Goal: Task Accomplishment & Management: Manage account settings

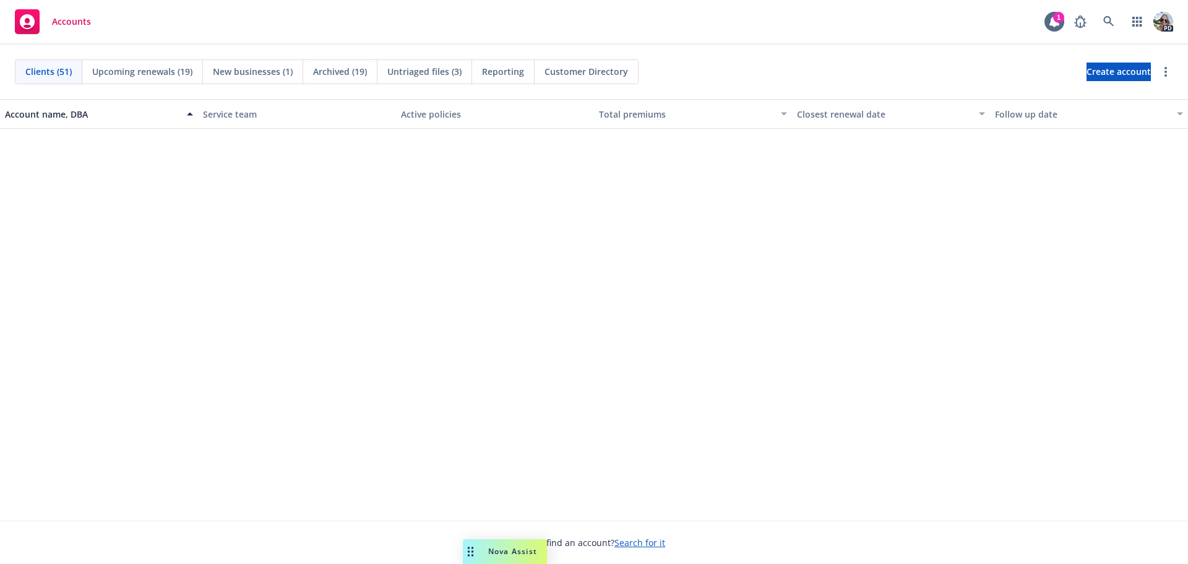
click at [139, 64] on div "Upcoming renewals (19)" at bounding box center [142, 72] width 121 height 24
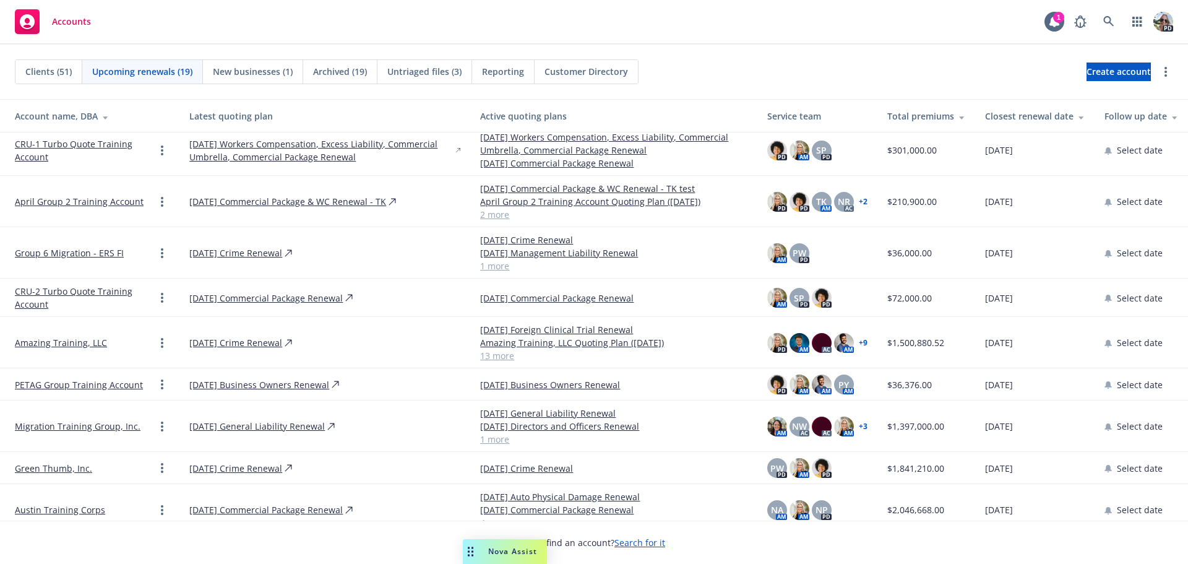
scroll to position [371, 0]
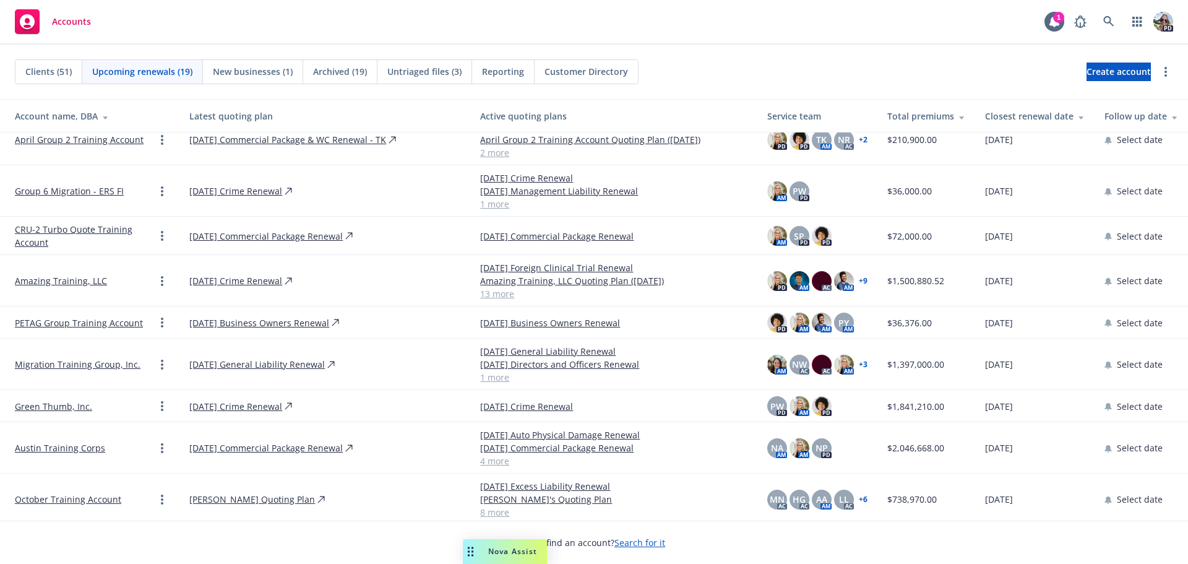
click at [63, 329] on link "PETAG Group Training Account" at bounding box center [79, 322] width 128 height 13
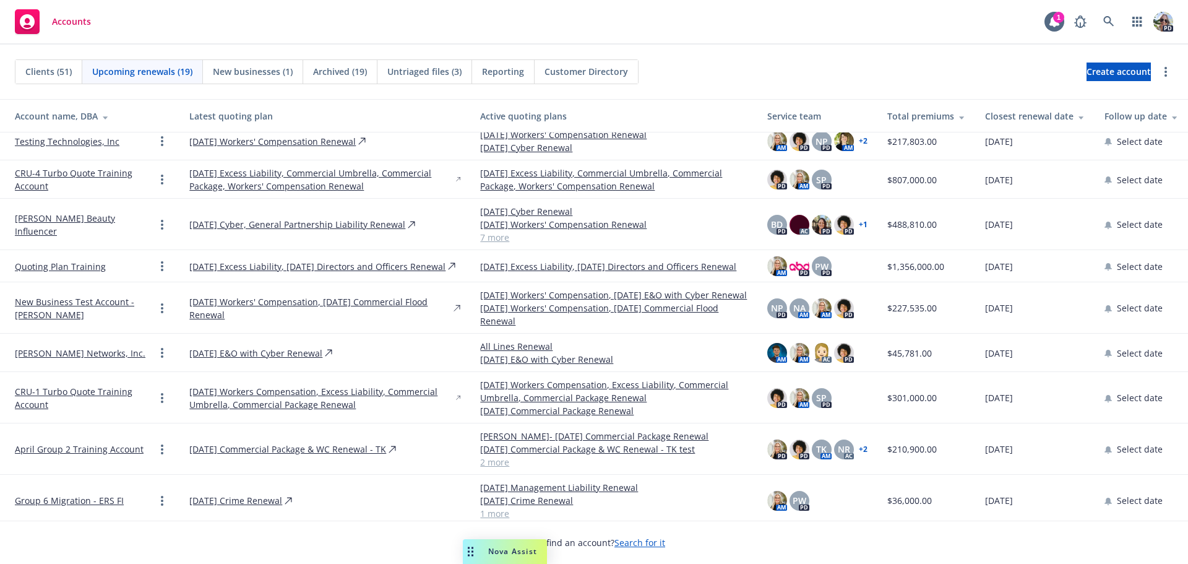
scroll to position [247, 0]
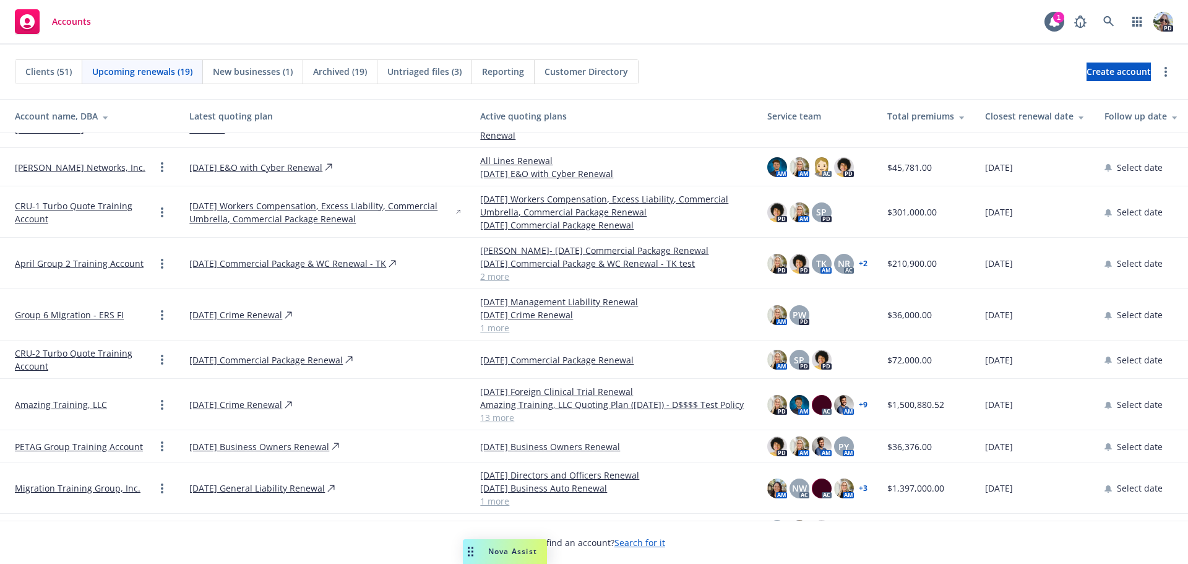
click at [246, 453] on link "[DATE] Business Owners Renewal" at bounding box center [259, 446] width 140 height 13
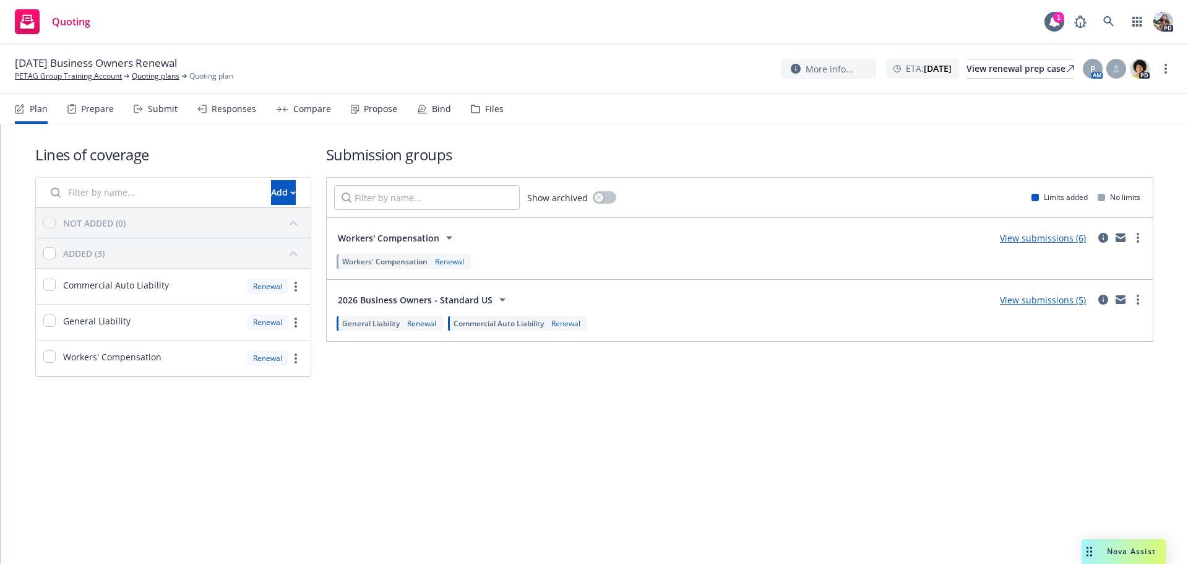
click at [293, 112] on div "Compare" at bounding box center [312, 109] width 38 height 10
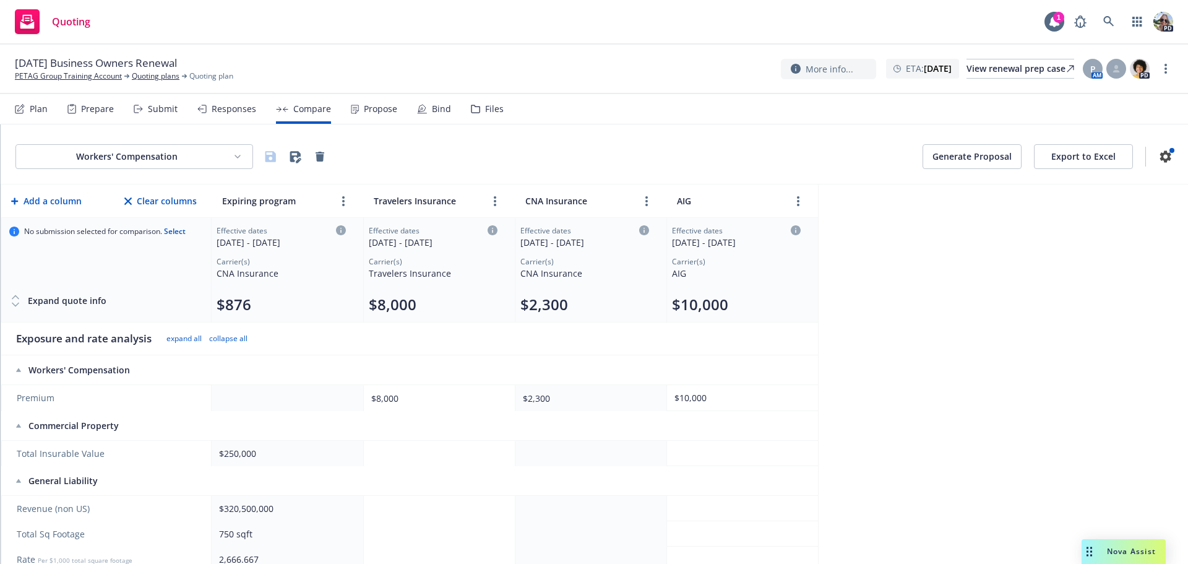
click at [231, 106] on div "Responses" at bounding box center [234, 109] width 45 height 10
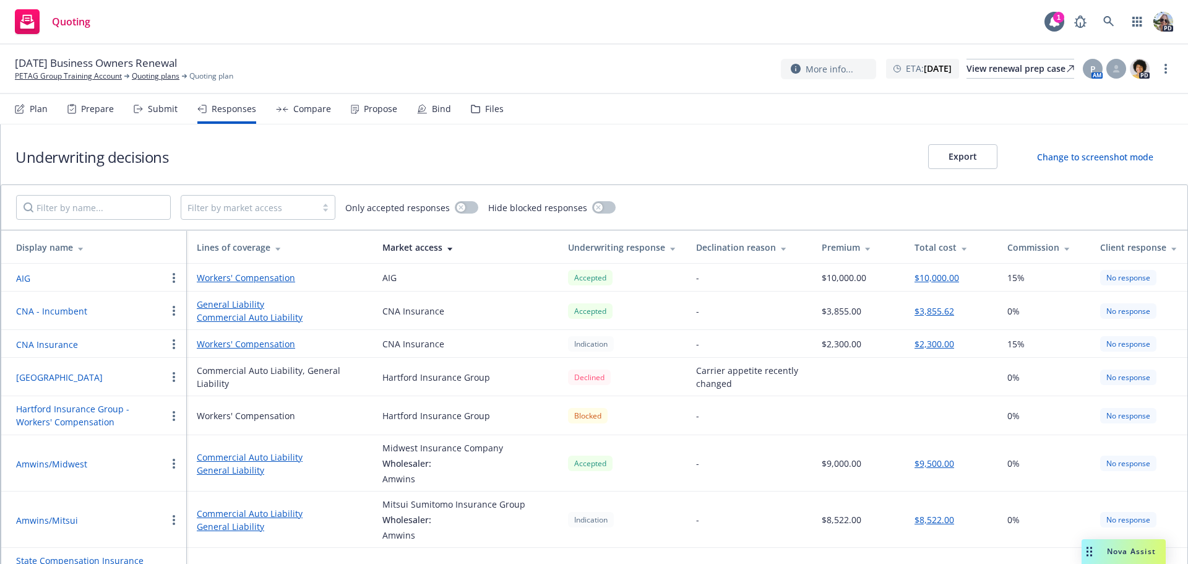
click at [189, 212] on input "text" at bounding box center [188, 207] width 2 height 13
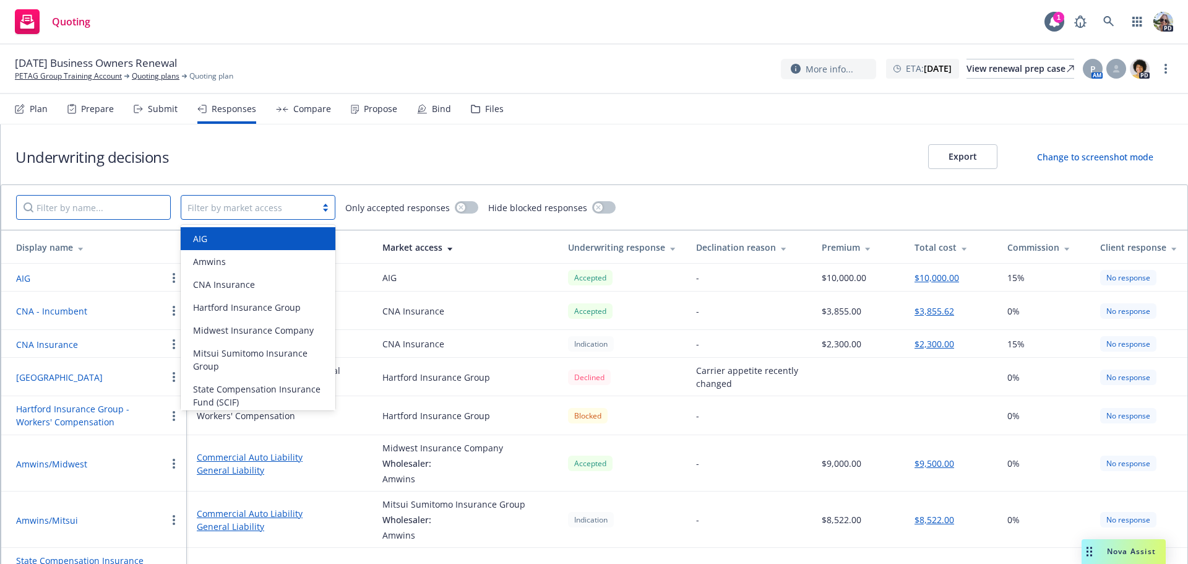
click at [96, 212] on input "Filter by name..." at bounding box center [93, 207] width 155 height 25
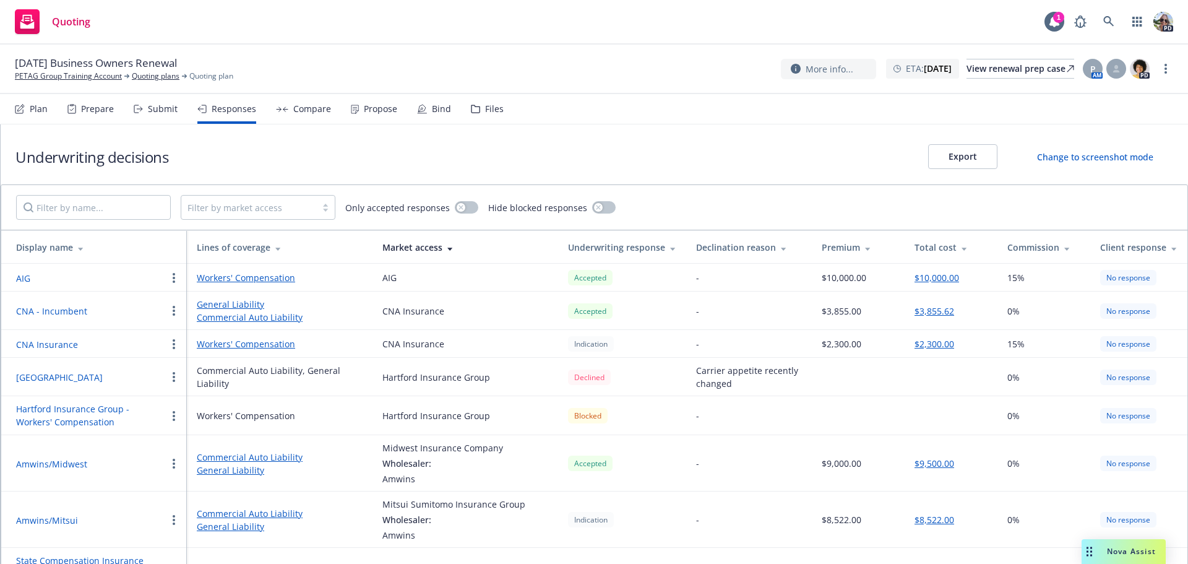
click at [161, 115] on div "Submit" at bounding box center [156, 109] width 44 height 30
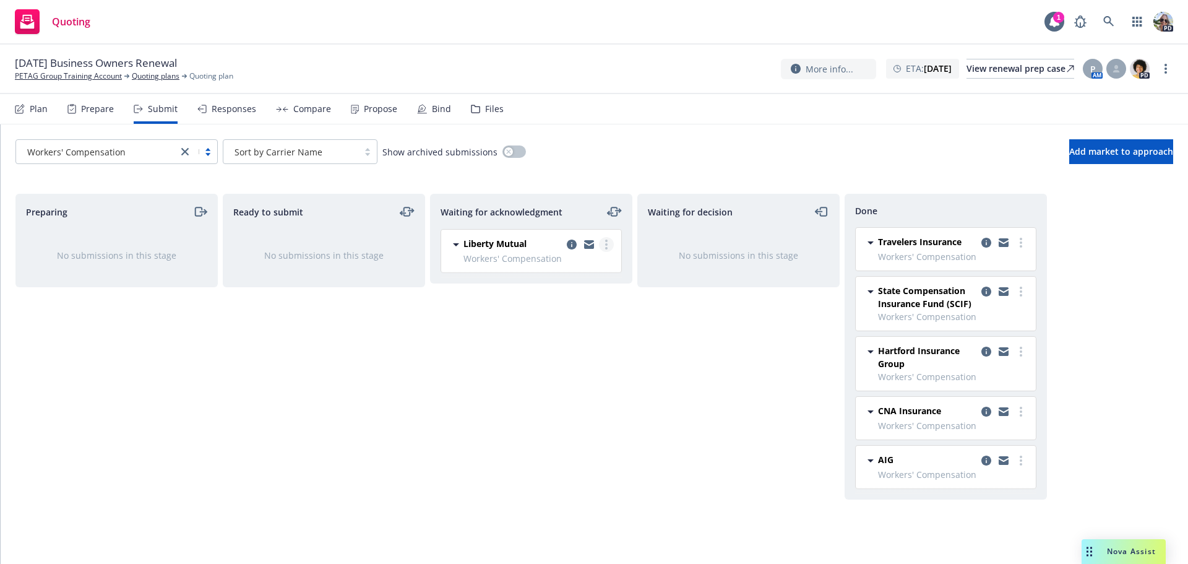
click at [609, 246] on link "more" at bounding box center [606, 244] width 15 height 15
click at [548, 345] on span "Add accepted decision" at bounding box center [551, 344] width 124 height 12
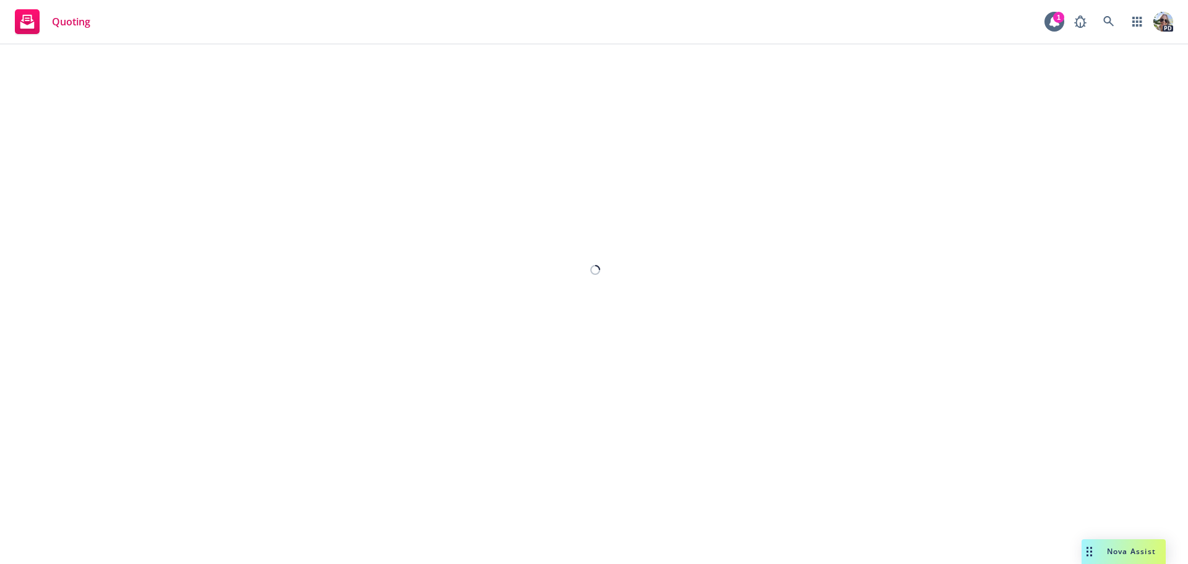
select select "12"
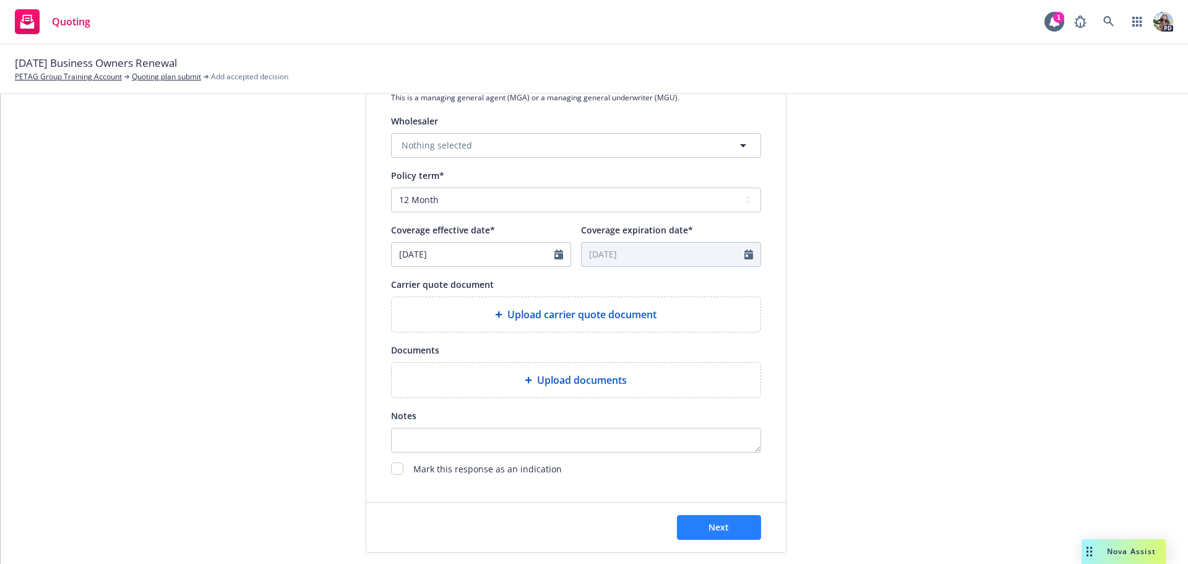
scroll to position [459, 0]
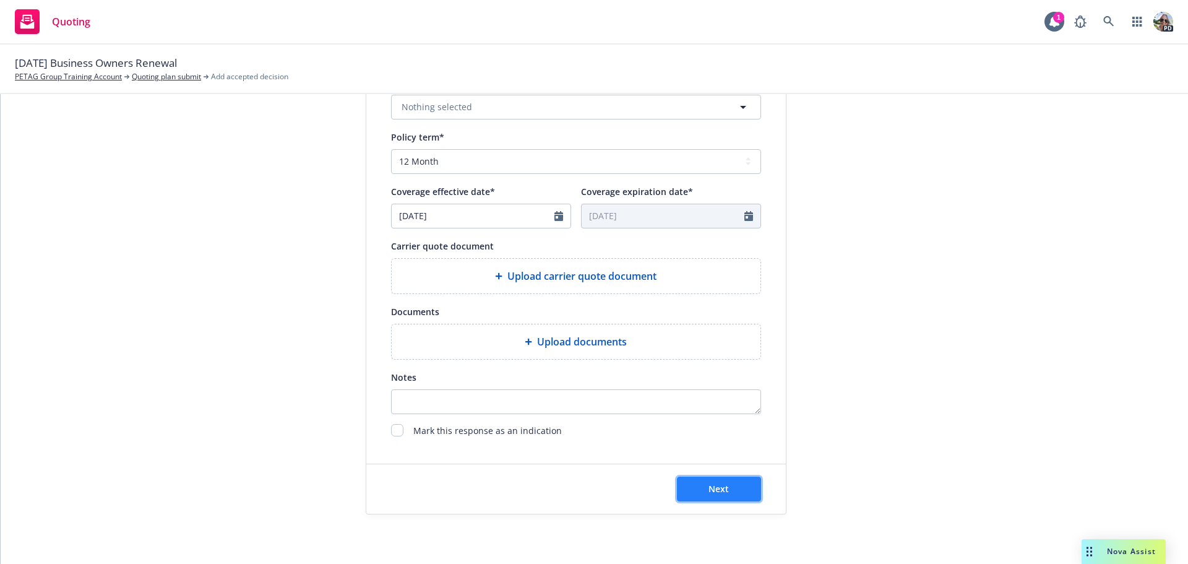
click at [715, 483] on span "Next" at bounding box center [718, 489] width 20 height 12
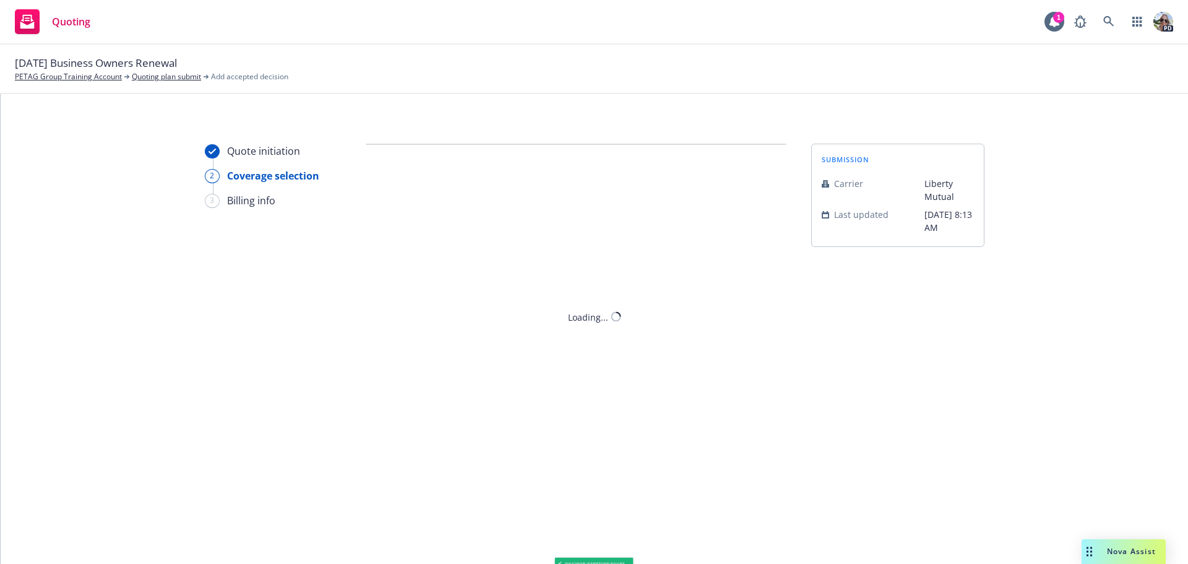
scroll to position [0, 0]
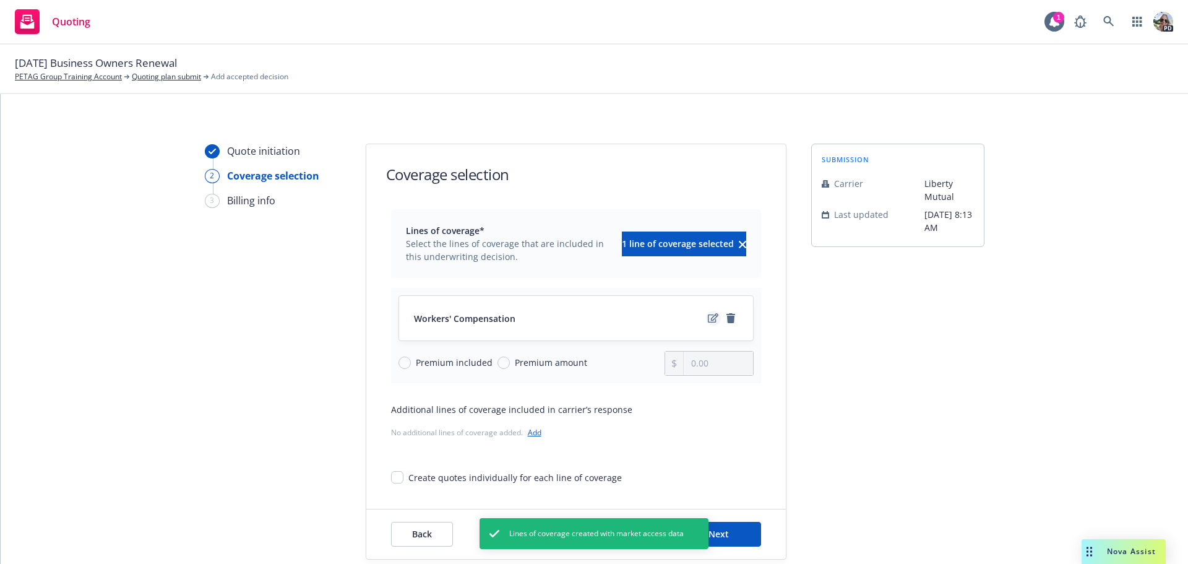
click at [706, 317] on link "edit" at bounding box center [713, 318] width 15 height 15
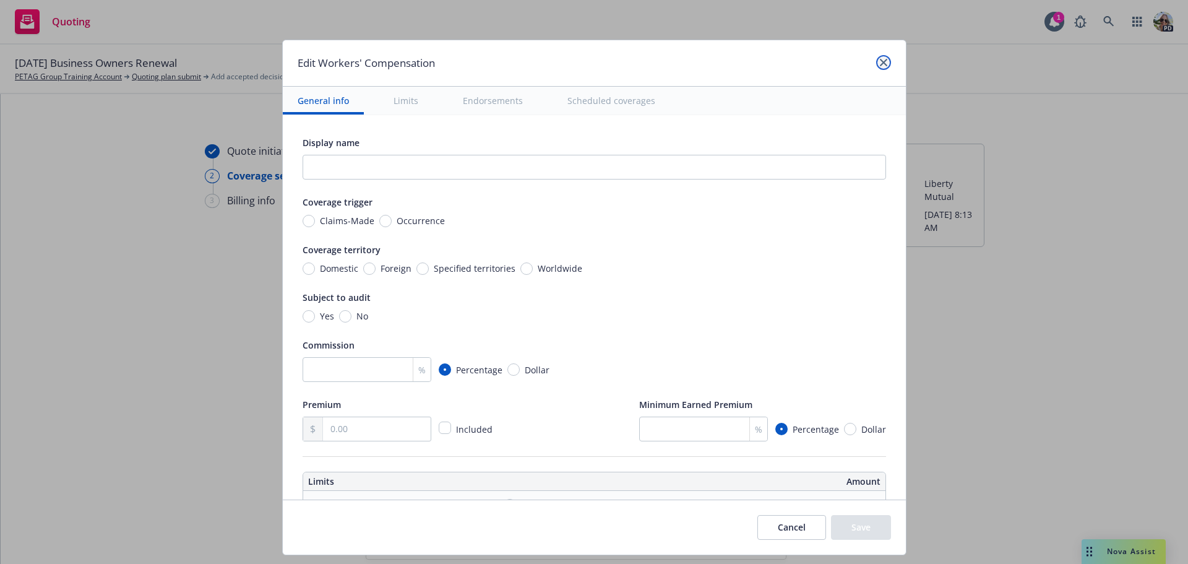
click at [880, 59] on icon "close" at bounding box center [883, 62] width 7 height 7
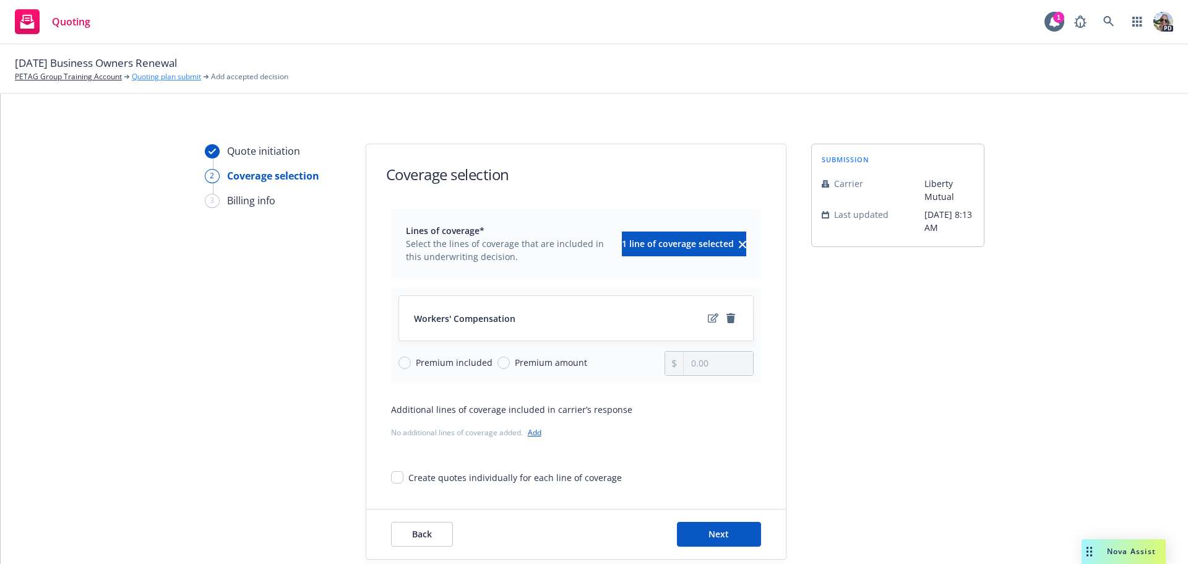
click at [139, 77] on link "Quoting plan submit" at bounding box center [166, 76] width 69 height 11
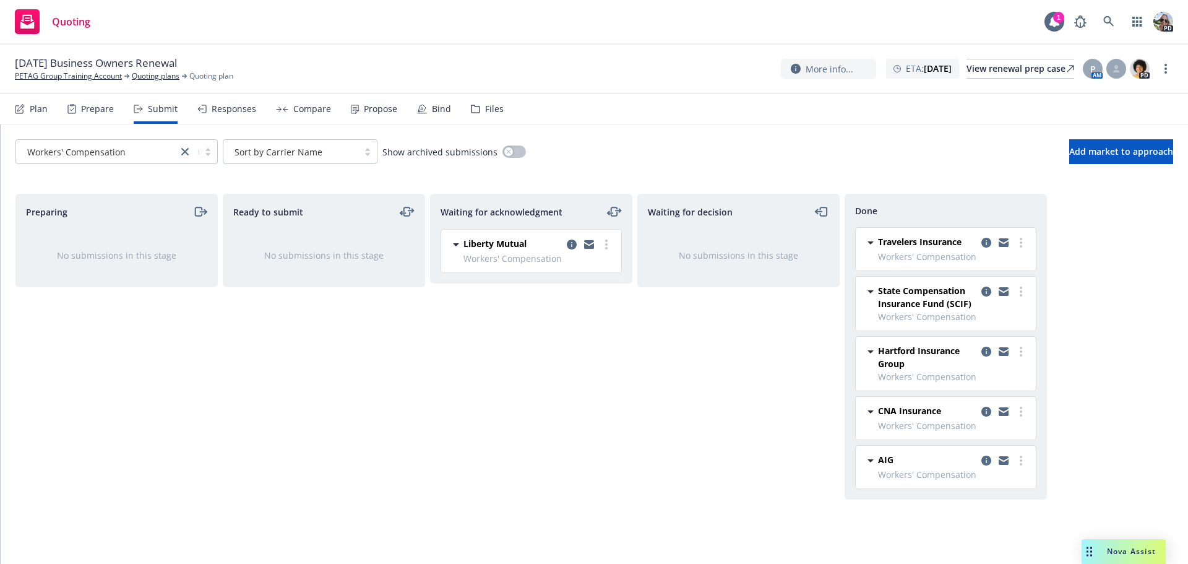
click at [221, 107] on div "Responses" at bounding box center [234, 109] width 45 height 10
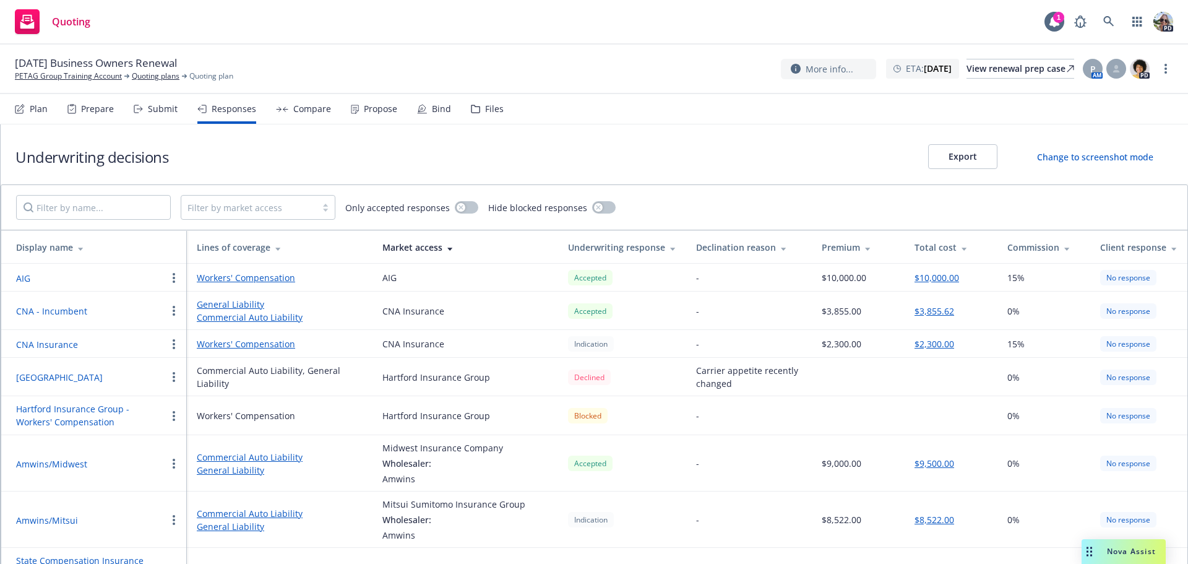
click at [219, 278] on link "Workers' Compensation" at bounding box center [280, 277] width 166 height 13
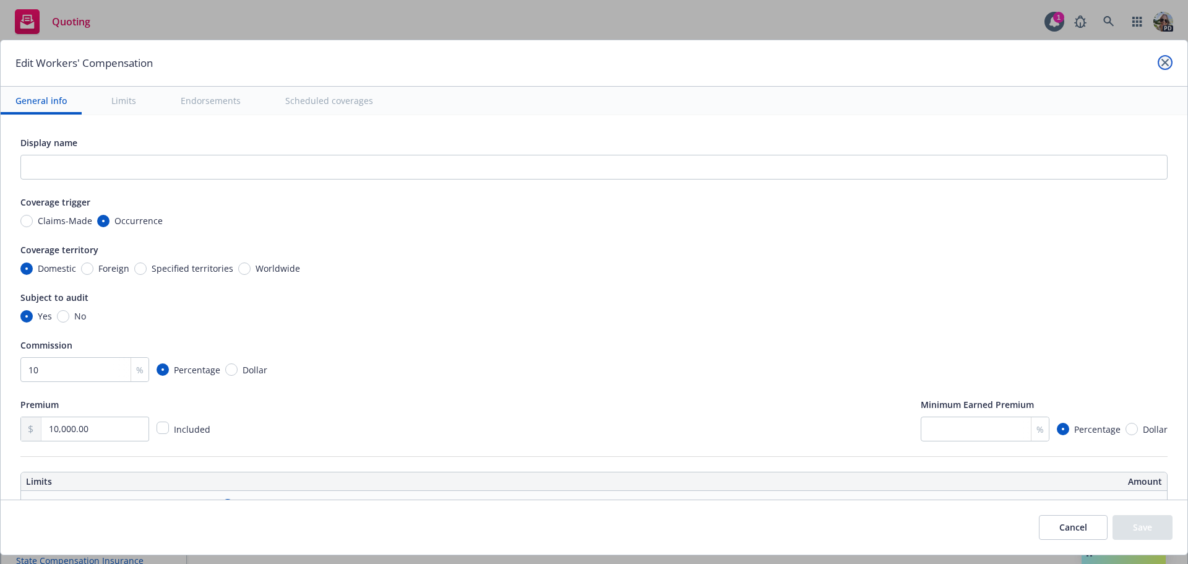
click at [1161, 59] on icon "close" at bounding box center [1164, 62] width 7 height 7
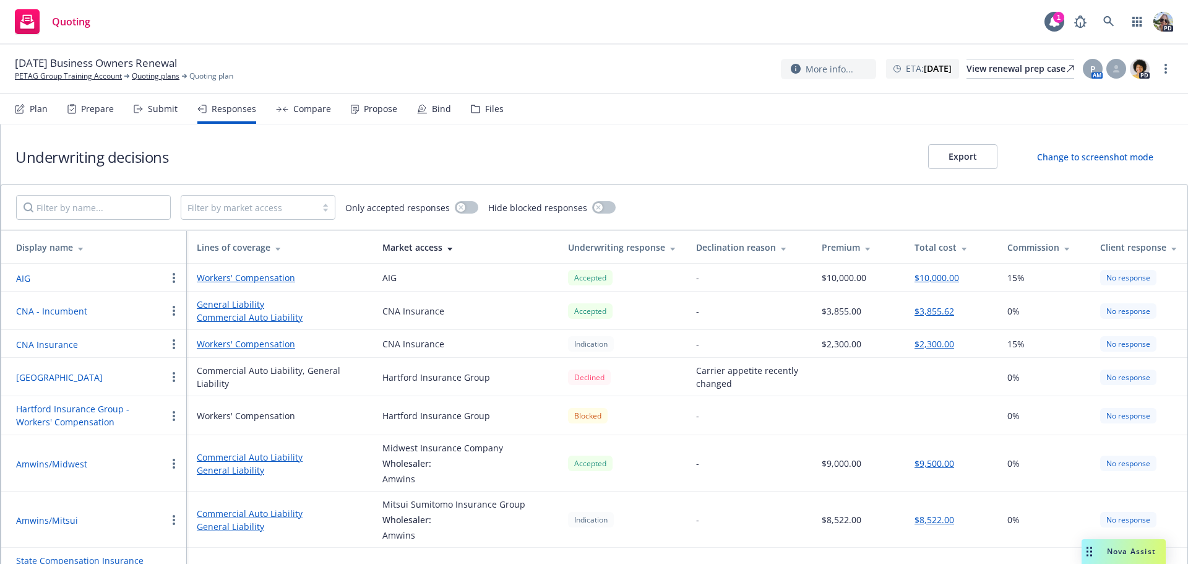
click at [312, 108] on div "Compare" at bounding box center [312, 109] width 38 height 10
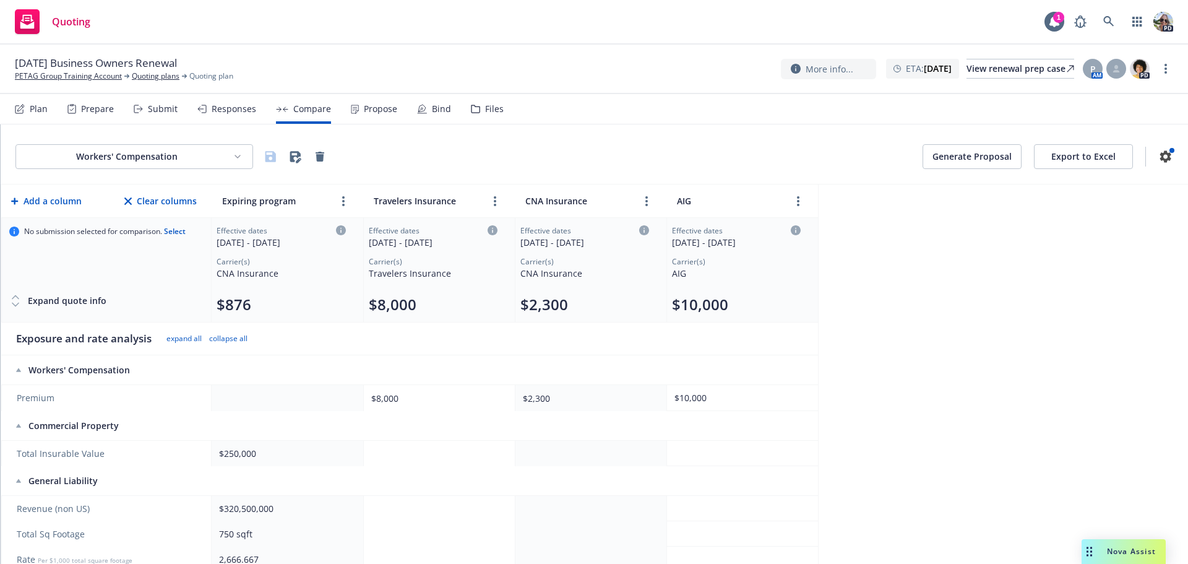
click at [219, 106] on div "Responses" at bounding box center [234, 109] width 45 height 10
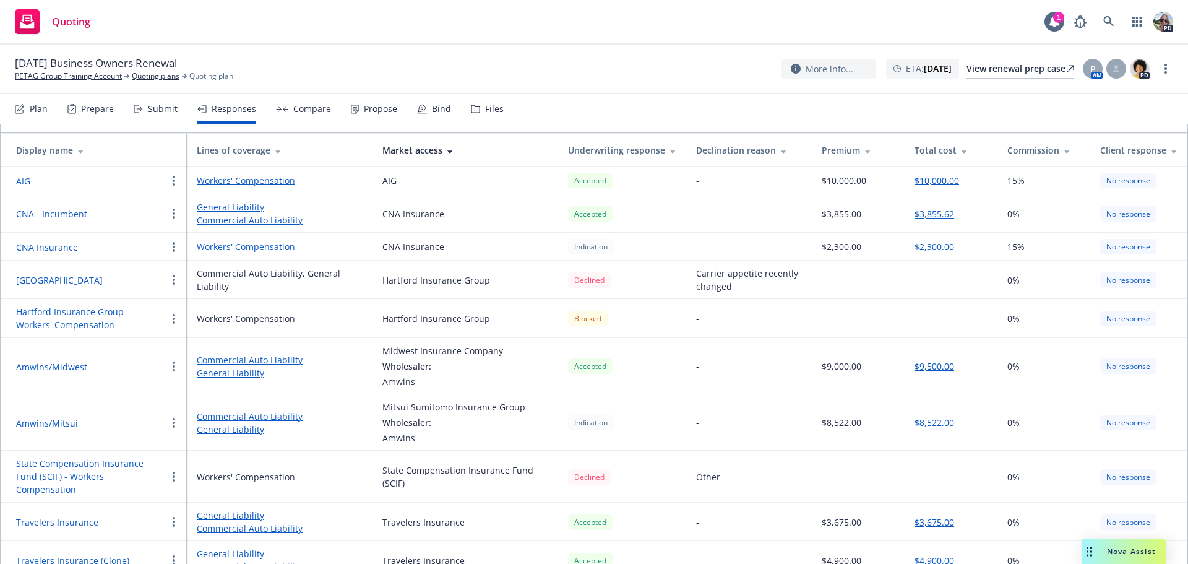
scroll to position [128, 0]
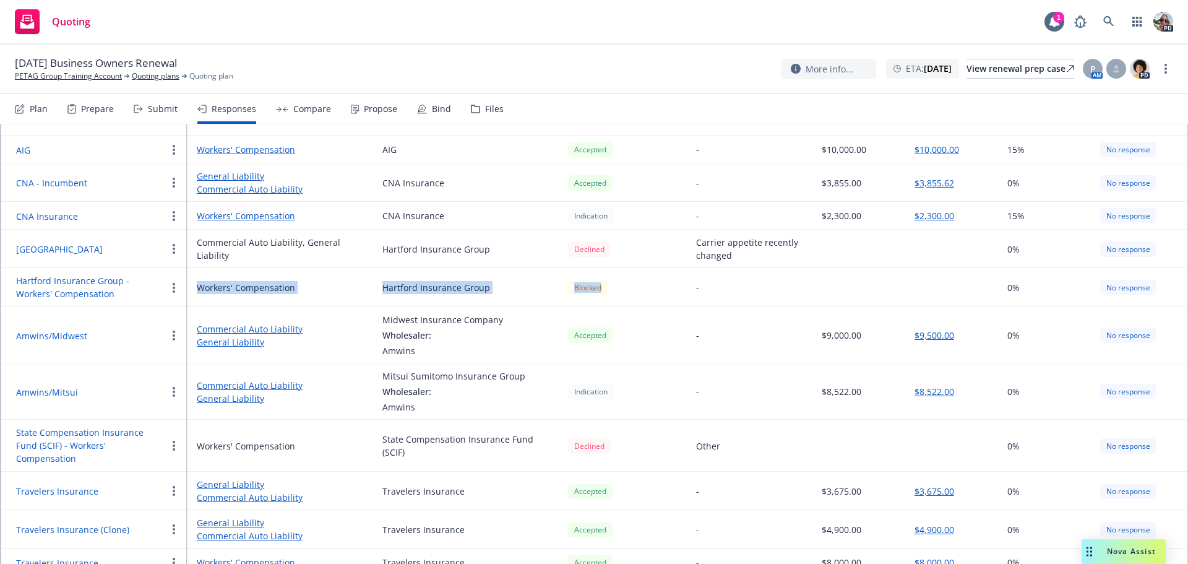
drag, startPoint x: 645, startPoint y: 288, endPoint x: 197, endPoint y: 293, distance: 448.6
click at [197, 293] on tr "Hartford Insurance Group - Workers' Compensation Workers' Compensation Hartford…" at bounding box center [594, 287] width 1186 height 39
click at [302, 448] on td "Workers' Compensation" at bounding box center [280, 445] width 186 height 52
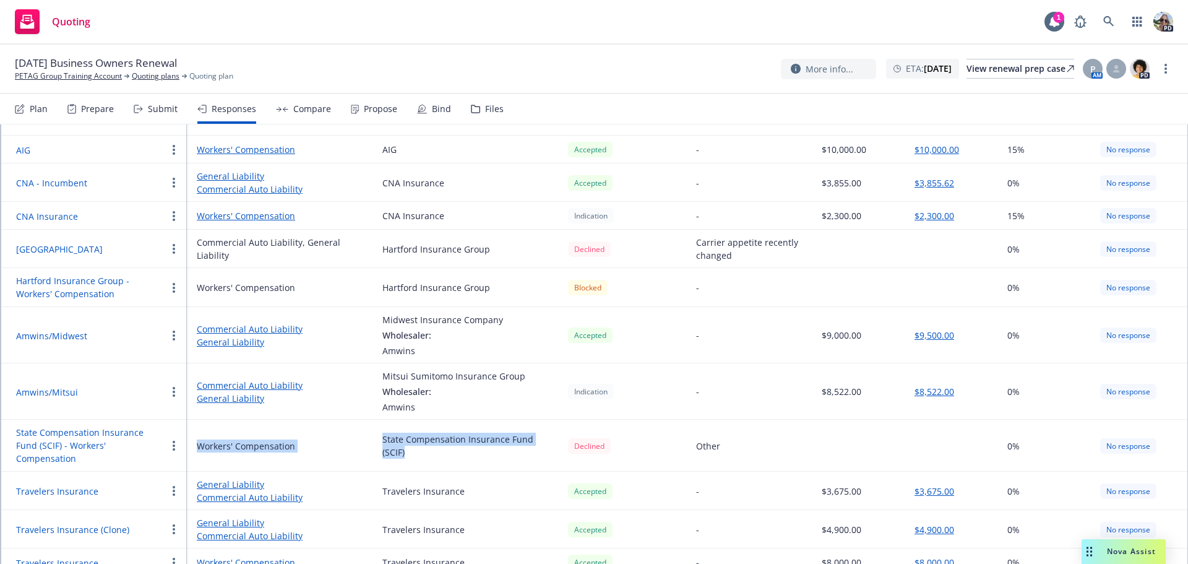
drag, startPoint x: 505, startPoint y: 457, endPoint x: 199, endPoint y: 441, distance: 306.7
click at [199, 441] on tr "State Compensation Insurance Fund (SCIF) - Workers' Compensation Workers' Compe…" at bounding box center [594, 445] width 1186 height 52
click at [145, 114] on div "Submit" at bounding box center [156, 109] width 44 height 30
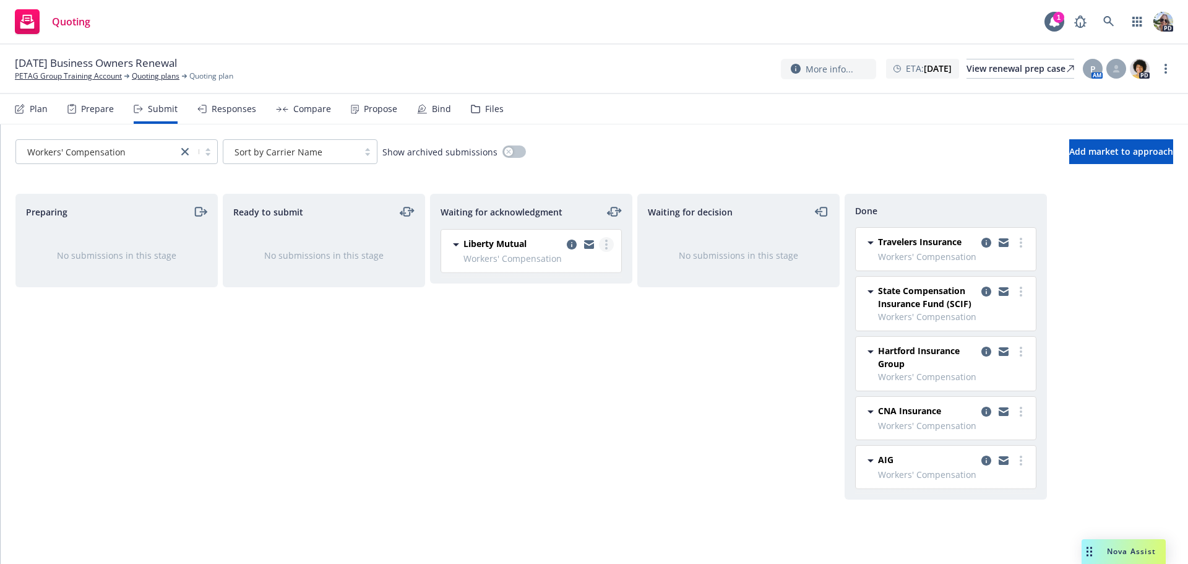
click at [613, 244] on link "more" at bounding box center [606, 244] width 15 height 15
click at [542, 397] on span "Add blocked decision" at bounding box center [548, 393] width 118 height 12
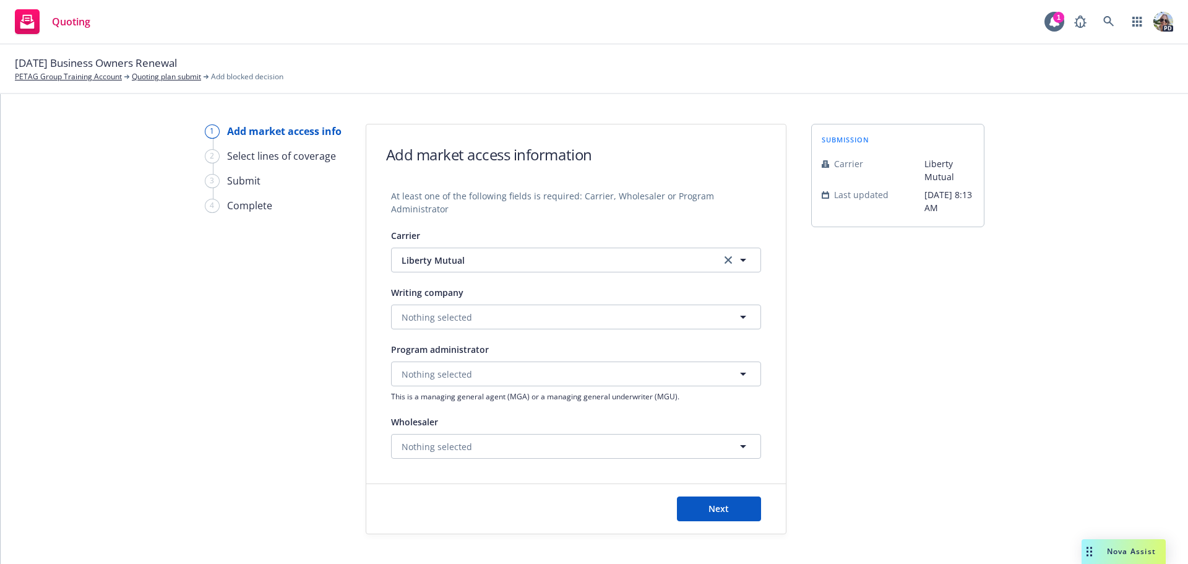
scroll to position [40, 0]
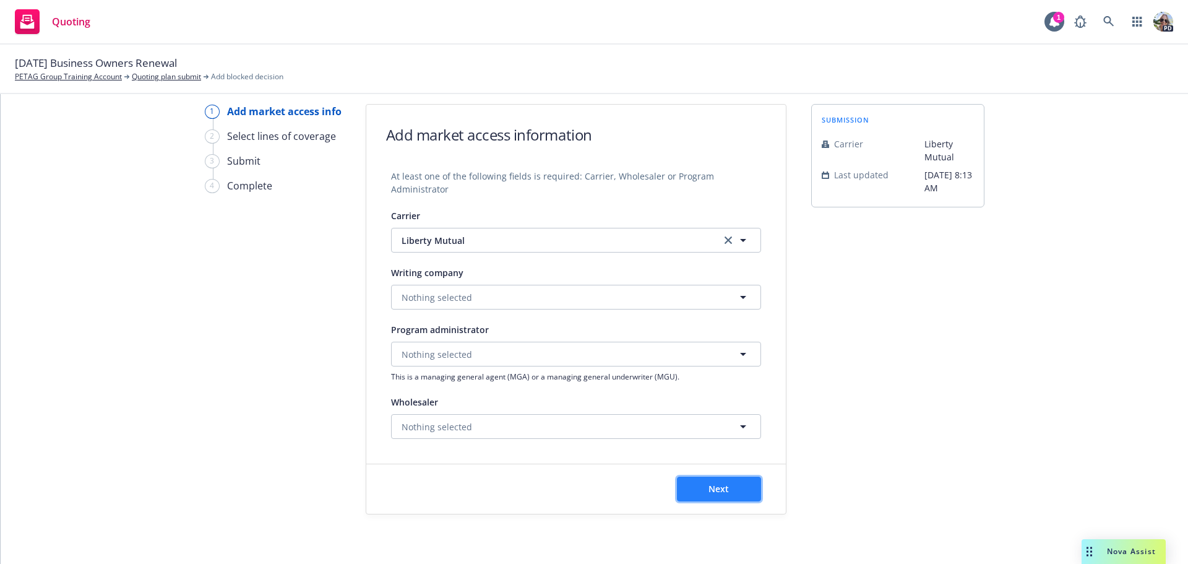
click at [731, 499] on button "Next" at bounding box center [719, 488] width 84 height 25
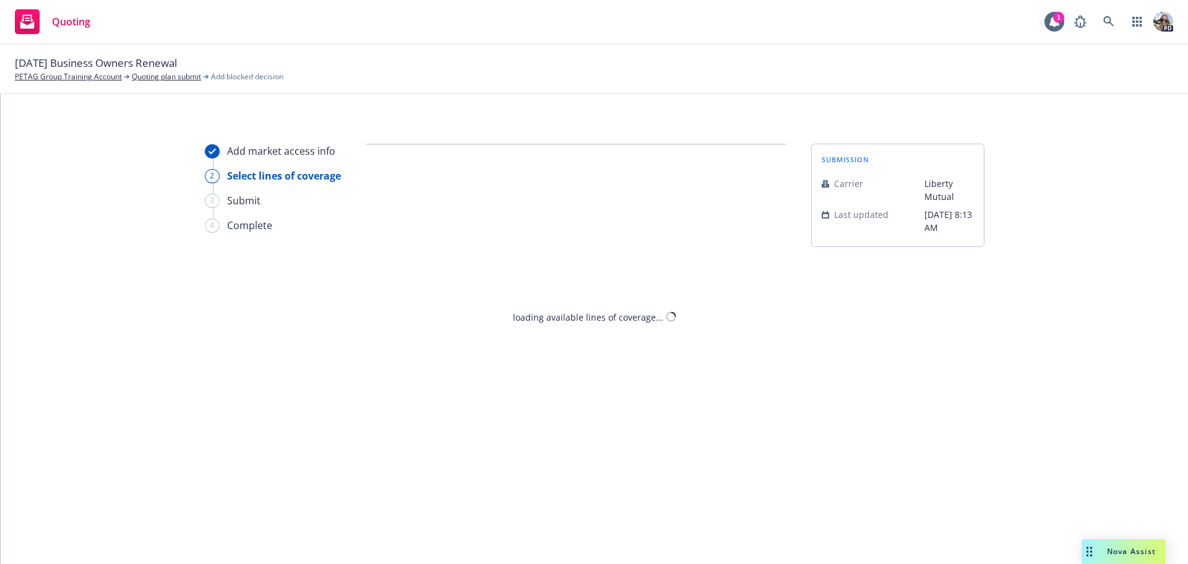
scroll to position [0, 0]
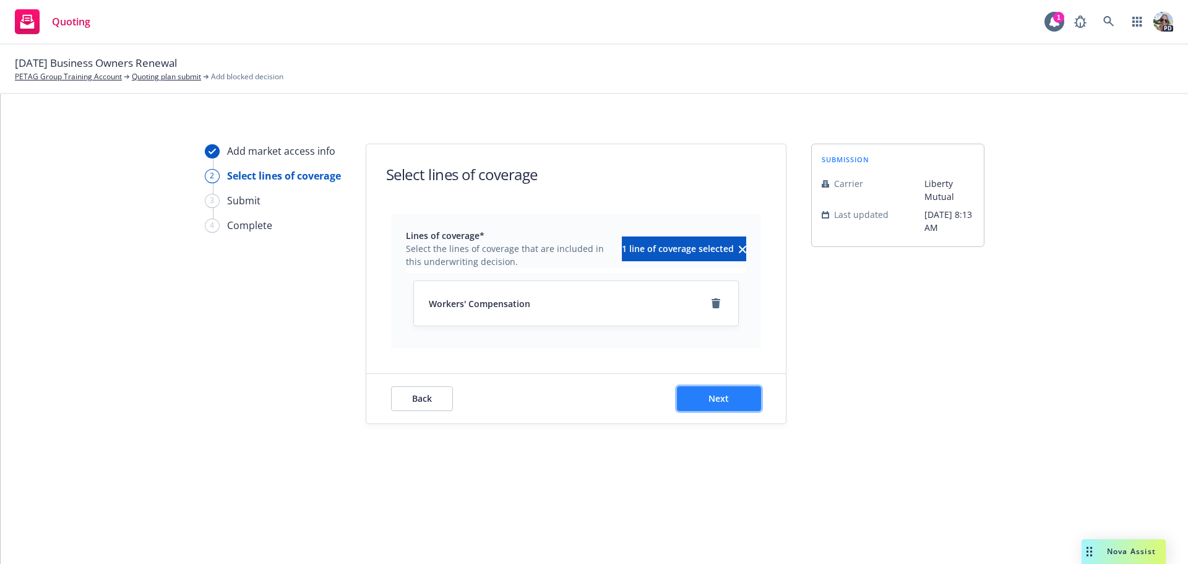
click at [707, 397] on button "Next" at bounding box center [719, 398] width 84 height 25
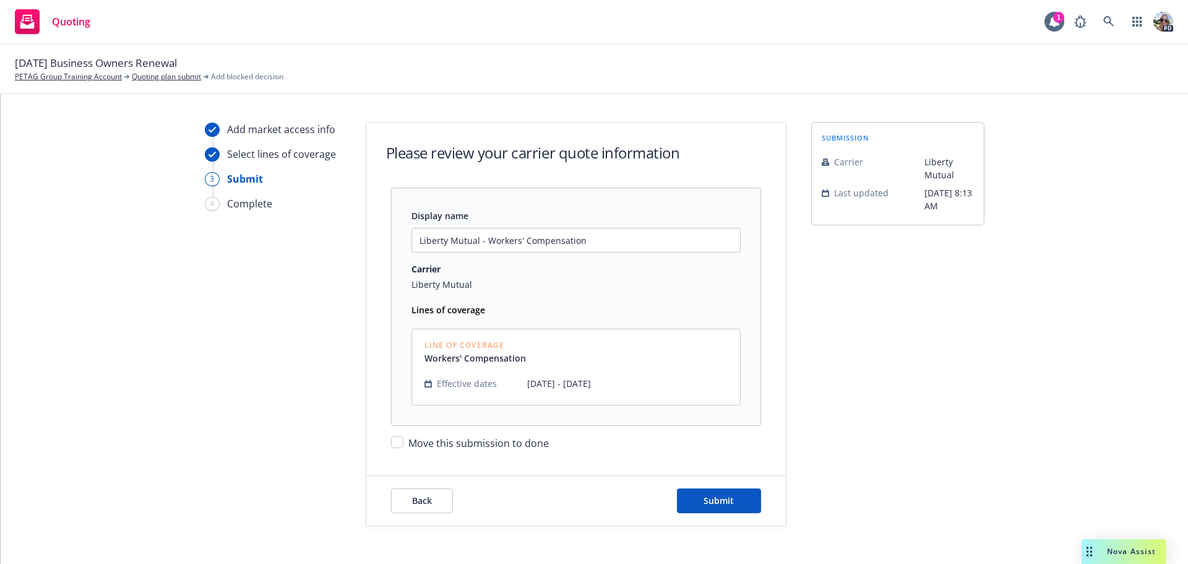
scroll to position [33, 0]
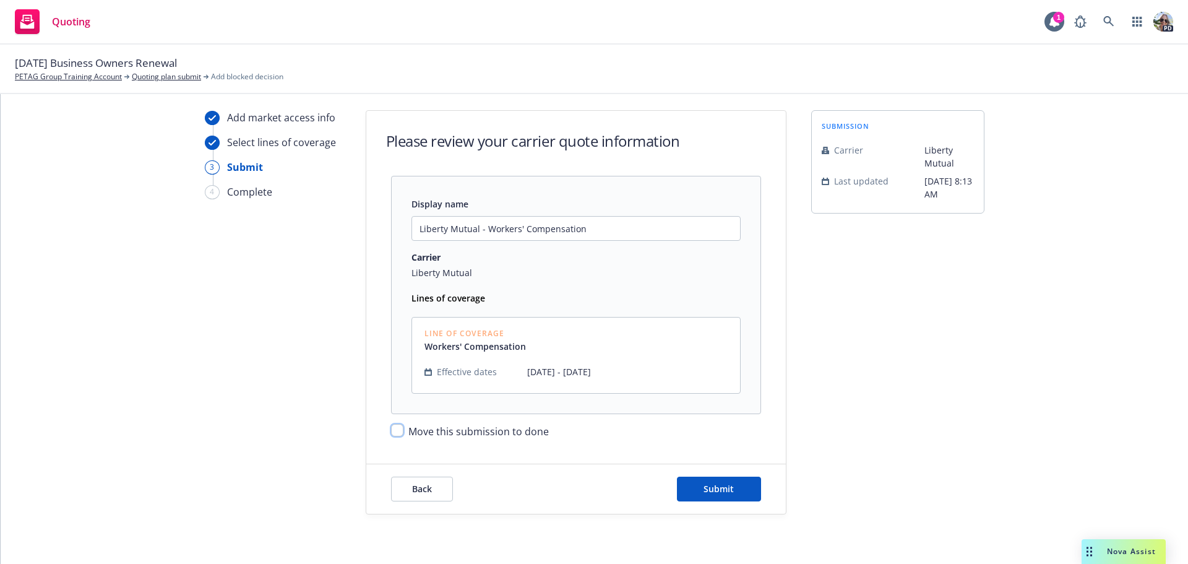
click at [393, 433] on input "Move this submission to done" at bounding box center [397, 430] width 12 height 12
checkbox input "true"
click at [720, 494] on span "Submit" at bounding box center [718, 489] width 30 height 12
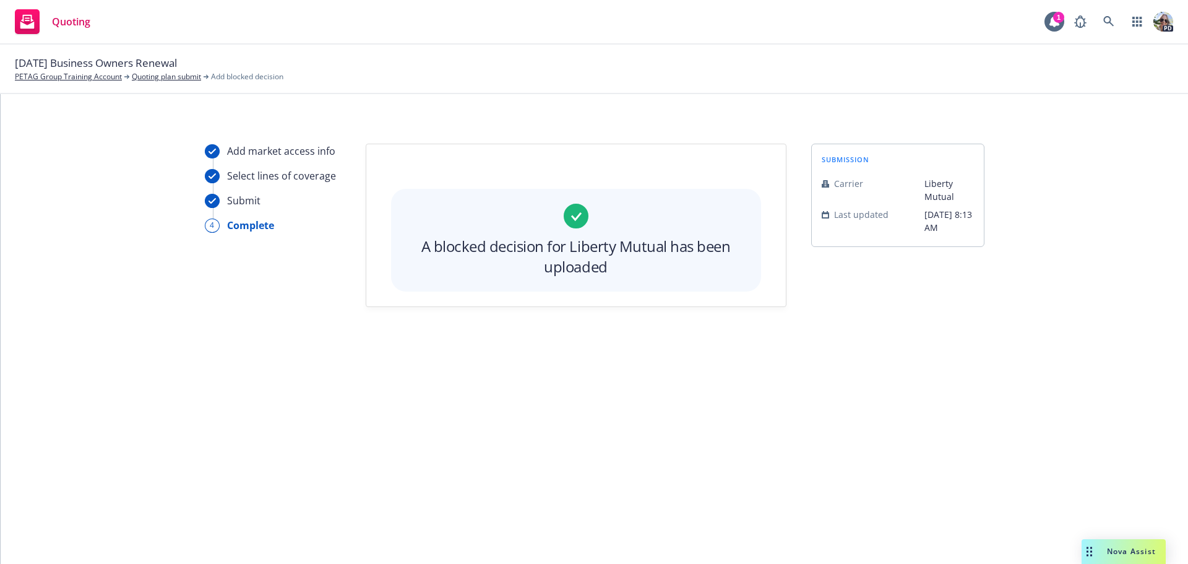
scroll to position [0, 0]
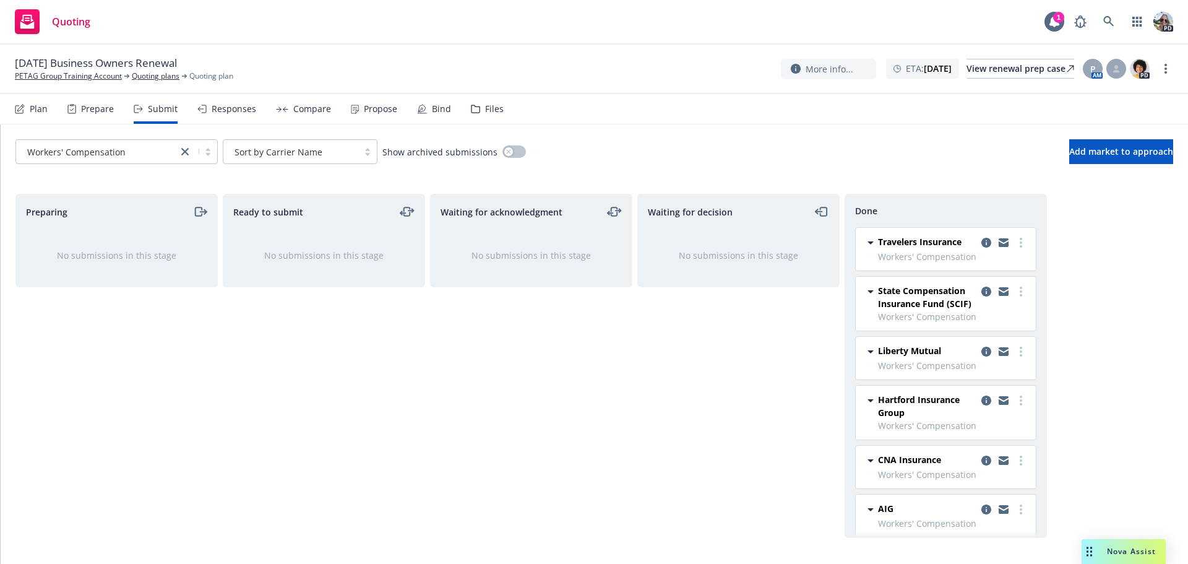
click at [220, 106] on div "Responses" at bounding box center [234, 109] width 45 height 10
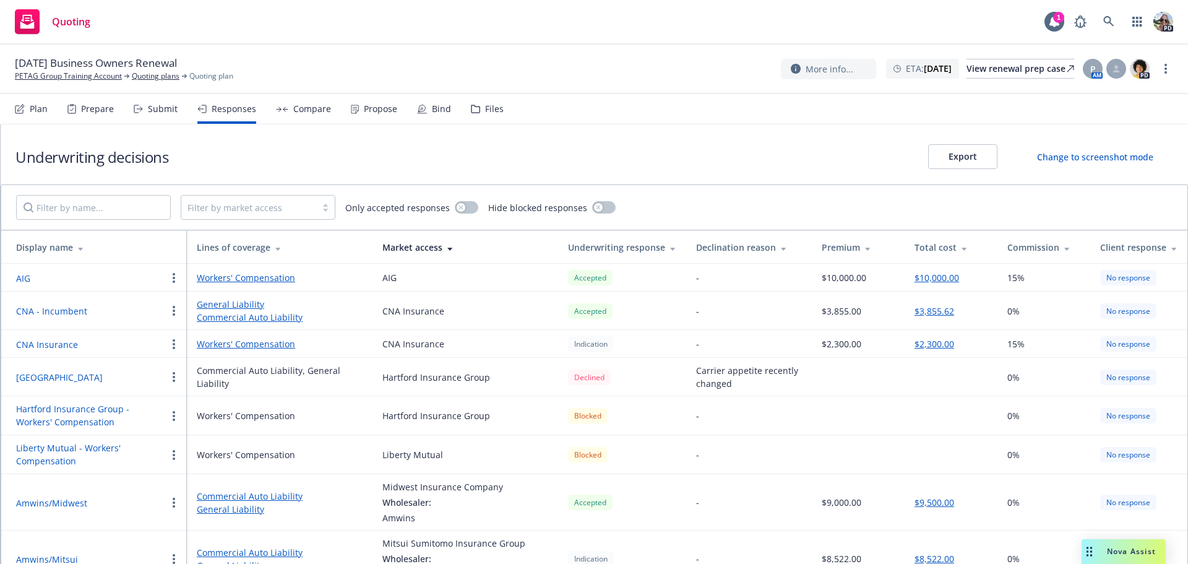
click at [245, 248] on div "Lines of coverage" at bounding box center [280, 247] width 166 height 13
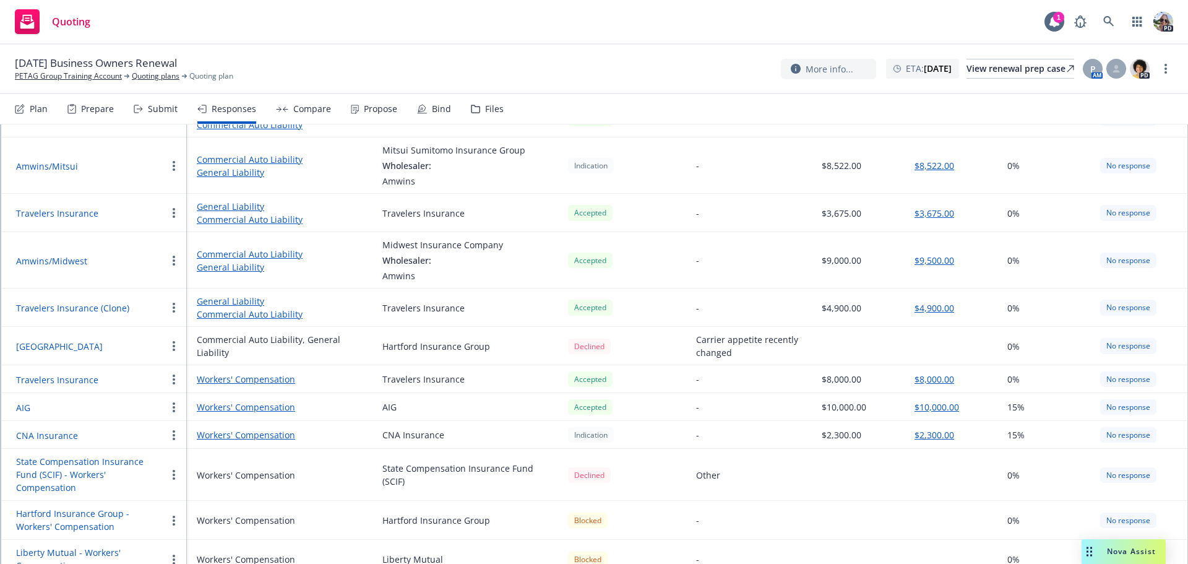
scroll to position [167, 0]
click at [1052, 24] on icon at bounding box center [1054, 21] width 10 height 11
click at [237, 374] on link "Workers' Compensation" at bounding box center [280, 376] width 166 height 13
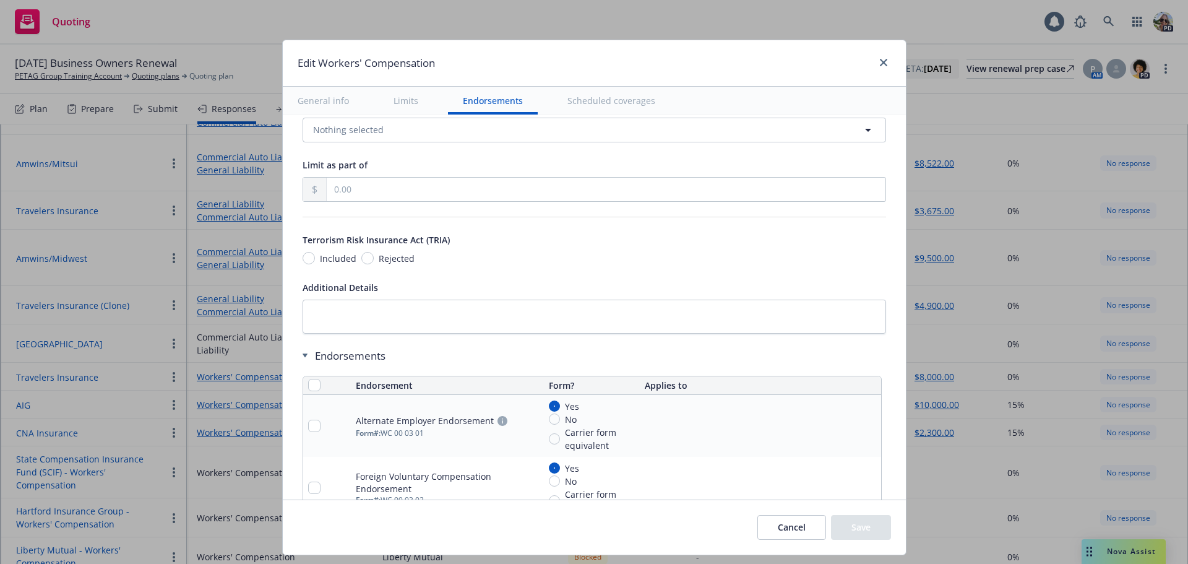
scroll to position [1114, 0]
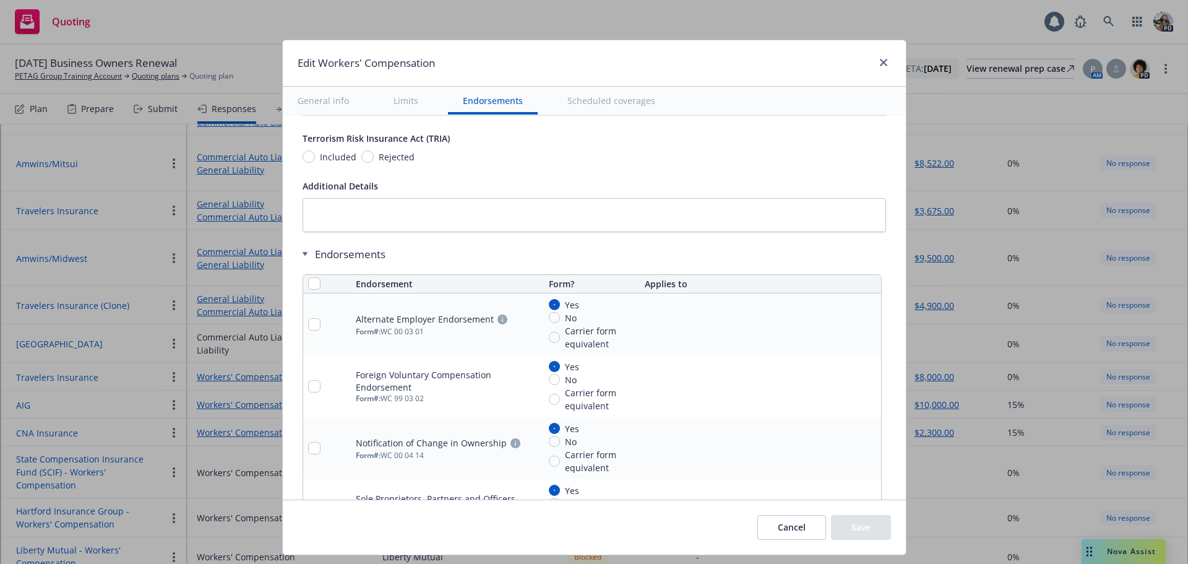
click at [794, 523] on button "Cancel" at bounding box center [791, 527] width 69 height 25
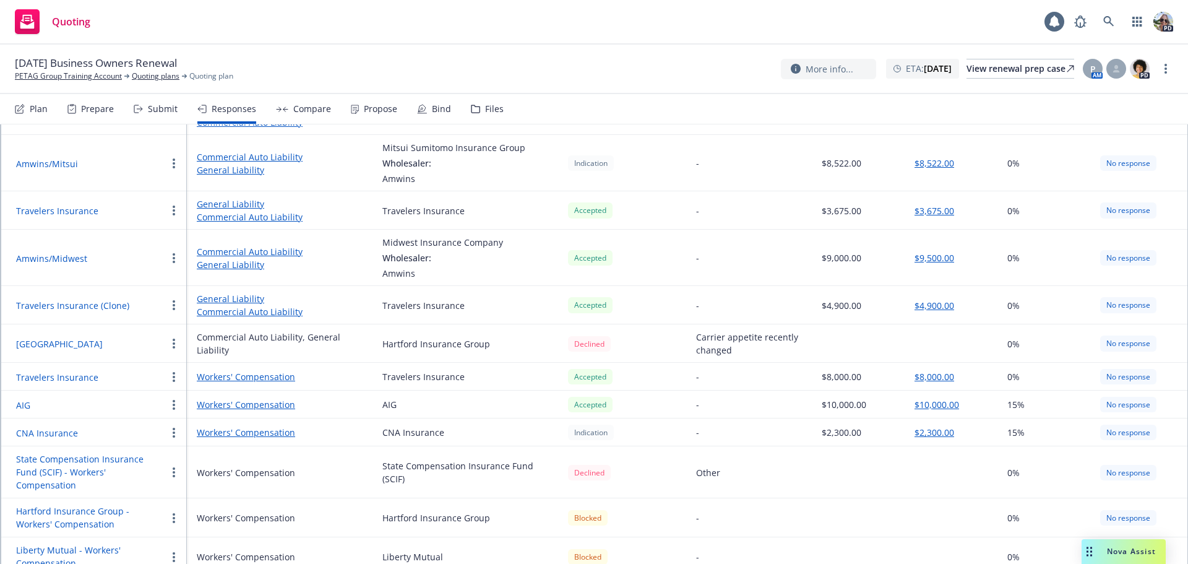
click at [298, 106] on div "Compare" at bounding box center [312, 109] width 38 height 10
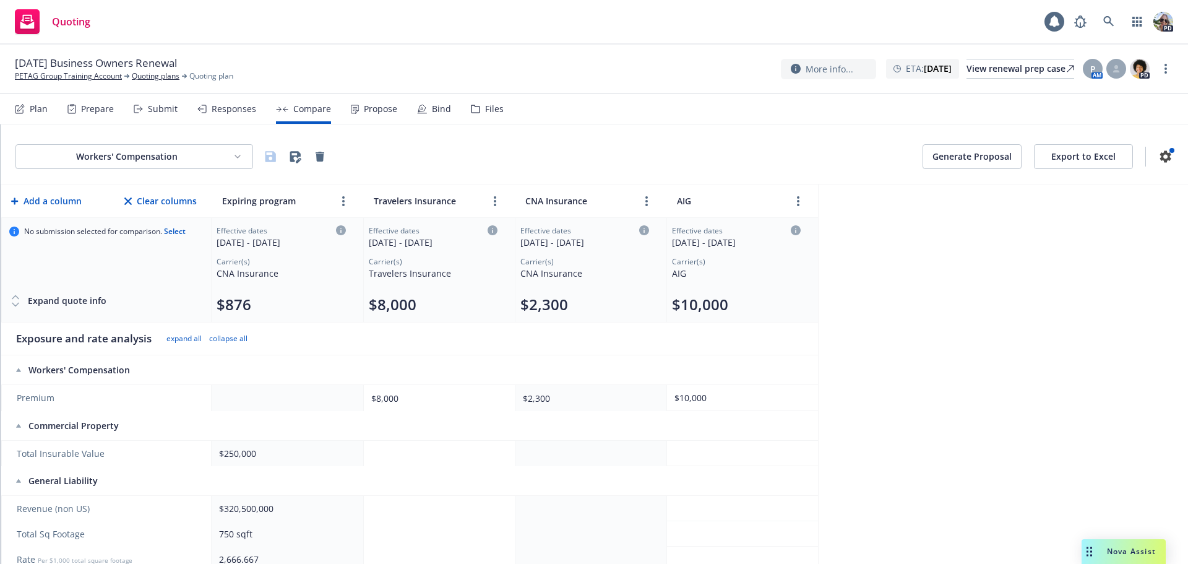
click at [88, 153] on html "Quoting 1 PD [DATE] Business Owners Renewal PETAG Group Training Account Quotin…" at bounding box center [594, 282] width 1188 height 564
click at [85, 225] on div "Workers' Compensation" at bounding box center [137, 223] width 194 height 20
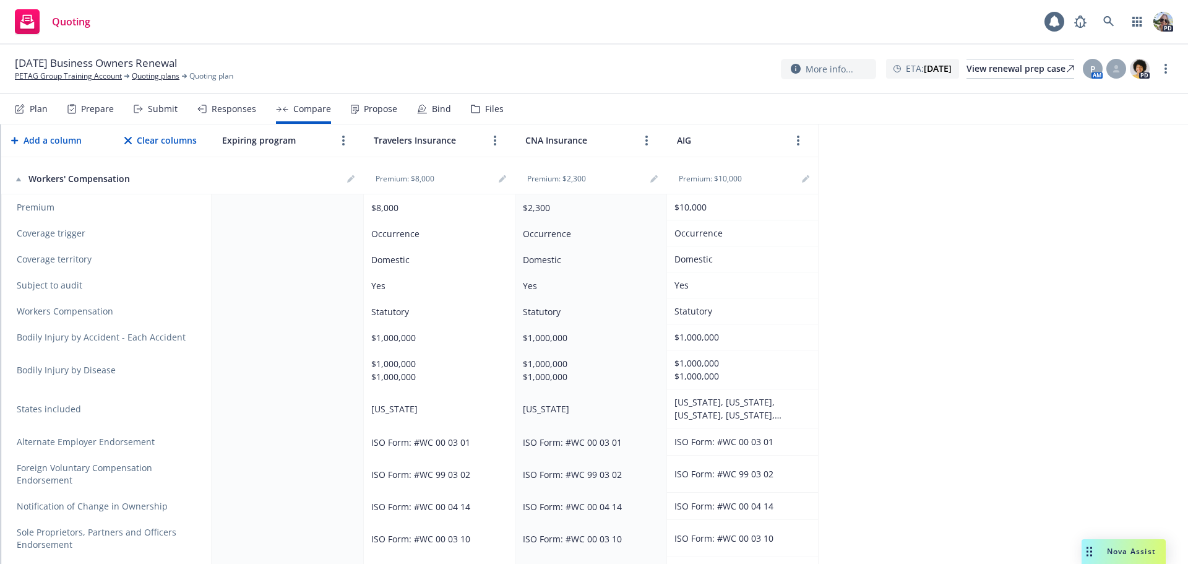
scroll to position [619, 0]
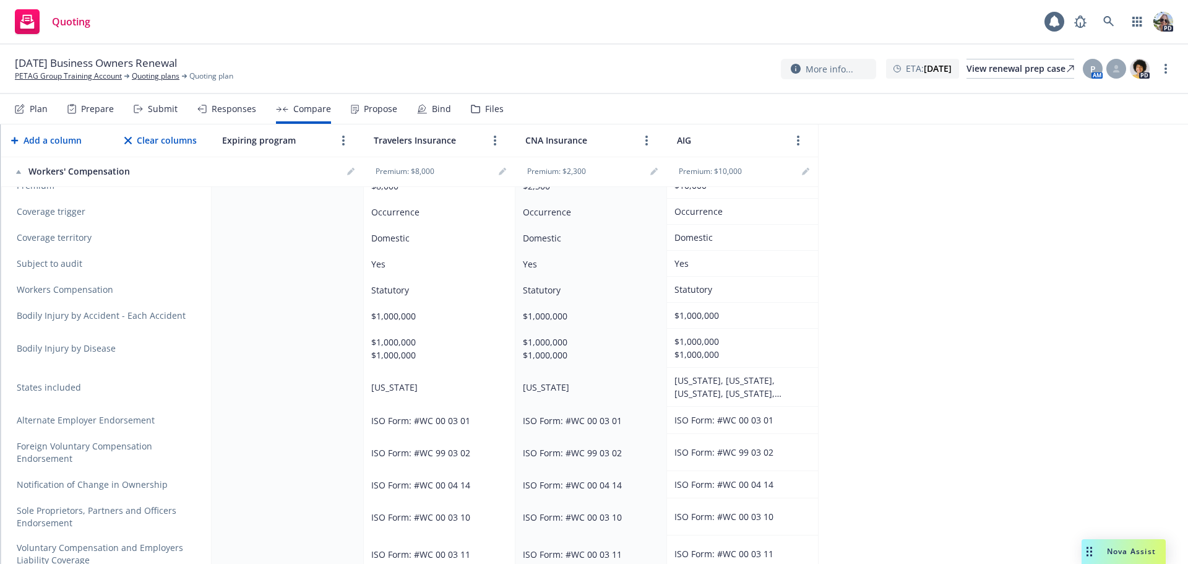
drag, startPoint x: 201, startPoint y: 334, endPoint x: 496, endPoint y: 329, distance: 295.2
click at [946, 363] on div "Workers' Compensation Generate Proposal Export to Excel Add a column Clear colu…" at bounding box center [594, 343] width 1187 height 439
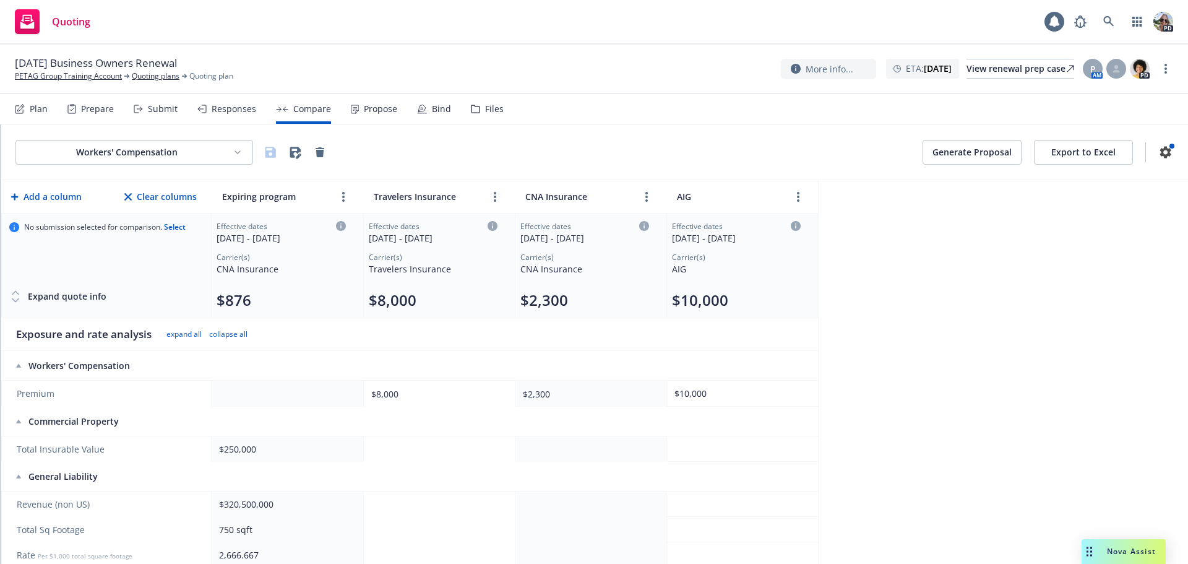
scroll to position [0, 0]
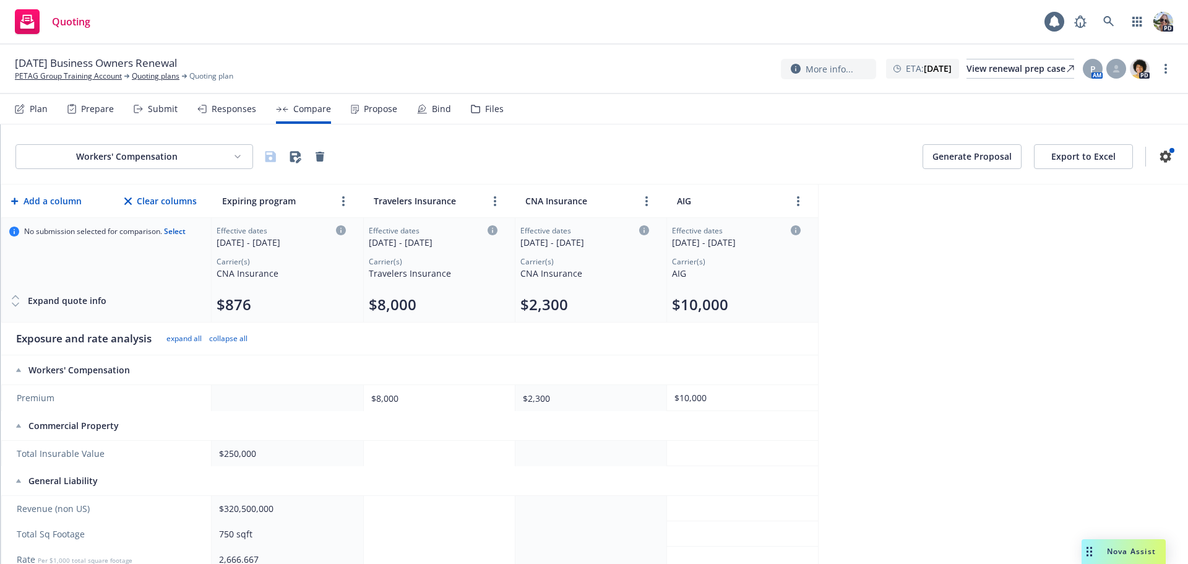
click at [124, 157] on html "Quoting 1 PD [DATE] Business Owners Renewal PETAG Group Training Account Quotin…" at bounding box center [594, 282] width 1188 height 564
click at [69, 202] on div "2026 Business Owners - Standard US" at bounding box center [137, 202] width 194 height 20
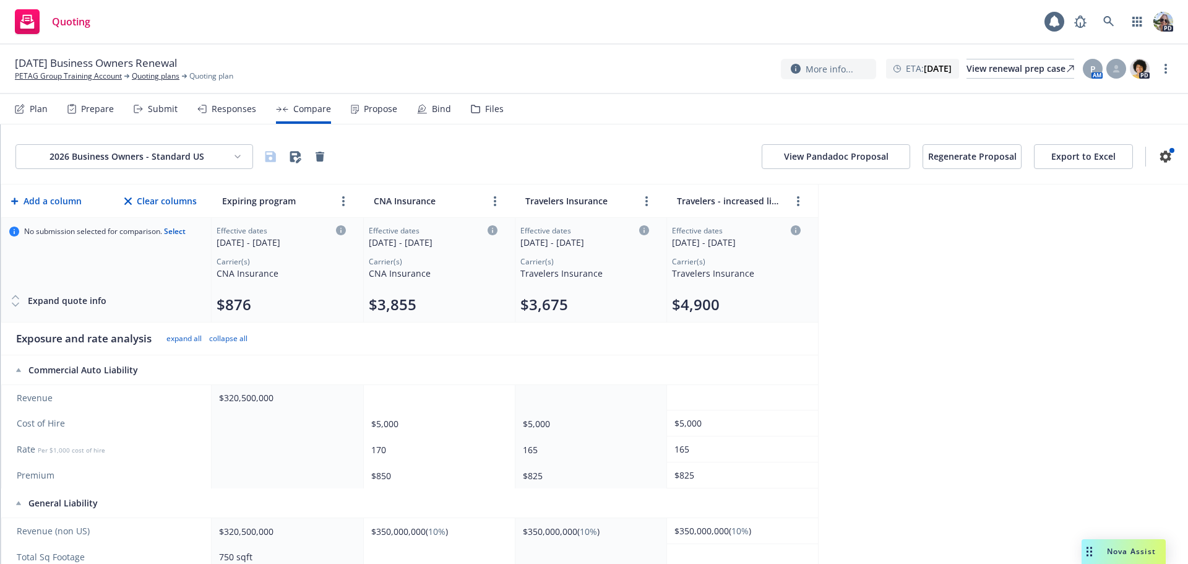
click at [800, 159] on button "View Pandadoc Proposal" at bounding box center [836, 156] width 148 height 25
click at [381, 108] on div "Propose" at bounding box center [380, 109] width 33 height 10
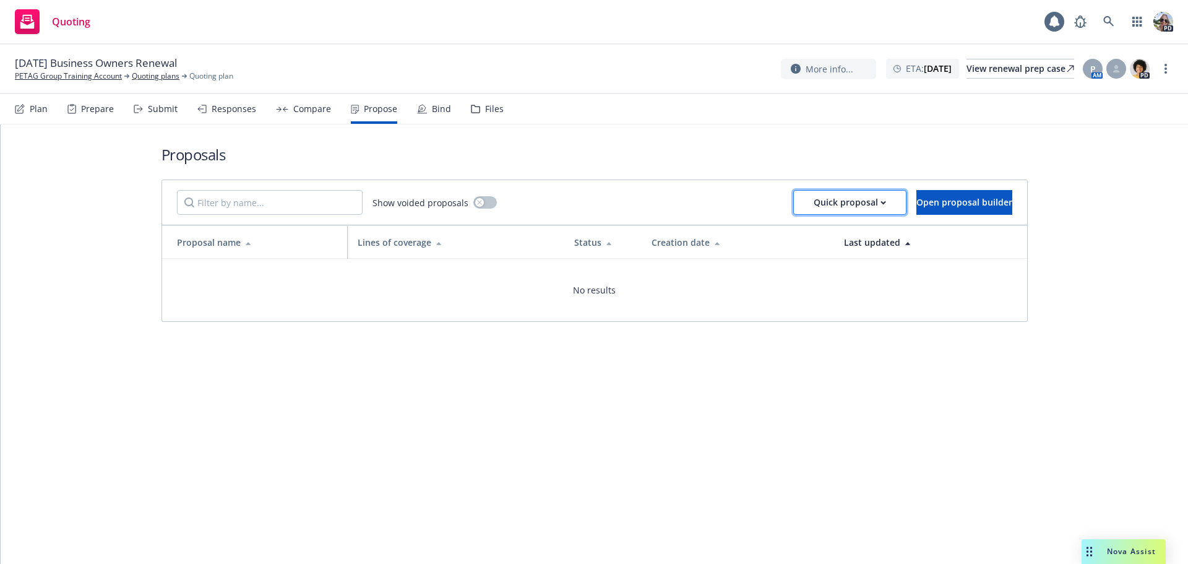
click at [814, 207] on div "Quick proposal" at bounding box center [850, 203] width 72 height 24
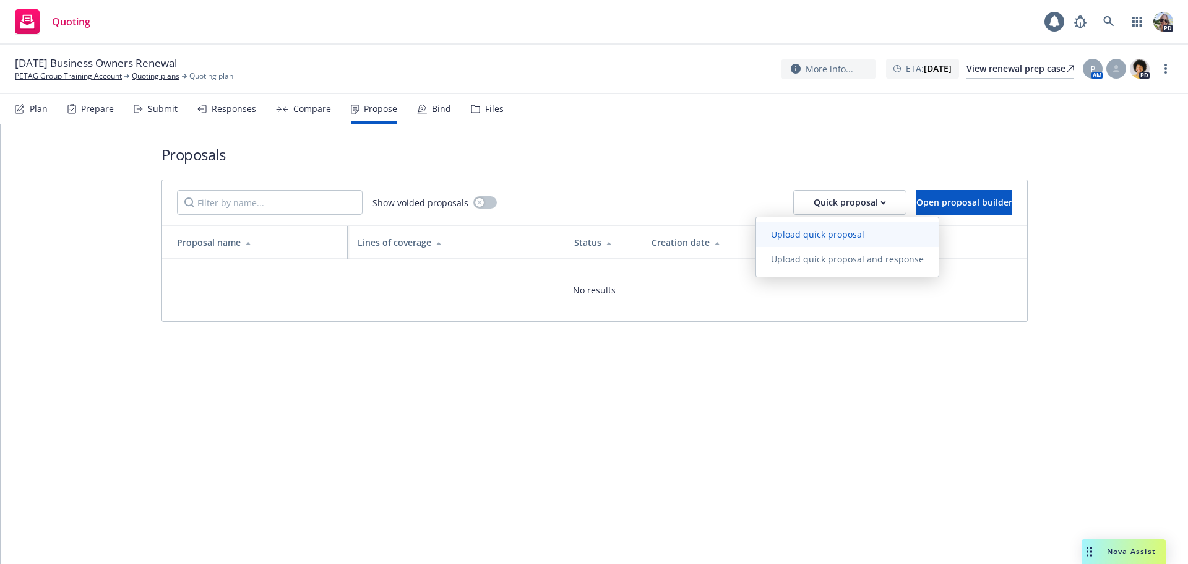
click at [798, 240] on link "Upload quick proposal" at bounding box center [847, 234] width 183 height 25
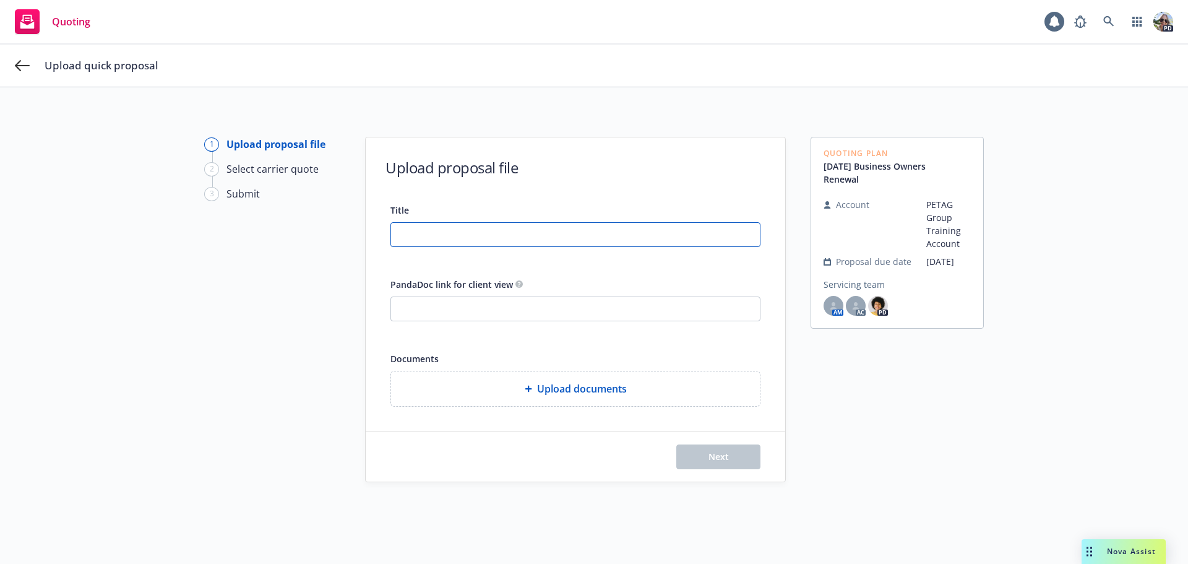
click at [408, 234] on input "Title" at bounding box center [575, 235] width 369 height 24
type input "26-27 BOP Renewal Proposal"
click at [390, 283] on span "PandaDoc link for client view" at bounding box center [451, 284] width 123 height 12
click at [391, 297] on input "PandaDoc link for client view" at bounding box center [575, 309] width 369 height 24
click at [400, 312] on input "PandaDoc link for client view" at bounding box center [575, 309] width 369 height 24
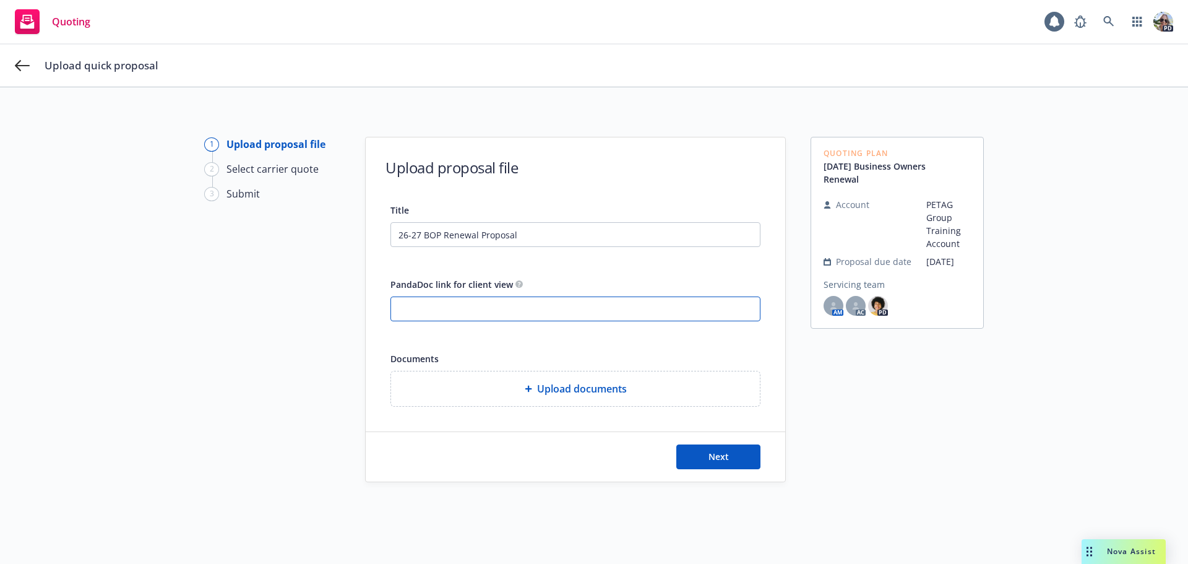
paste input "[URL][DOMAIN_NAME]"
type input "[URL][DOMAIN_NAME]"
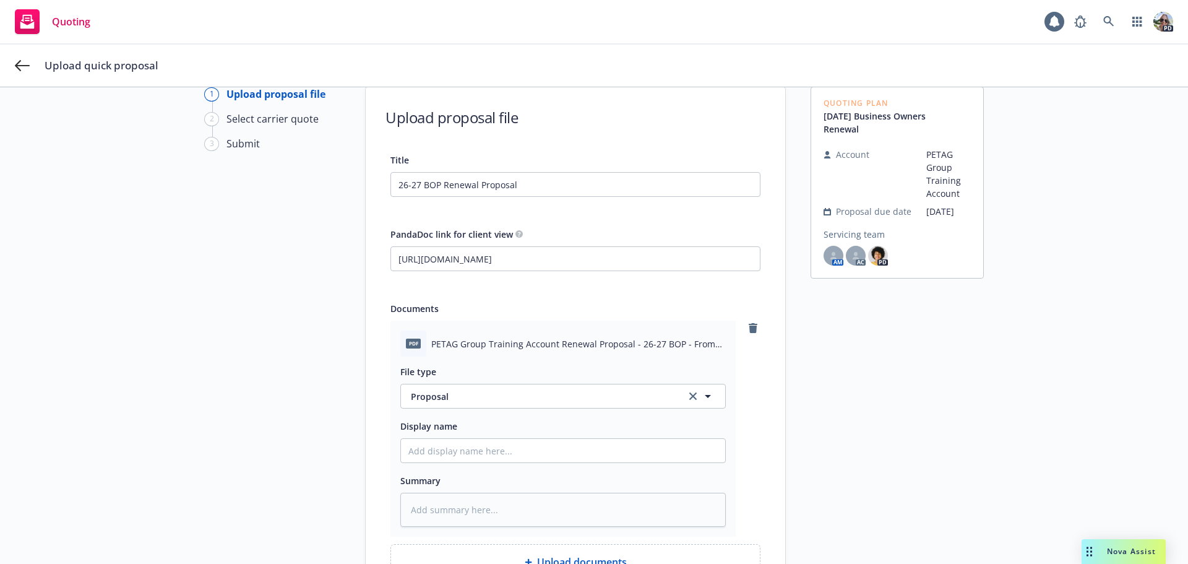
scroll to position [62, 0]
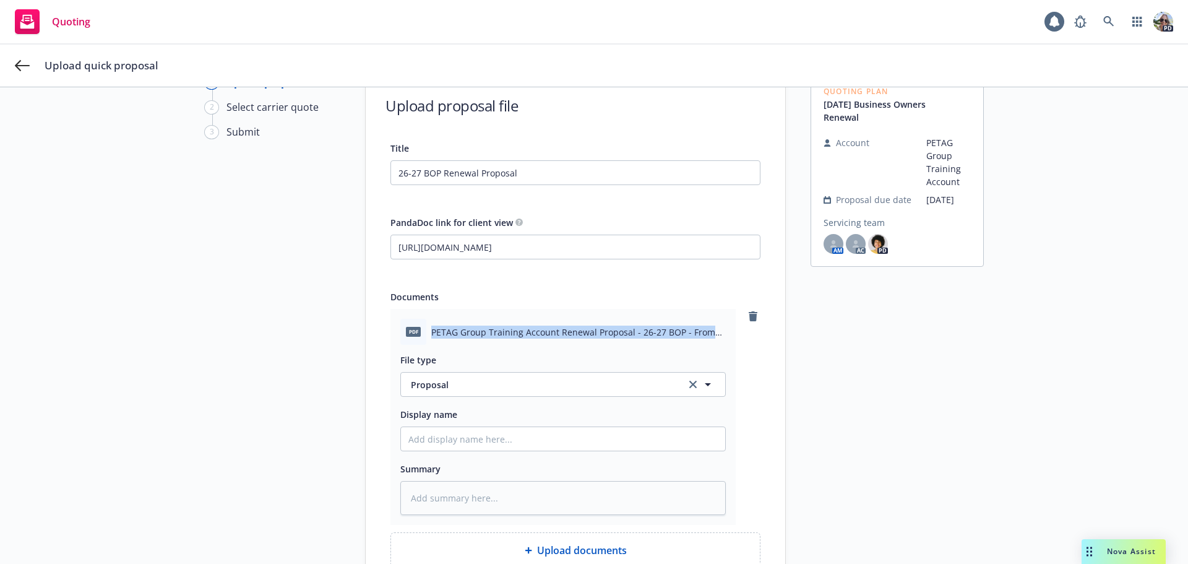
drag, startPoint x: 427, startPoint y: 334, endPoint x: 701, endPoint y: 329, distance: 274.1
click at [701, 329] on span "PETAG Group Training Account Renewal Proposal - 26-27 BOP - From NAv.pdf" at bounding box center [578, 331] width 295 height 13
click at [634, 335] on span "PETAG Group Training Account Renewal Proposal - 26-27 BOP - From NAv.pdf" at bounding box center [578, 331] width 295 height 13
drag, startPoint x: 634, startPoint y: 335, endPoint x: 700, endPoint y: 342, distance: 67.1
click at [700, 342] on div "pdf PETAG Group Training Account Renewal Proposal - 26-27 BOP - From NAv.pdf" at bounding box center [562, 332] width 325 height 26
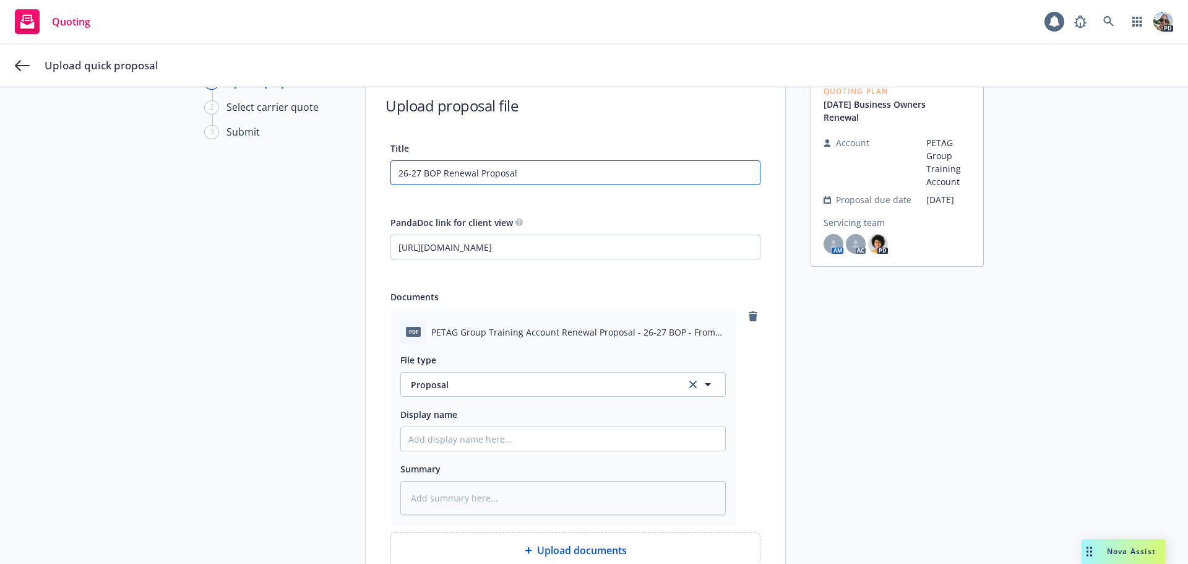
drag, startPoint x: 514, startPoint y: 175, endPoint x: 377, endPoint y: 179, distance: 136.8
click at [377, 179] on div "Title 26-27 BOP Renewal Proposal PandaDoc link for client view [URL][DOMAIN_NAM…" at bounding box center [575, 354] width 419 height 428
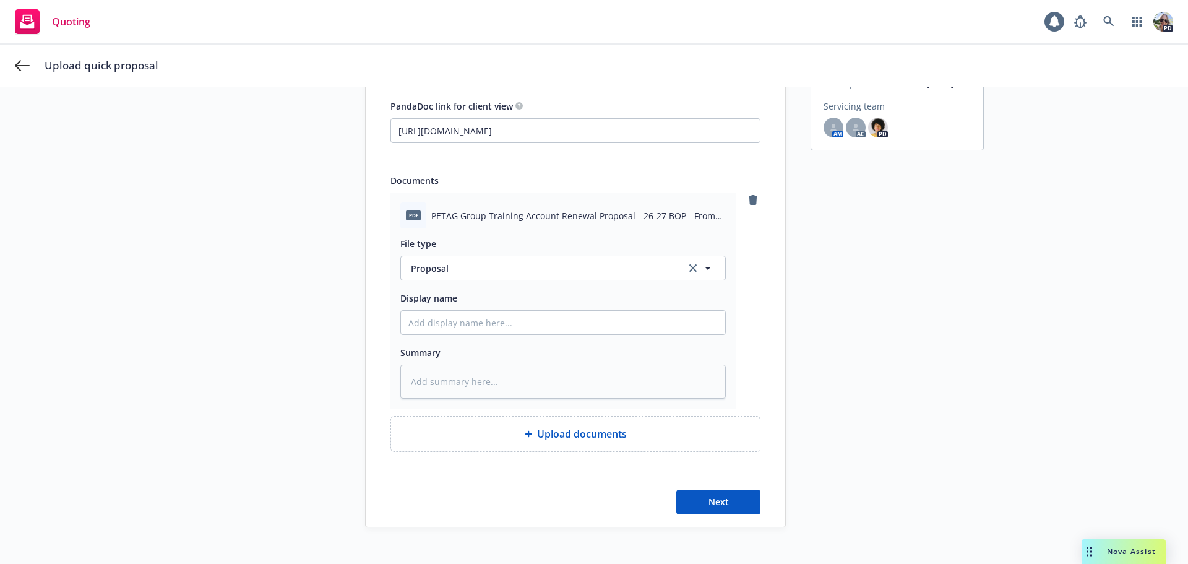
scroll to position [191, 0]
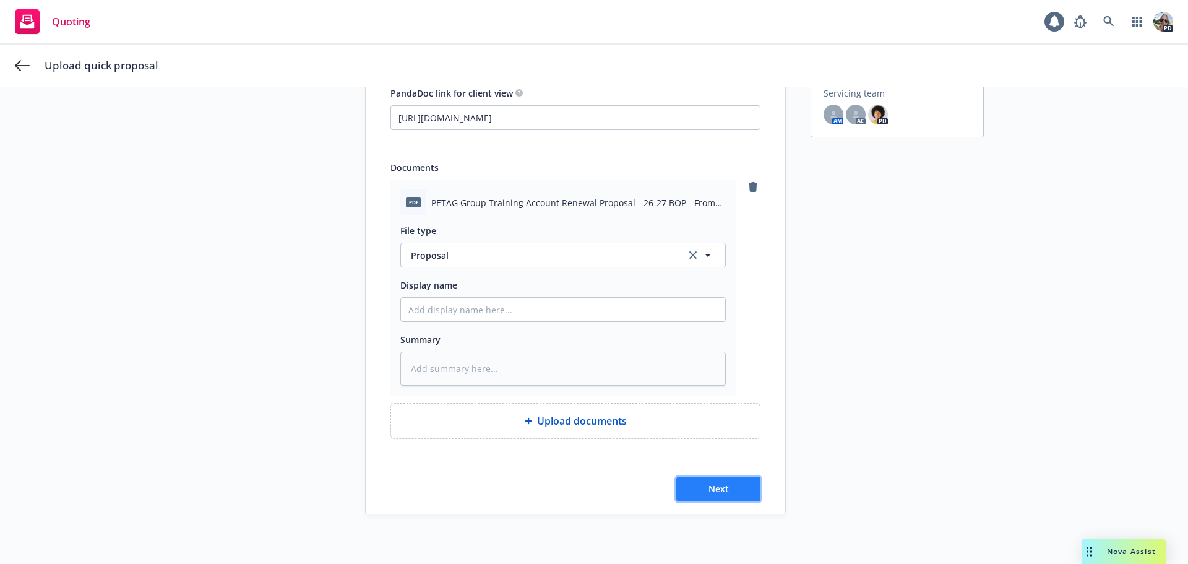
click at [718, 491] on span "Next" at bounding box center [718, 489] width 20 height 12
type textarea "x"
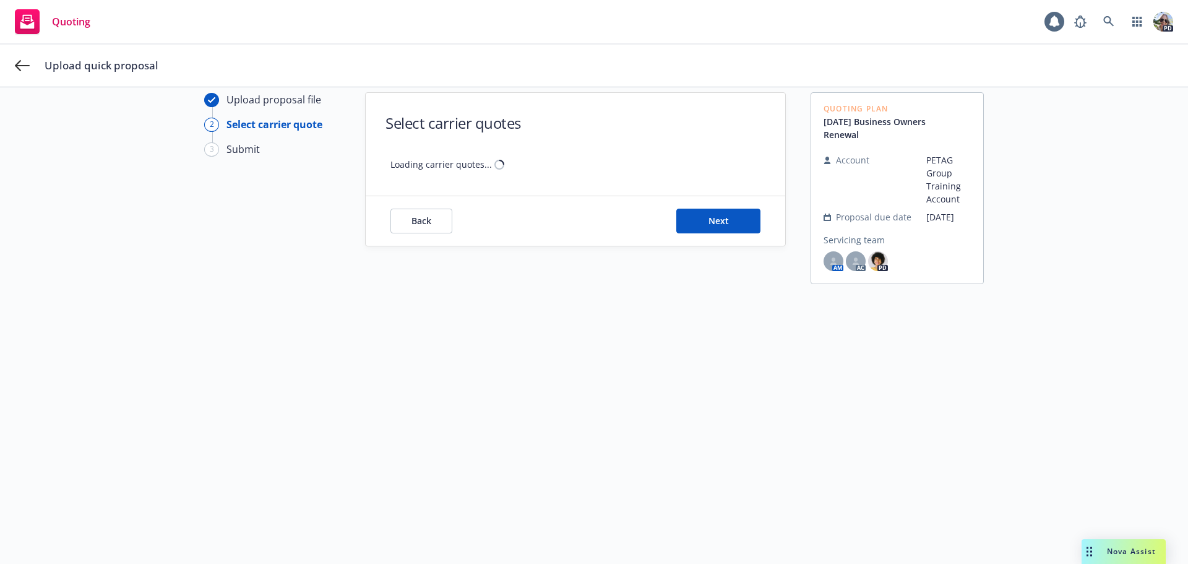
scroll to position [45, 0]
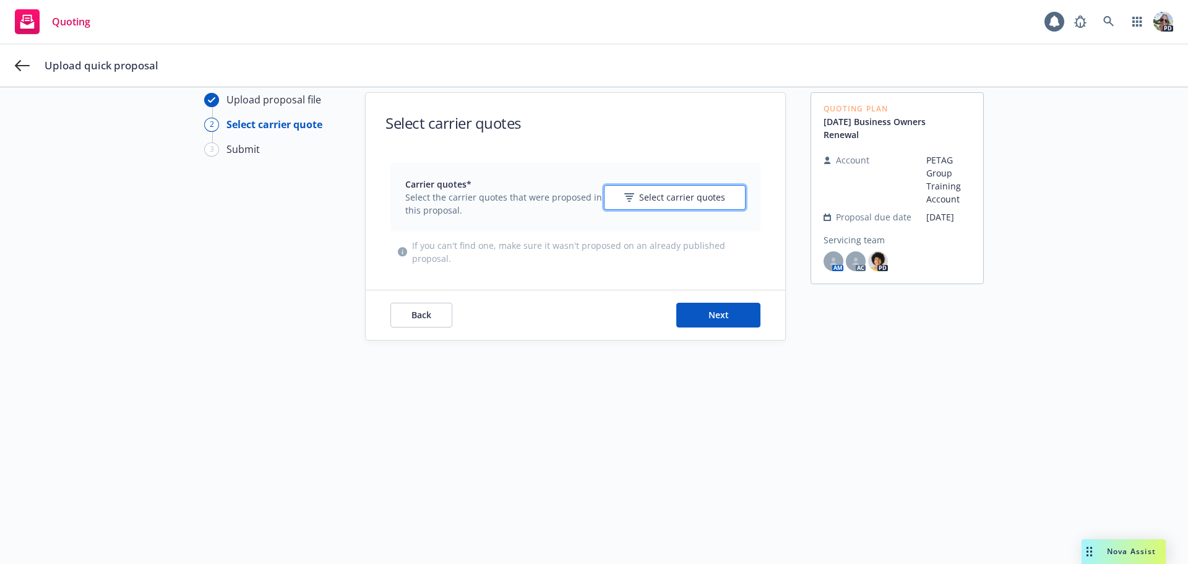
drag, startPoint x: 718, startPoint y: 491, endPoint x: 613, endPoint y: 198, distance: 310.8
click at [613, 198] on button "Select carrier quotes" at bounding box center [675, 197] width 142 height 25
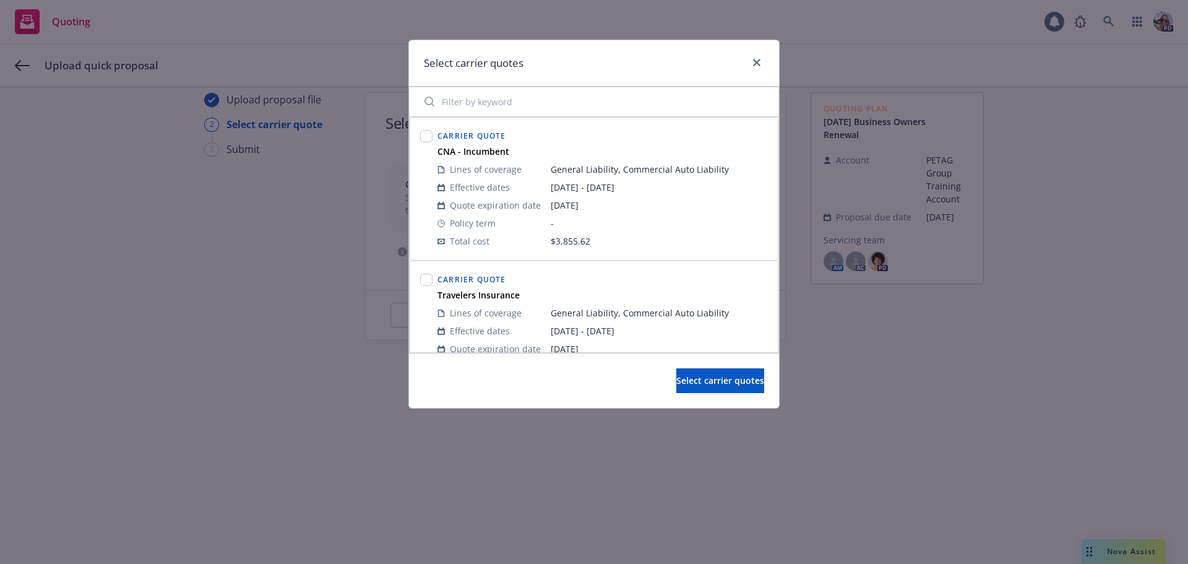
click at [502, 110] on input "Filter by keyword" at bounding box center [594, 101] width 354 height 25
click at [423, 132] on input "checkbox" at bounding box center [426, 136] width 12 height 12
checkbox input "true"
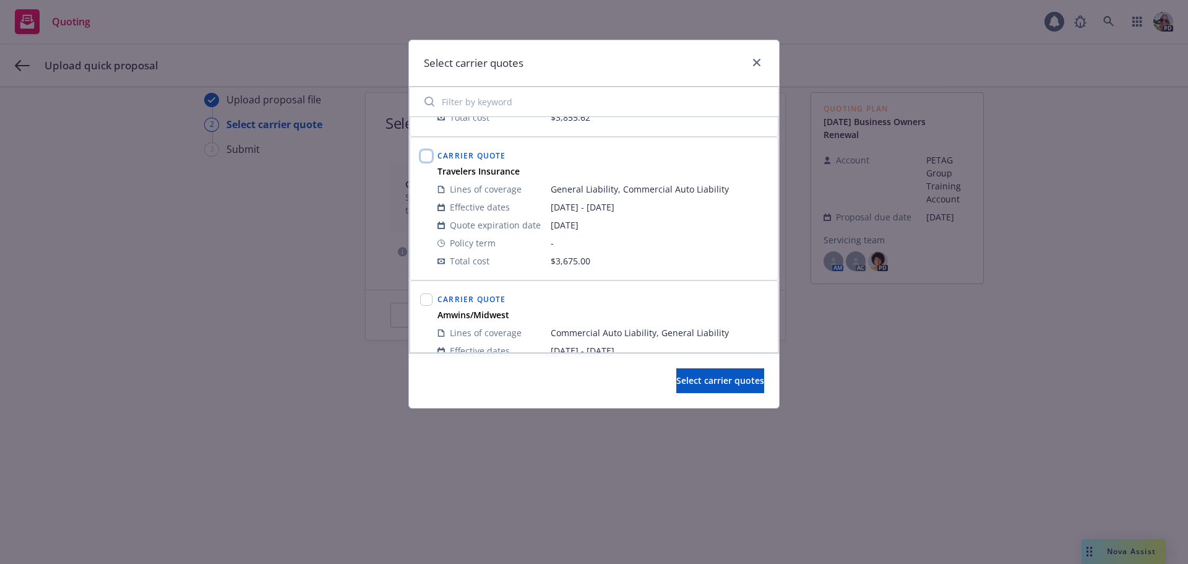
click at [424, 154] on input "checkbox" at bounding box center [426, 156] width 12 height 12
checkbox input "true"
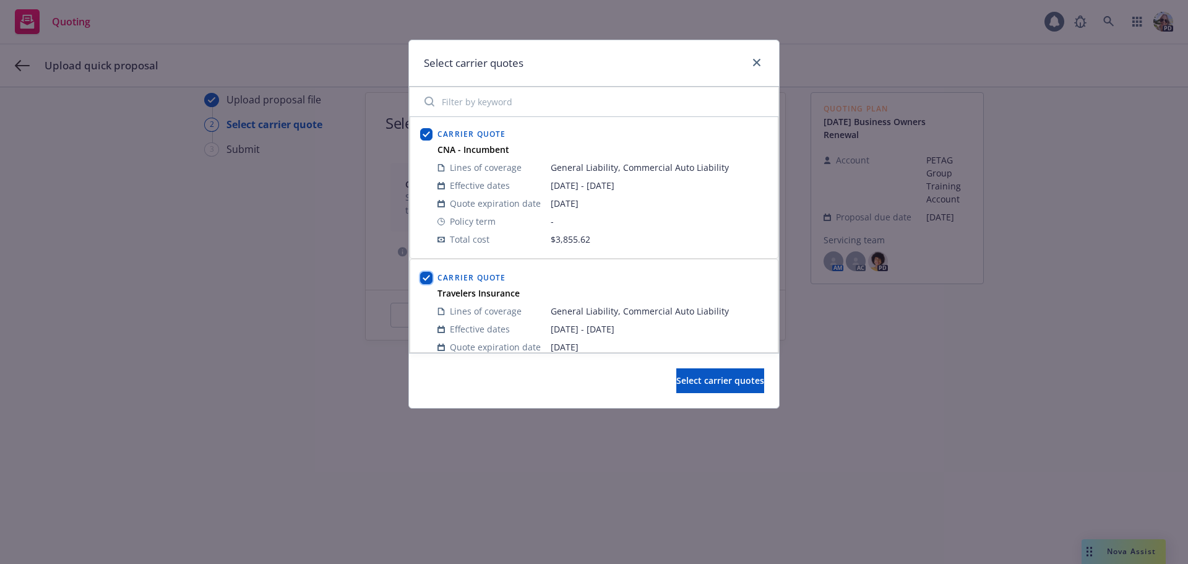
scroll to position [0, 0]
click at [694, 380] on span "Select carrier quotes" at bounding box center [720, 380] width 88 height 12
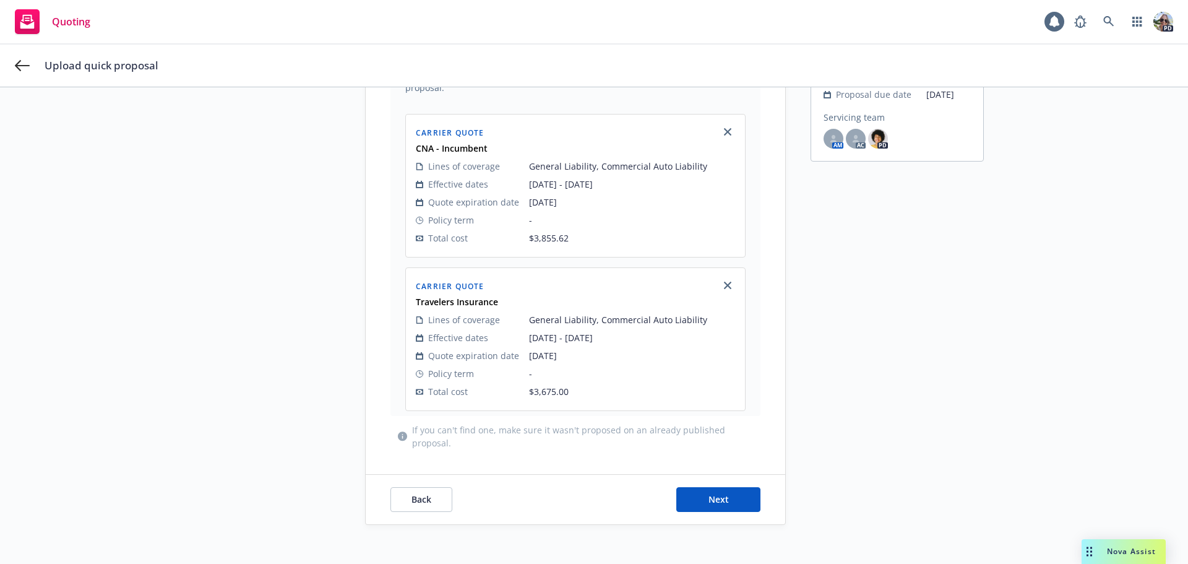
scroll to position [168, 0]
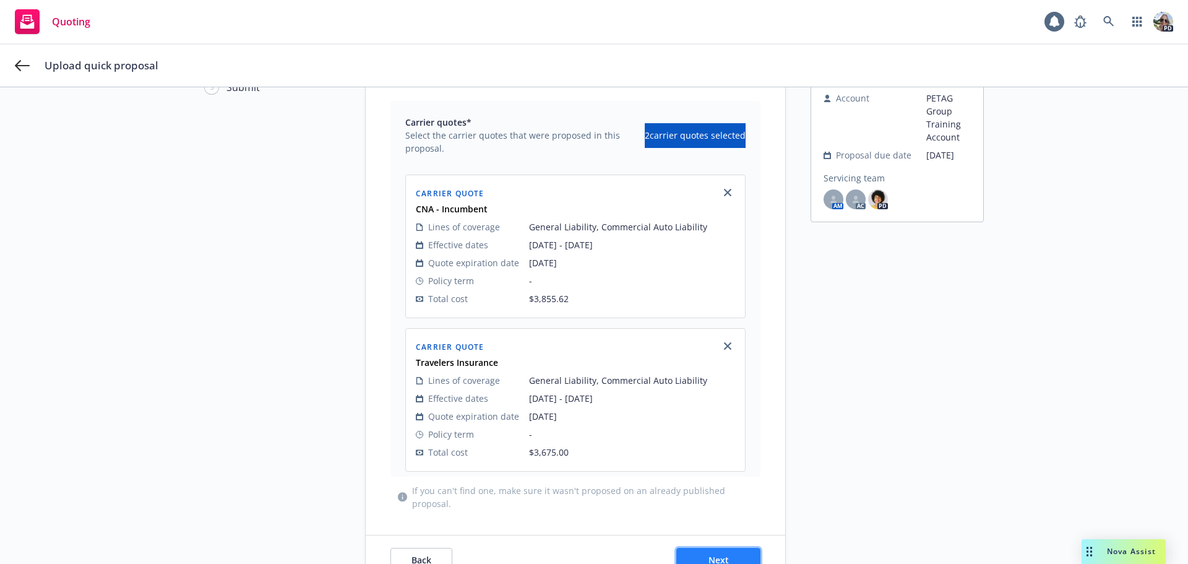
click at [705, 551] on button "Next" at bounding box center [718, 560] width 84 height 25
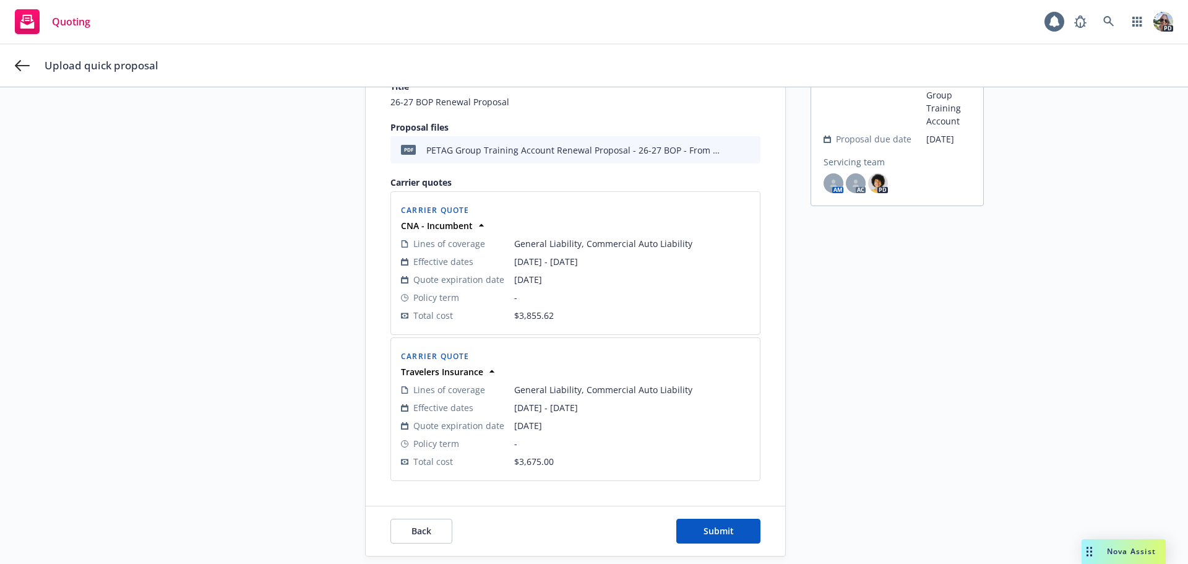
scroll to position [165, 0]
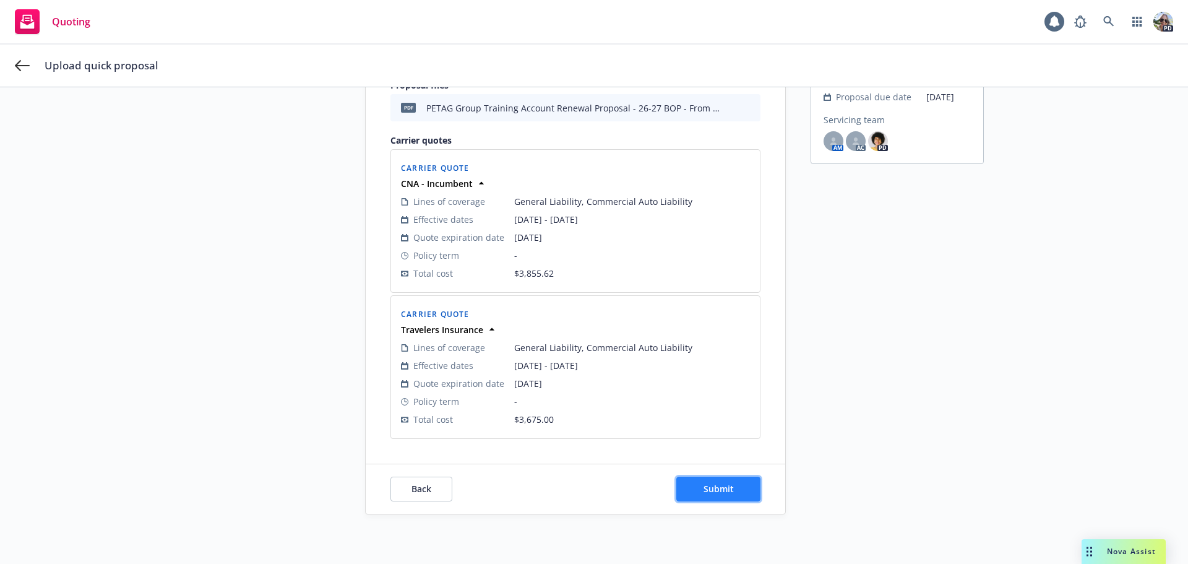
click at [703, 491] on span "Submit" at bounding box center [718, 489] width 30 height 12
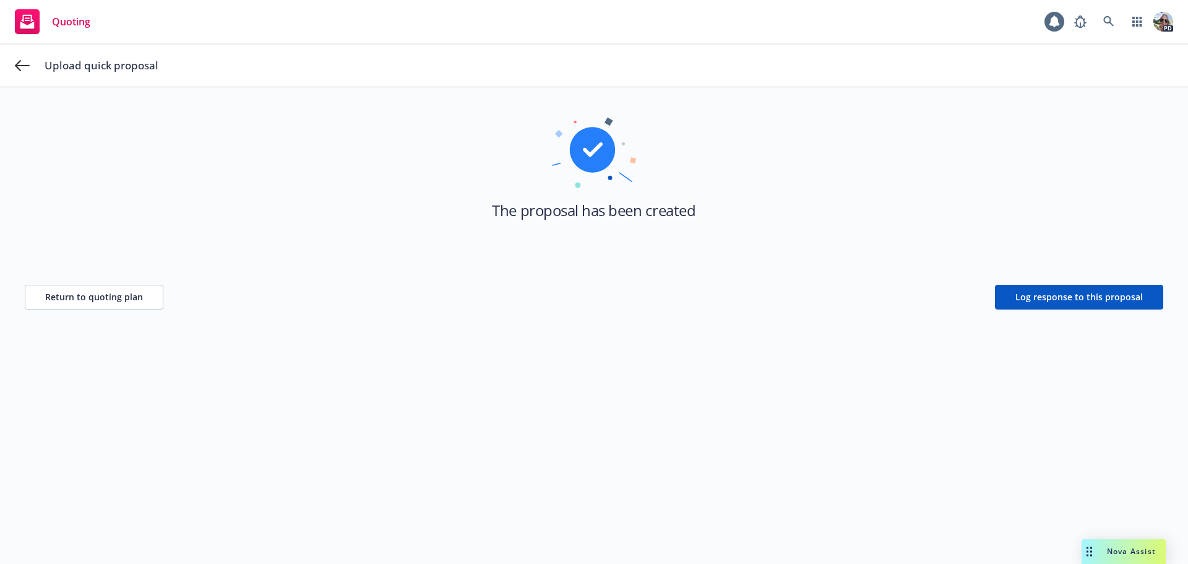
scroll to position [45, 0]
click at [1036, 299] on span "Log response to this proposal" at bounding box center [1078, 297] width 127 height 12
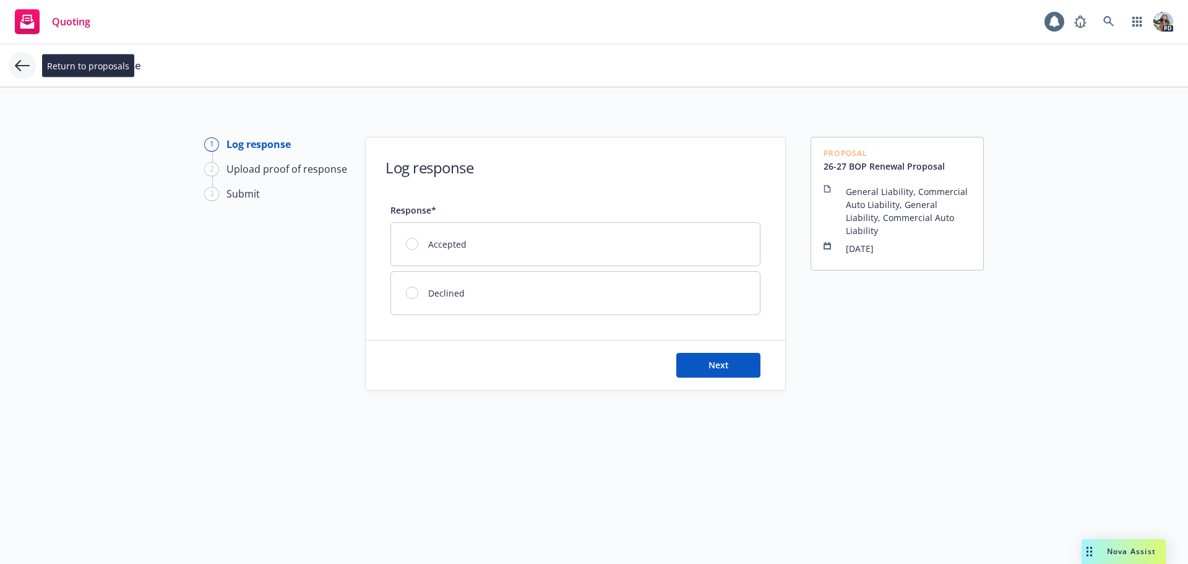
click at [19, 64] on icon at bounding box center [22, 65] width 15 height 15
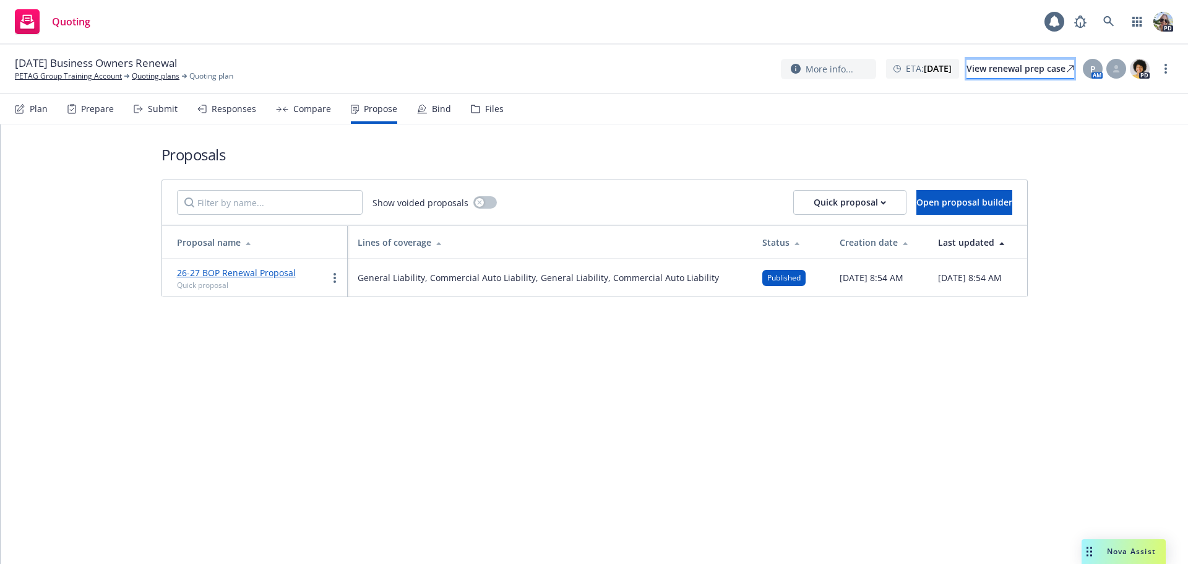
click at [979, 67] on div "View renewal prep case" at bounding box center [1020, 68] width 108 height 19
click at [332, 276] on link "more" at bounding box center [334, 277] width 15 height 15
click at [356, 358] on span "Log client response" at bounding box center [383, 357] width 110 height 12
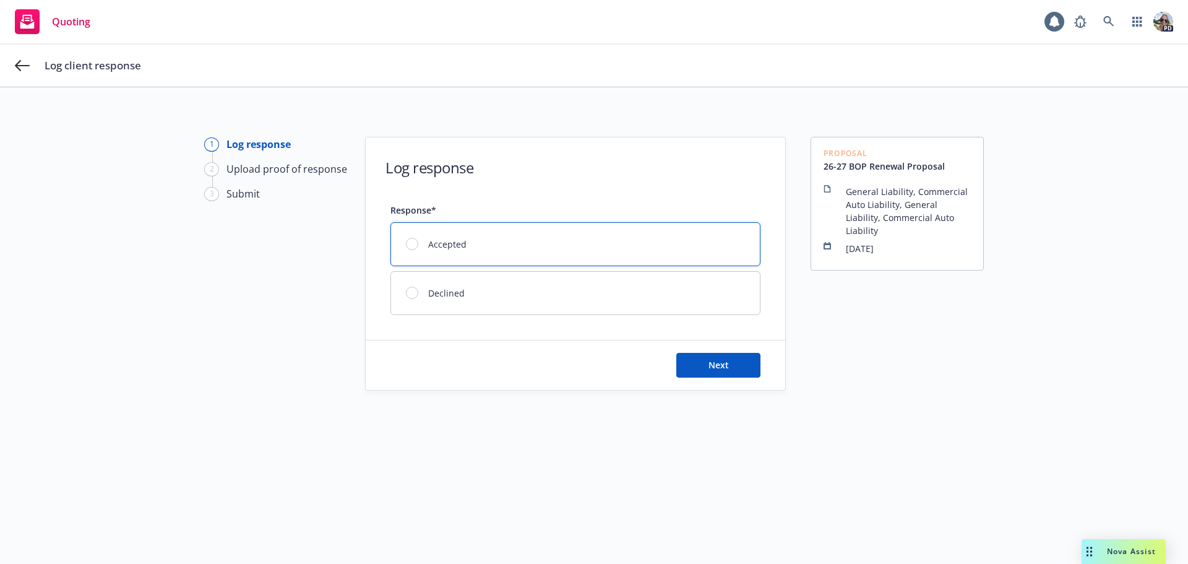
click at [406, 241] on div at bounding box center [412, 244] width 12 height 12
click at [700, 365] on button "Next" at bounding box center [718, 365] width 84 height 25
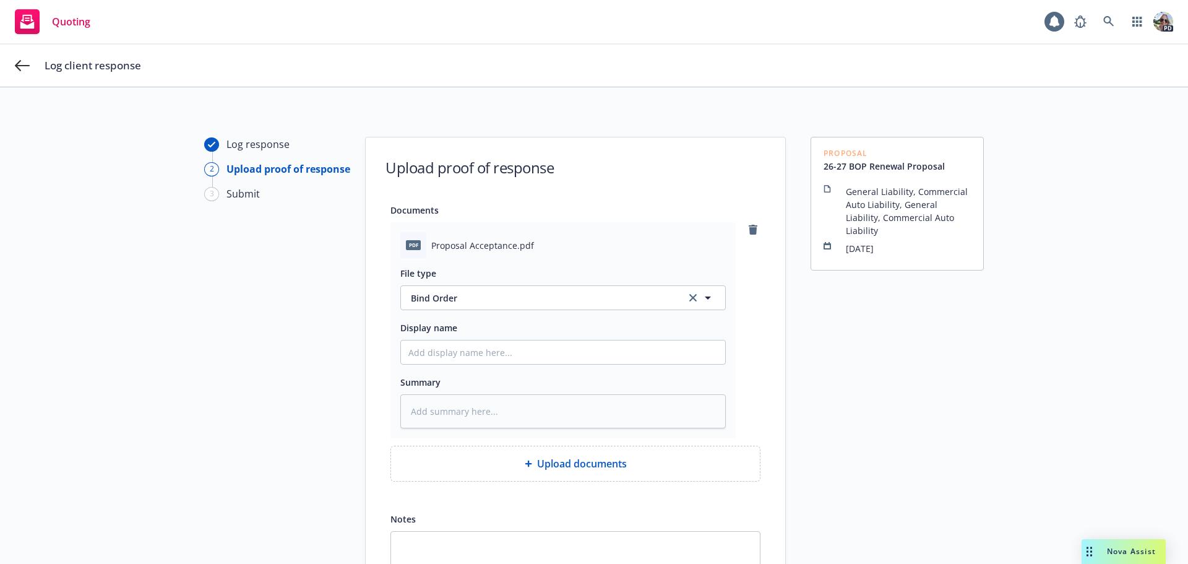
type textarea "x"
click at [424, 302] on span "Bind Order" at bounding box center [541, 297] width 260 height 13
click at [418, 333] on span "Bind Order" at bounding box center [436, 331] width 46 height 13
click at [413, 352] on input "Display name" at bounding box center [563, 352] width 324 height 24
drag, startPoint x: 510, startPoint y: 246, endPoint x: 427, endPoint y: 246, distance: 82.9
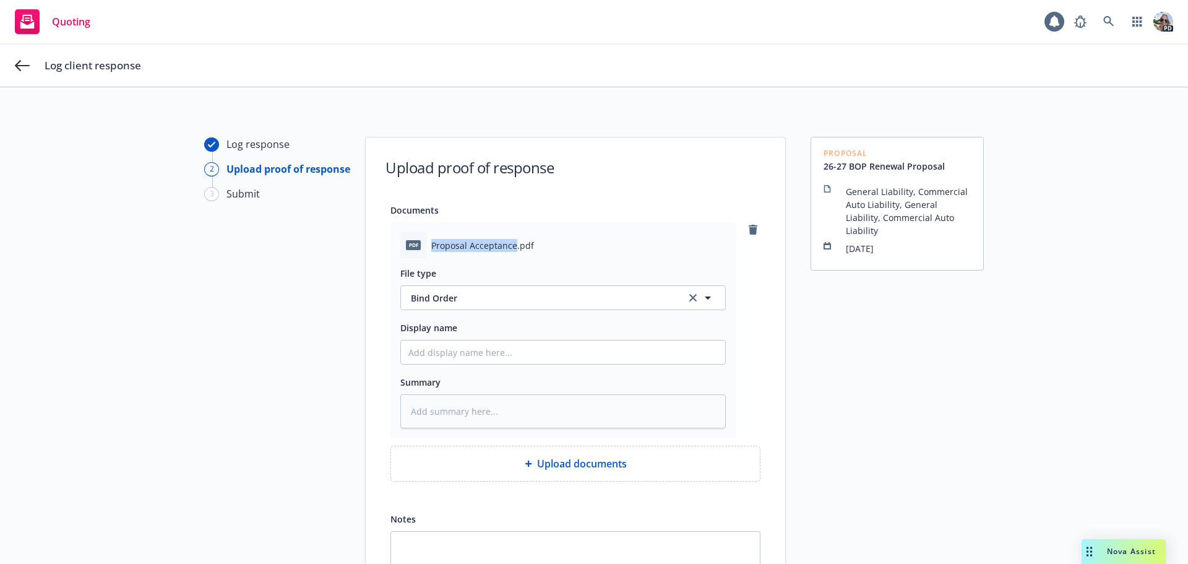
click at [431, 246] on span "Proposal Acceptance.pdf" at bounding box center [482, 245] width 103 height 13
copy span "Proposal Acceptance"
click at [412, 359] on input "Display name" at bounding box center [563, 352] width 324 height 24
type textarea "x"
type input "2"
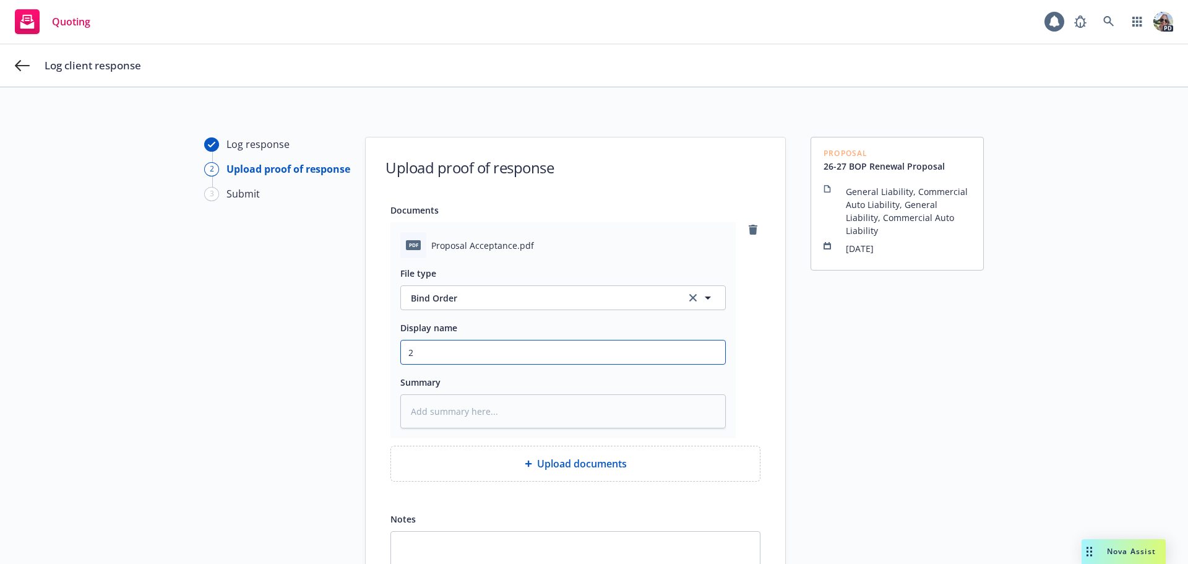
type textarea "x"
type input "26"
type textarea "x"
type input "26-"
type textarea "x"
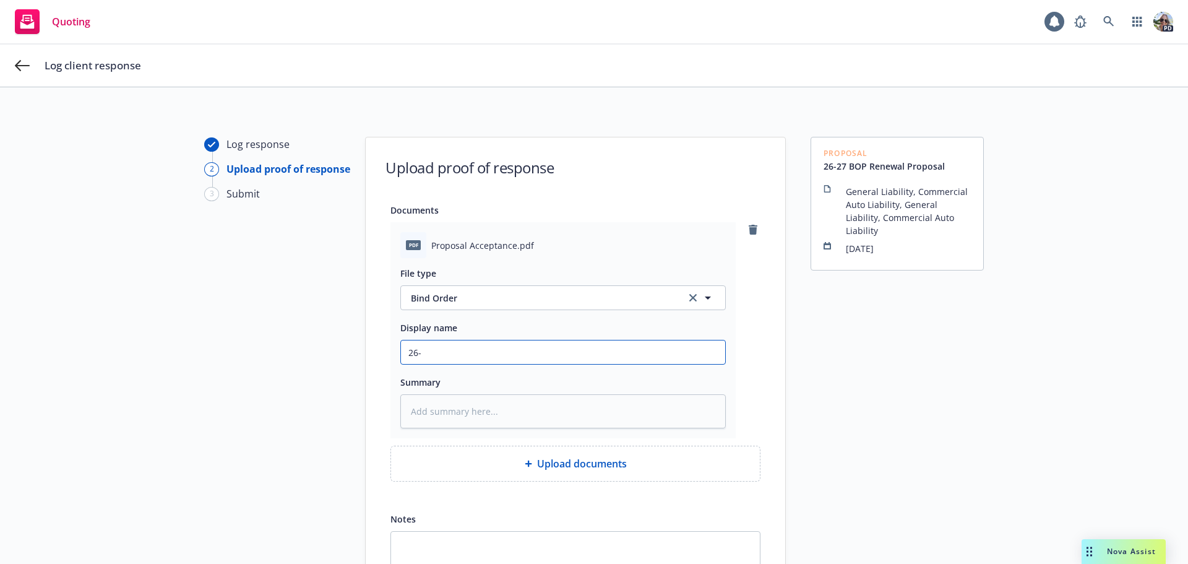
type input "26-2"
type textarea "x"
type input "26-27"
type textarea "x"
type input "26-27"
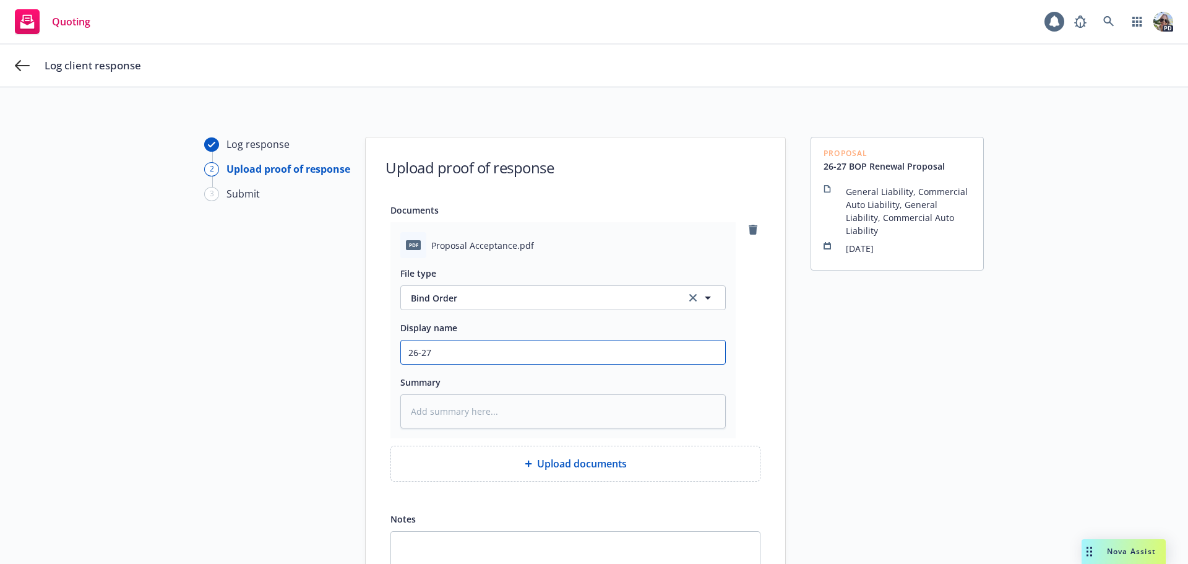
type textarea "x"
type input "26-27 B"
type textarea "x"
type input "26-27 BO"
type textarea "x"
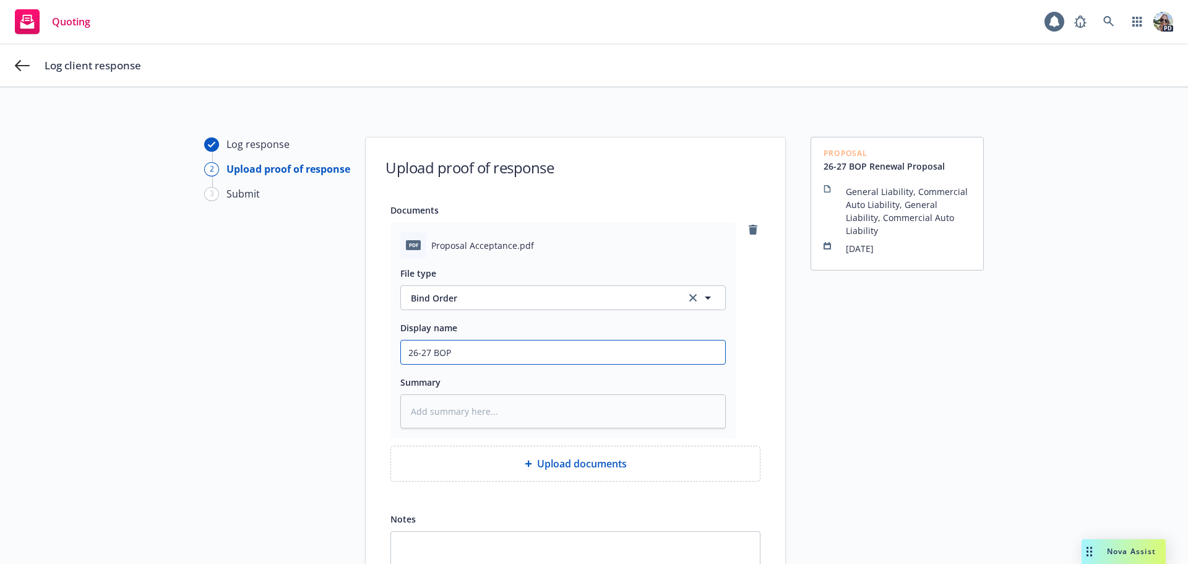
type input "26-27 BOP"
type textarea "x"
type input "26-27 BOP R"
type textarea "x"
type input "26-27 BOP Re"
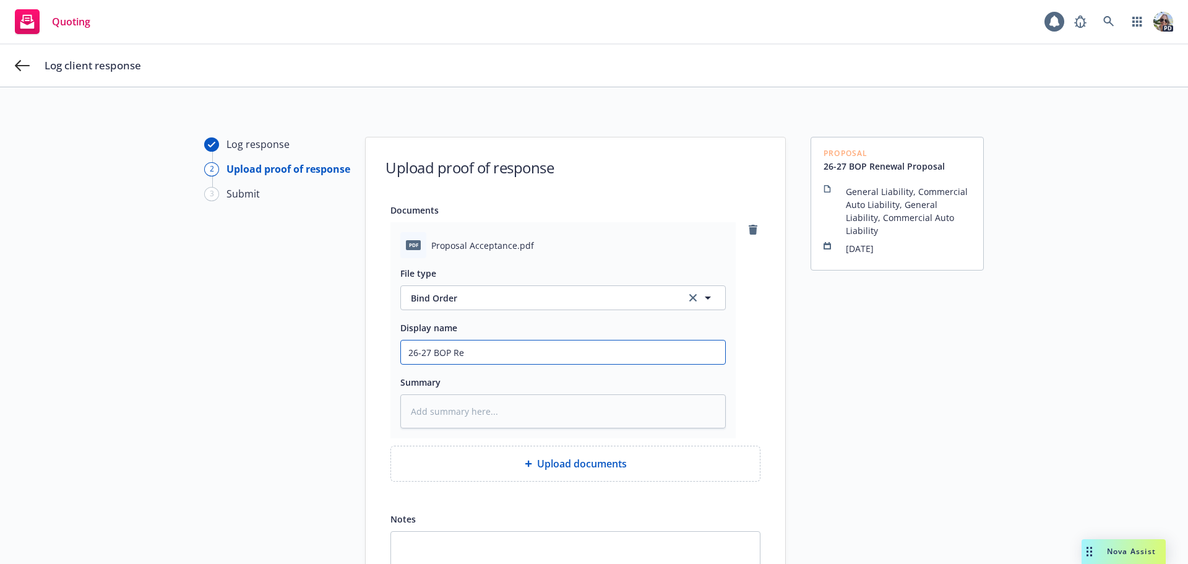
type textarea "x"
type input "26-27 BOP Ren"
type textarea "x"
type input "26-27 BOP [PERSON_NAME]"
type textarea "x"
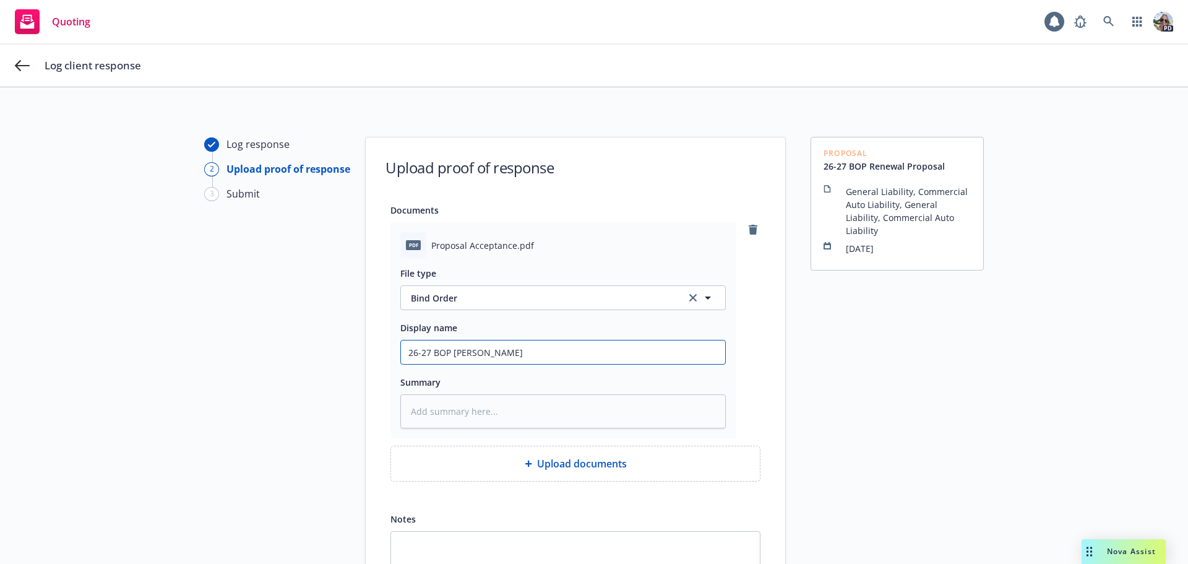
type input "26-27 BOP Renew"
type textarea "x"
type input "26-27 BOP Renewa"
type textarea "x"
type input "26-27 BOP Renewal"
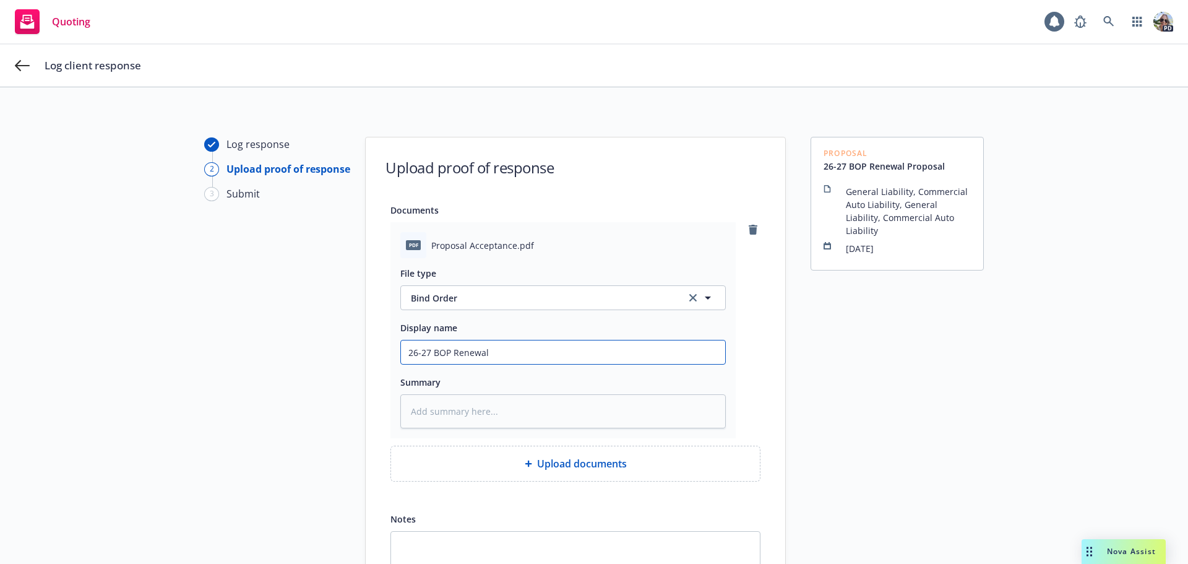
type textarea "x"
type input "26-27 BOP Renewal"
paste input "Proposal Acceptance"
type textarea "x"
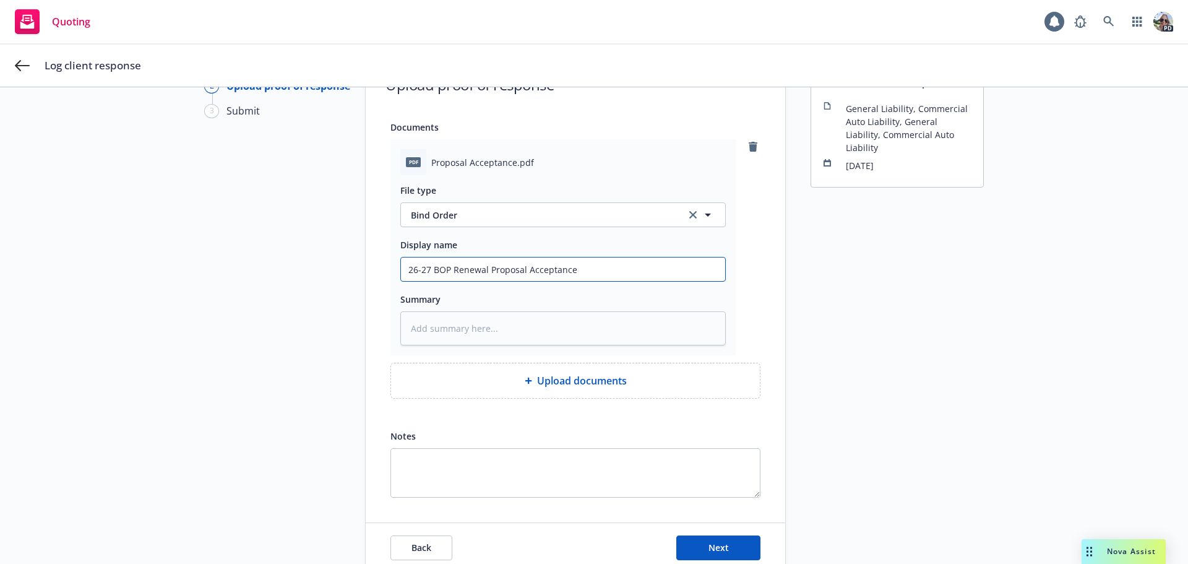
scroll to position [142, 0]
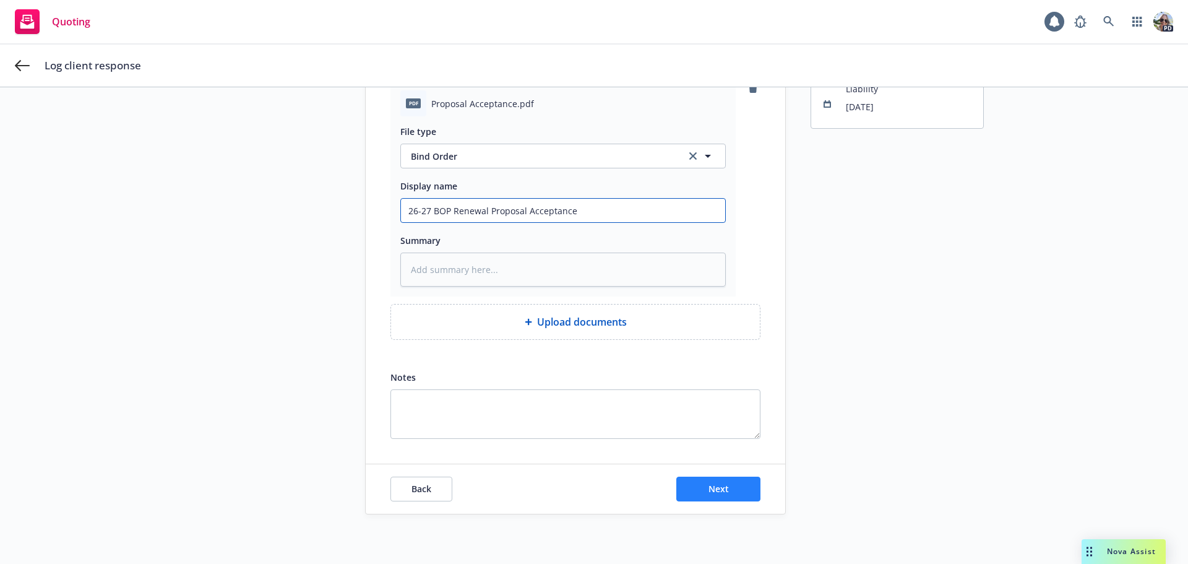
type input "26-27 BOP Renewal Proposal Acceptance"
click at [735, 489] on button "Next" at bounding box center [718, 488] width 84 height 25
type textarea "x"
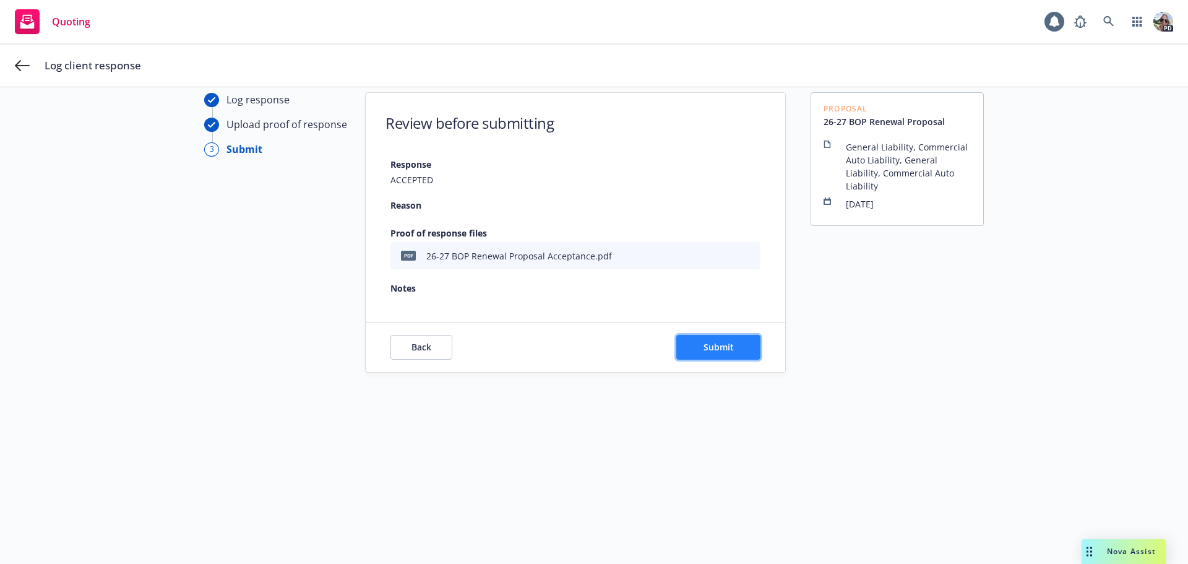
click at [685, 351] on button "Submit" at bounding box center [718, 347] width 84 height 25
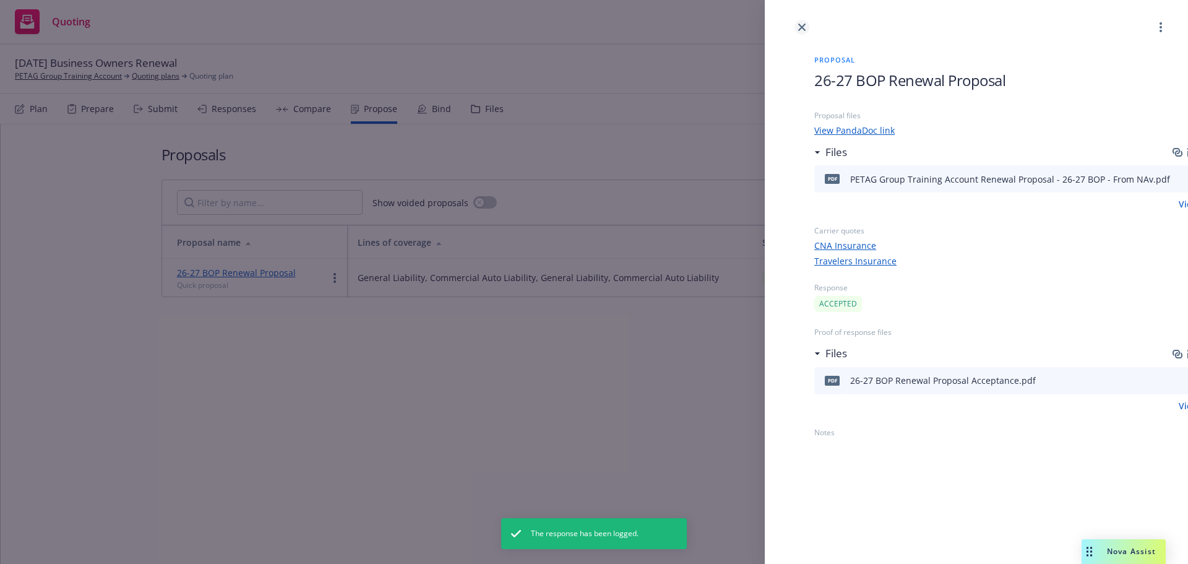
click at [801, 22] on link "close" at bounding box center [801, 27] width 15 height 15
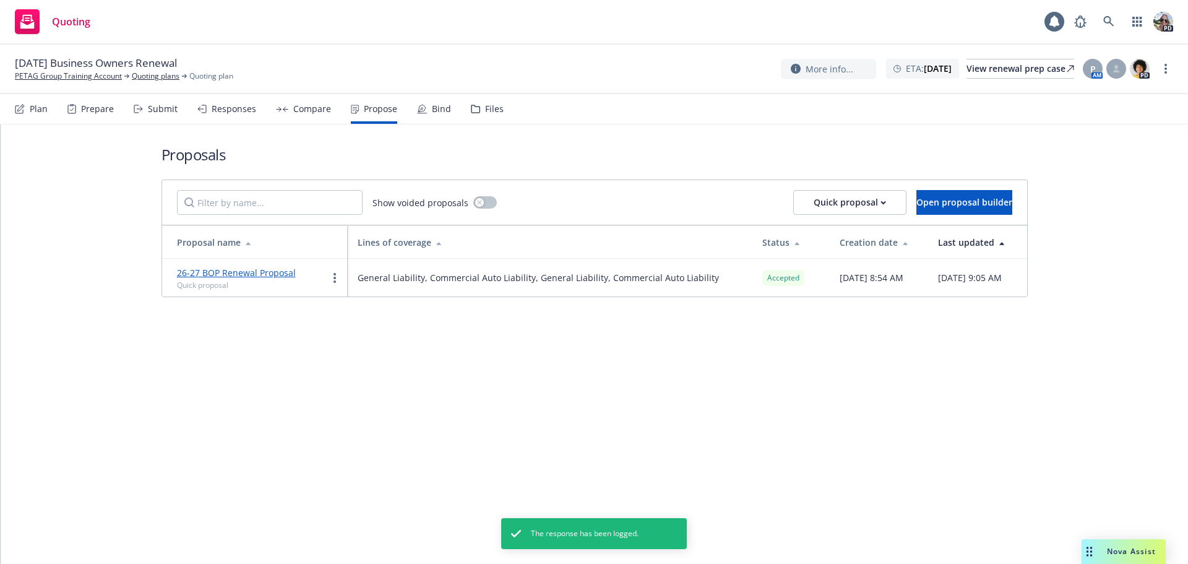
click at [438, 111] on div "Bind" at bounding box center [441, 109] width 19 height 10
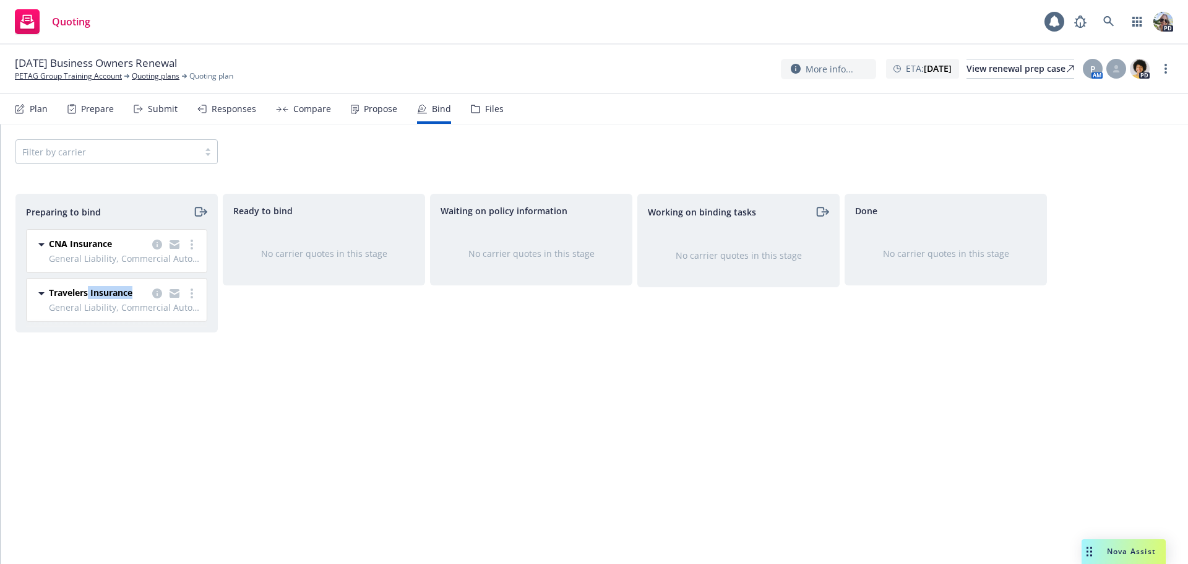
drag, startPoint x: 53, startPoint y: 306, endPoint x: 80, endPoint y: 225, distance: 86.1
click at [95, 260] on div "CNA Insurance General Liability, Commercial Auto Liability [DATE] - [DATE] [DAT…" at bounding box center [114, 280] width 196 height 103
click at [160, 381] on div "Preparing to bind CNA Insurance General Liability, Commercial Auto Liability [D…" at bounding box center [116, 366] width 202 height 344
click at [382, 108] on div "Propose" at bounding box center [380, 109] width 33 height 10
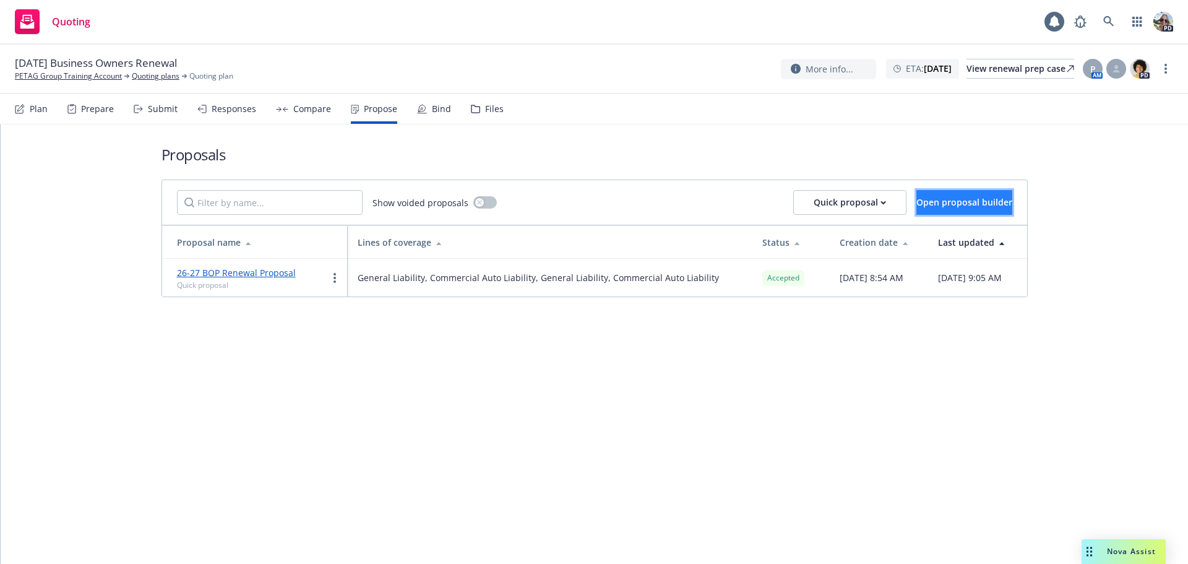
click at [963, 197] on span "Open proposal builder" at bounding box center [964, 202] width 96 height 12
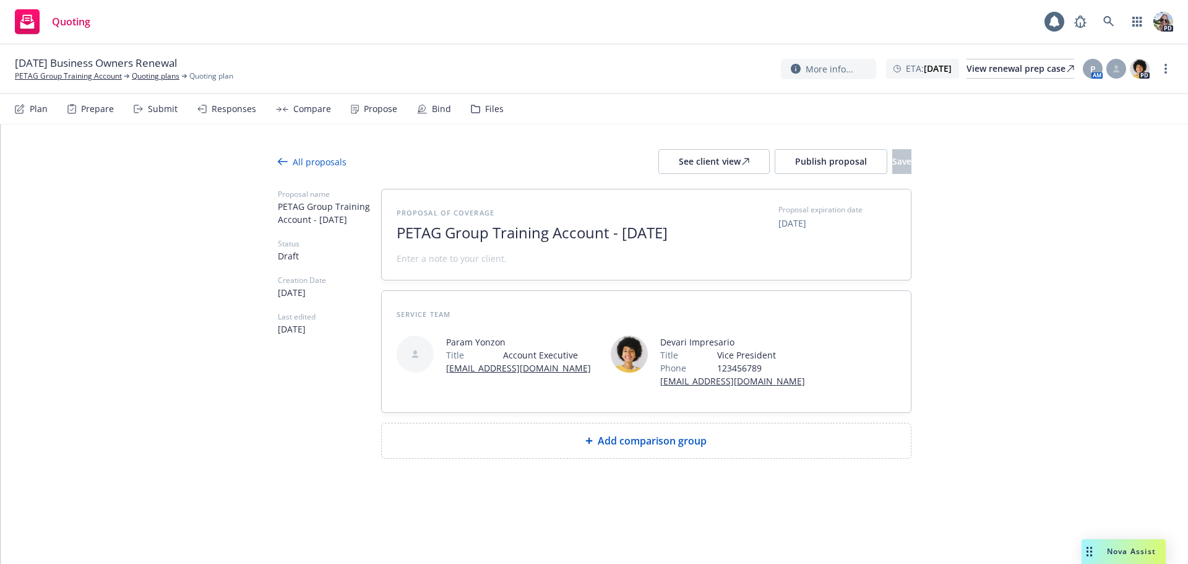
click at [358, 107] on div "Propose" at bounding box center [374, 109] width 46 height 30
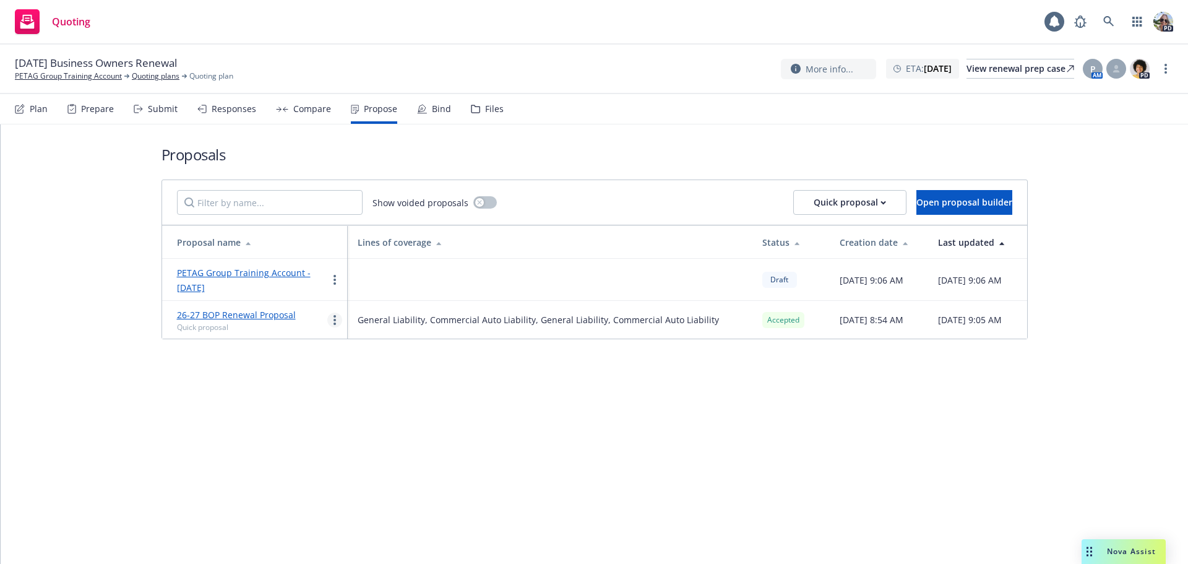
click at [334, 317] on icon "more" at bounding box center [334, 320] width 2 height 10
click at [350, 424] on span "Void" at bounding box center [352, 424] width 48 height 12
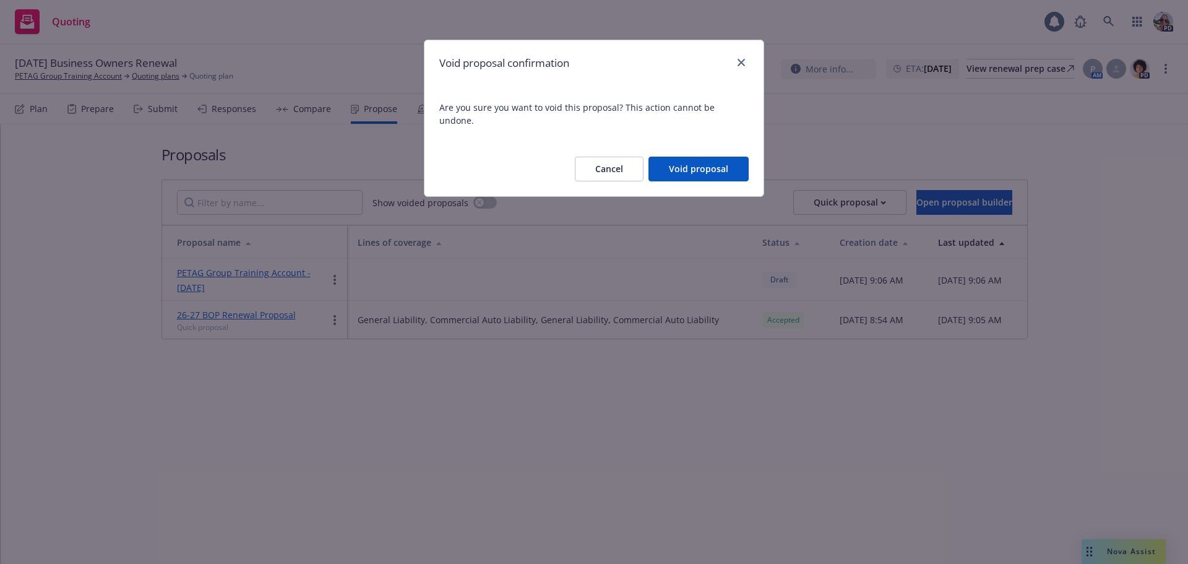
drag, startPoint x: 421, startPoint y: 397, endPoint x: 353, endPoint y: 286, distance: 129.7
click at [420, 397] on div "[PERSON_NAME] proposal confirmation Are you sure you want to void this proposal…" at bounding box center [594, 282] width 1188 height 564
click at [584, 158] on button "Cancel" at bounding box center [609, 169] width 69 height 25
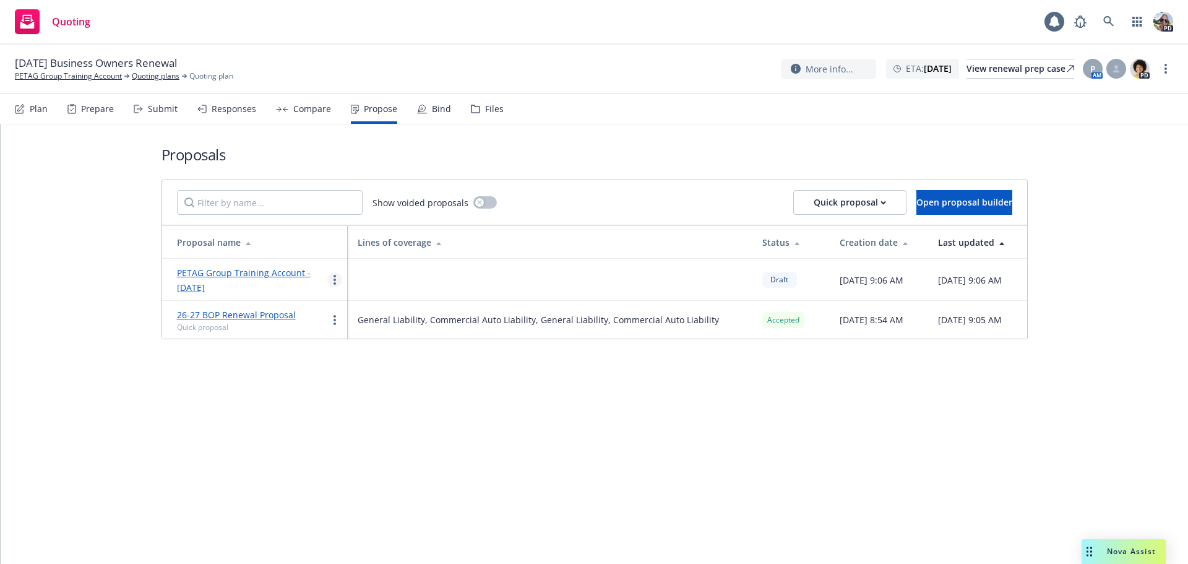
click at [330, 278] on link "more" at bounding box center [334, 279] width 15 height 15
click at [345, 385] on span "Void" at bounding box center [352, 384] width 48 height 12
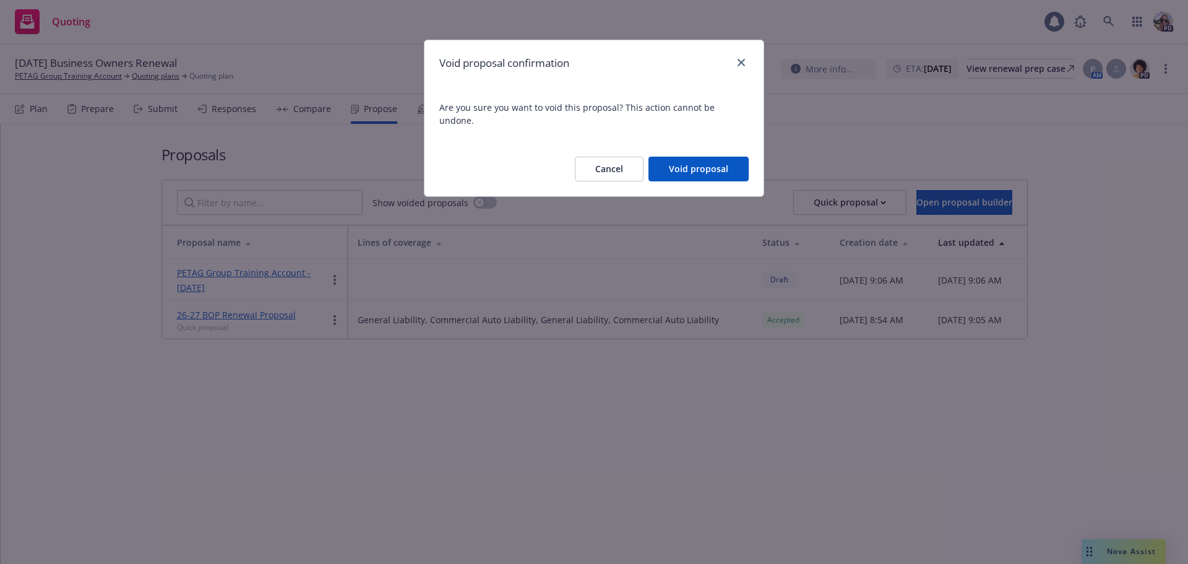
click at [715, 157] on button "Void proposal" at bounding box center [698, 169] width 100 height 25
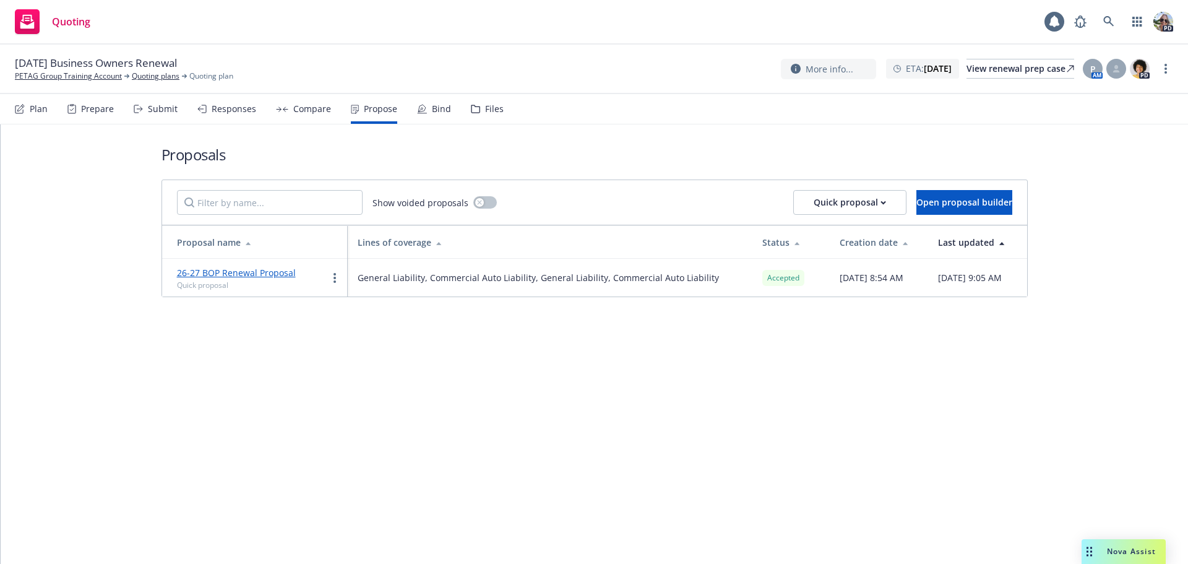
click at [421, 105] on icon at bounding box center [422, 109] width 10 height 10
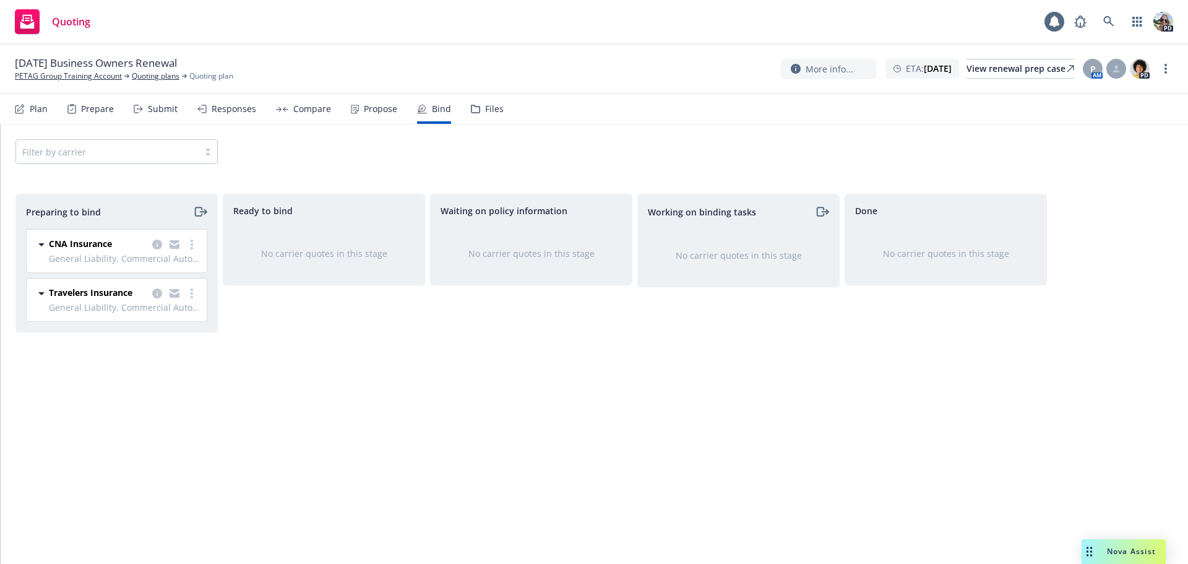
click at [171, 108] on div "Submit" at bounding box center [163, 109] width 30 height 10
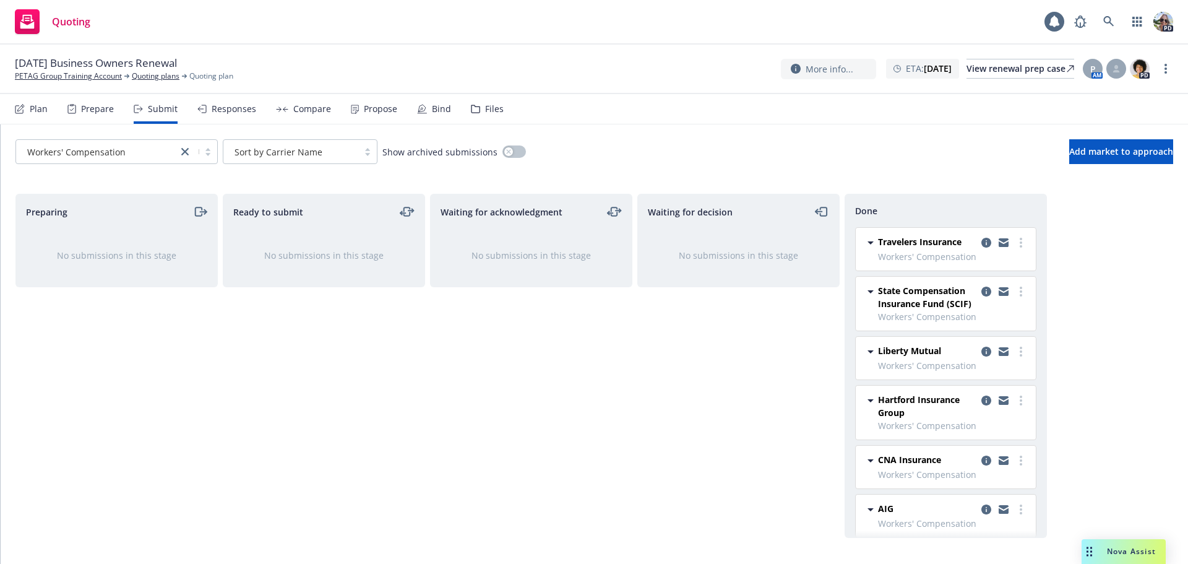
click at [439, 108] on div "Bind" at bounding box center [441, 109] width 19 height 10
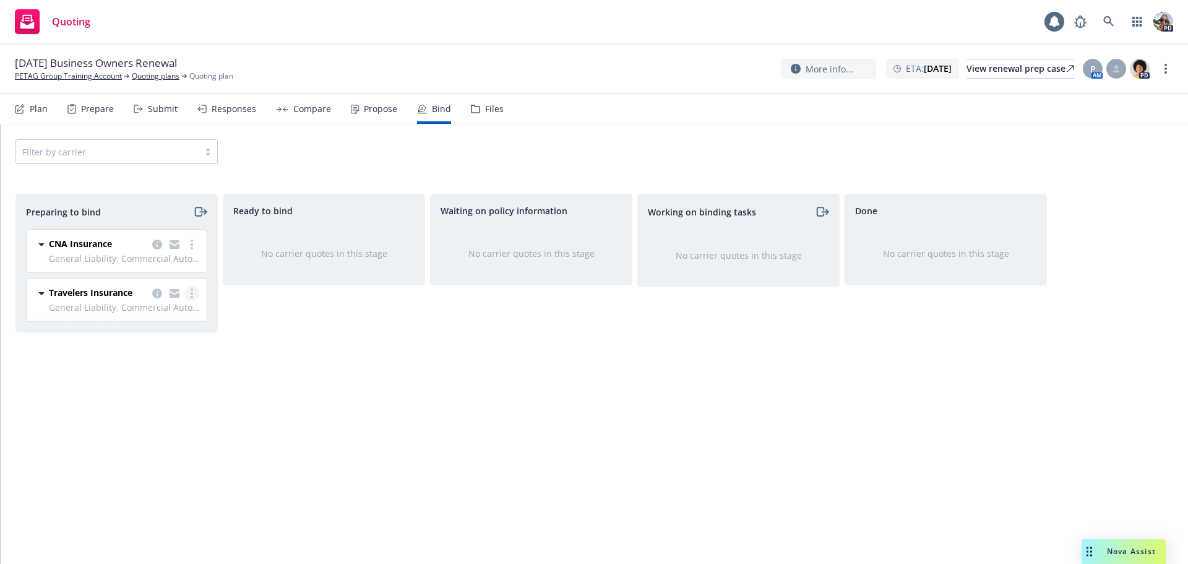
click at [192, 296] on link "more" at bounding box center [191, 293] width 15 height 15
click at [119, 369] on span "Move to done" at bounding box center [120, 368] width 86 height 12
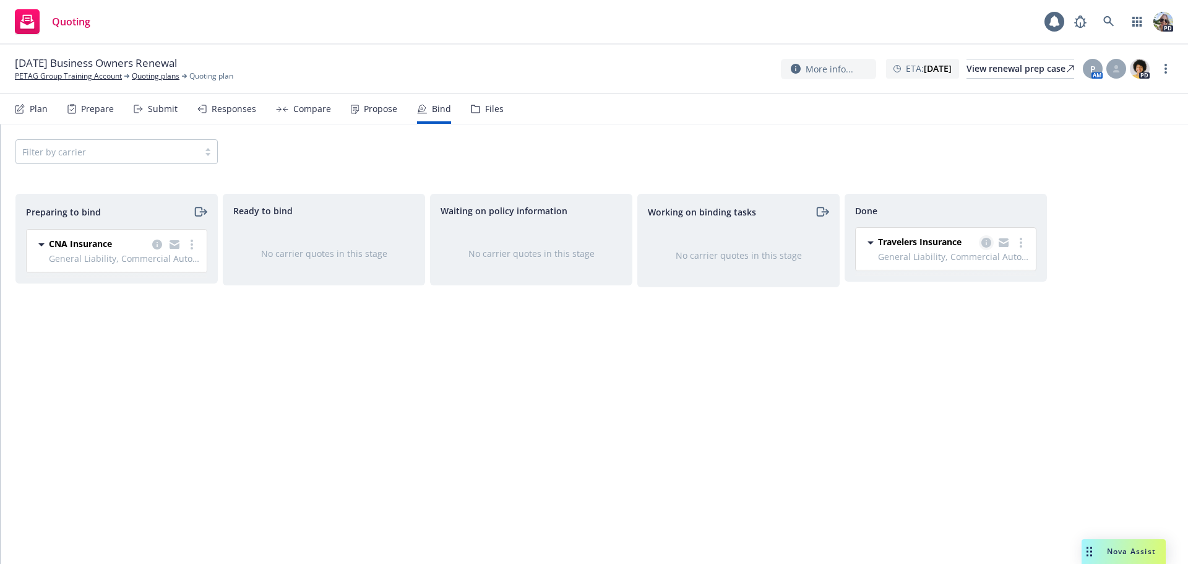
click at [984, 245] on icon "copy logging email" at bounding box center [986, 243] width 10 height 10
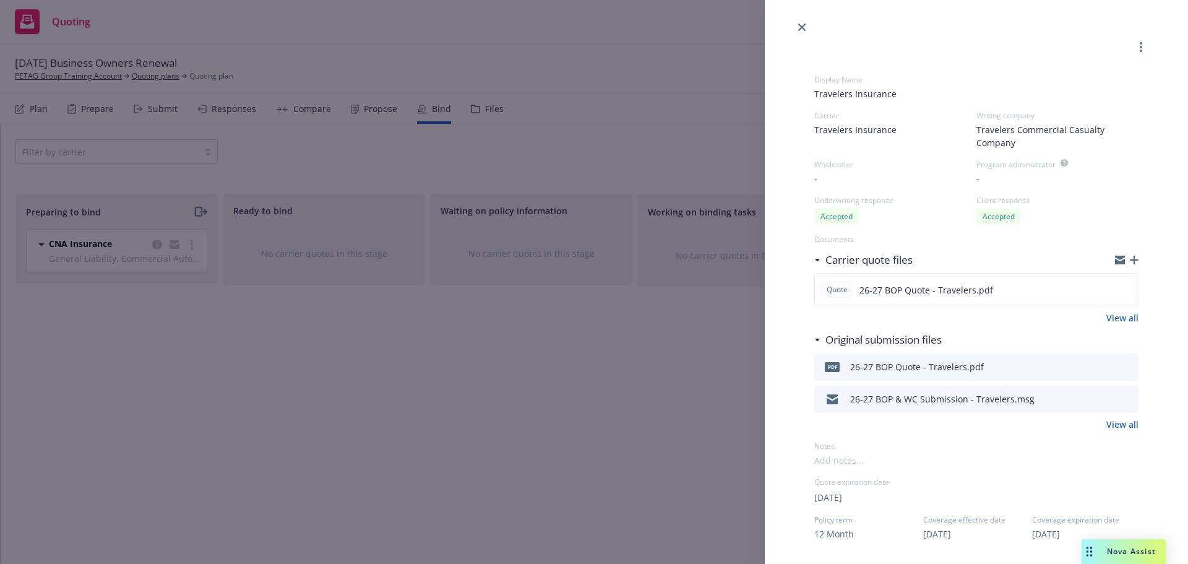
click at [837, 90] on span "Travelers Insurance" at bounding box center [976, 93] width 324 height 13
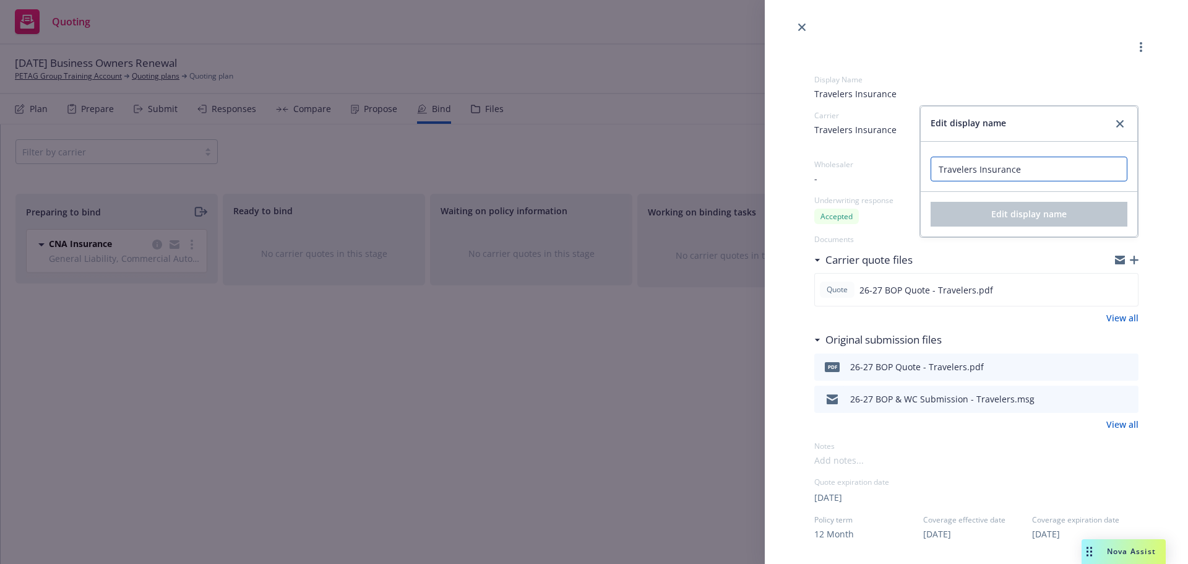
click at [1018, 176] on input "Travelers Insurance" at bounding box center [1029, 169] width 197 height 25
type input "Travelers Insurance - NOT accepted"
click at [1009, 213] on span "Edit display name" at bounding box center [1028, 214] width 75 height 12
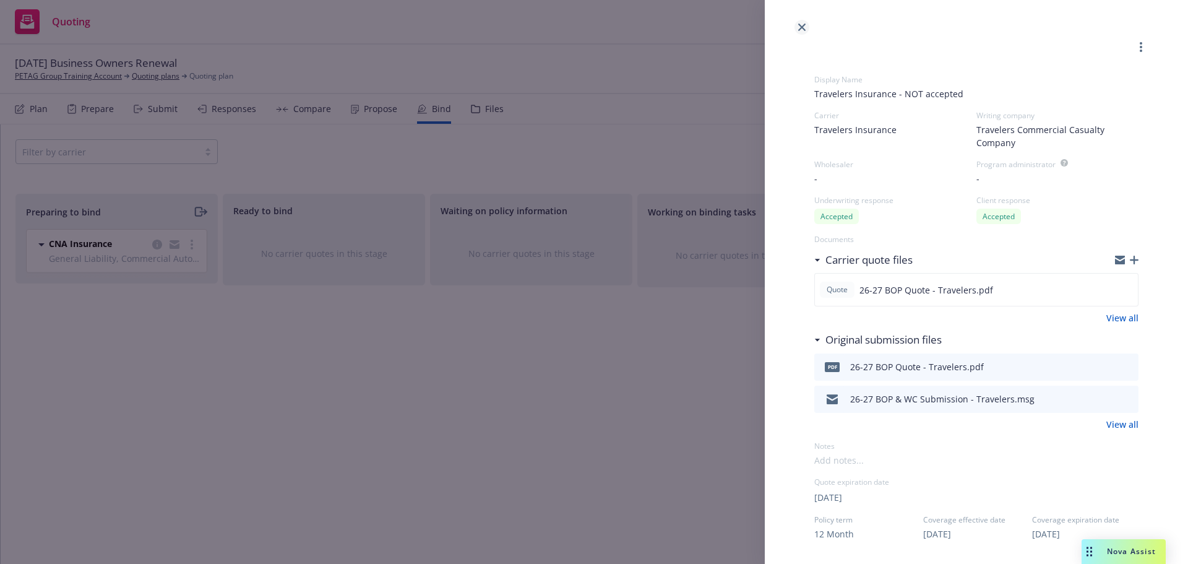
click at [804, 22] on link "close" at bounding box center [801, 27] width 15 height 15
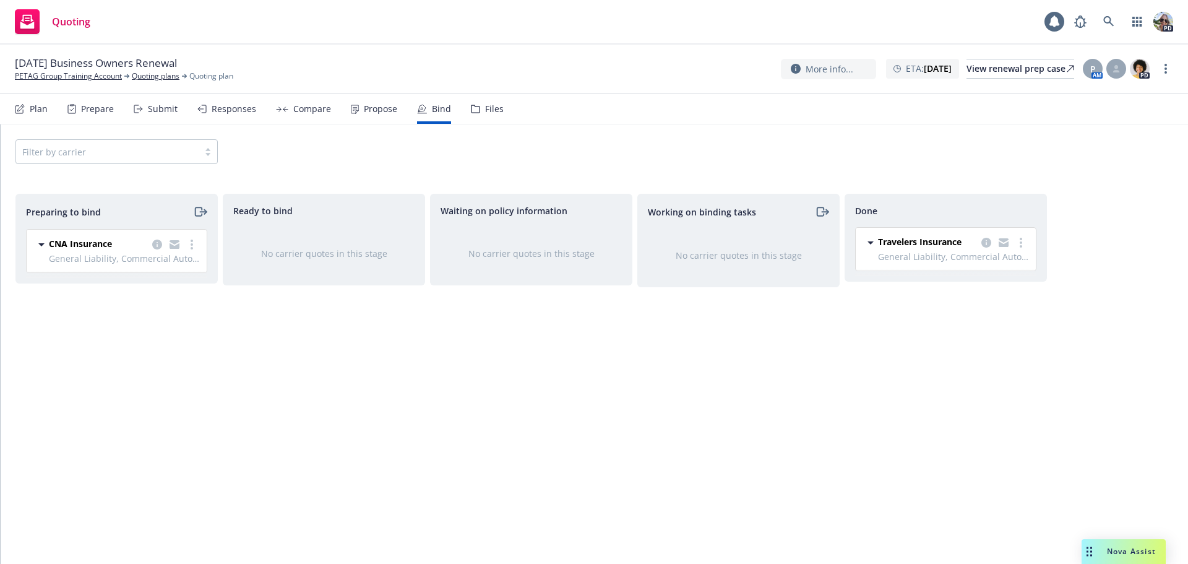
click at [871, 243] on icon at bounding box center [870, 242] width 6 height 3
click at [985, 243] on icon "copy logging email" at bounding box center [986, 243] width 10 height 10
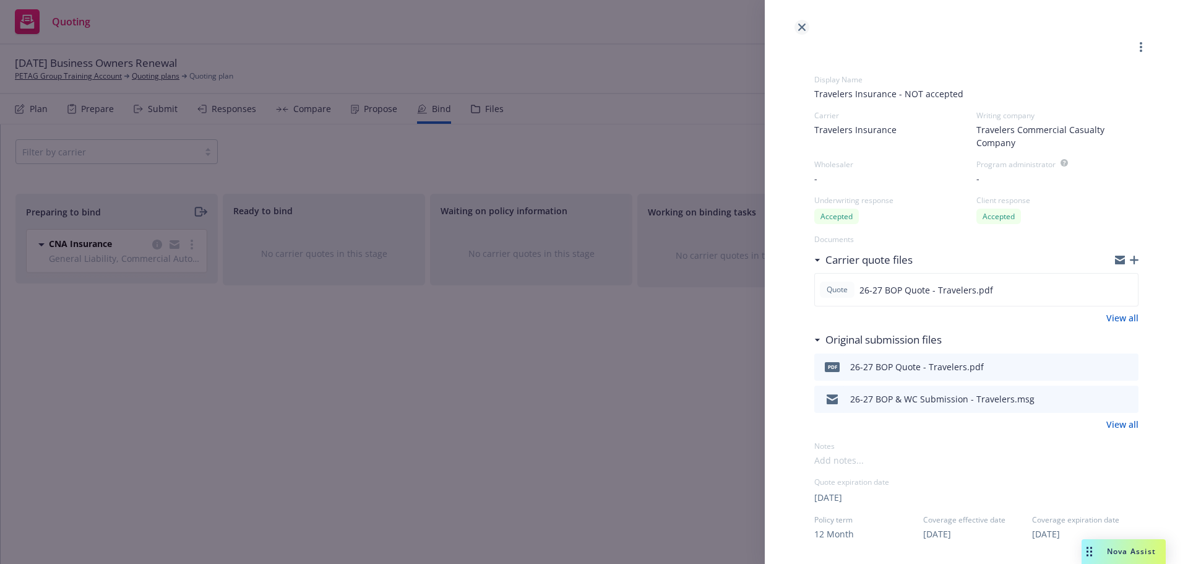
click at [799, 28] on icon "close" at bounding box center [801, 27] width 7 height 7
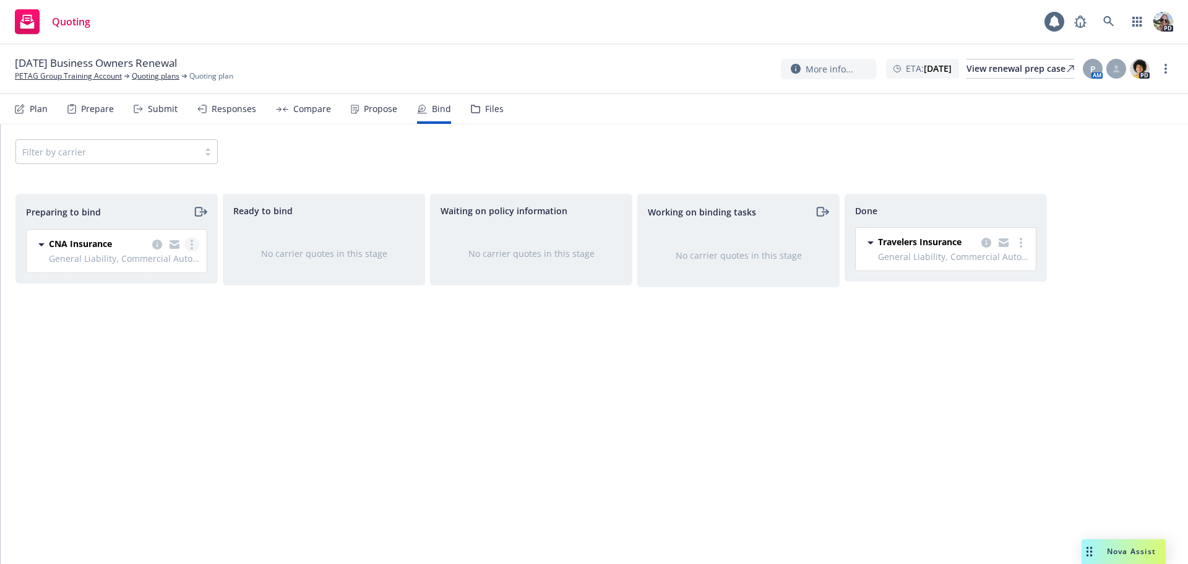
click at [190, 245] on link "more" at bounding box center [191, 244] width 15 height 15
click at [111, 293] on span "Log bind order" at bounding box center [122, 294] width 91 height 12
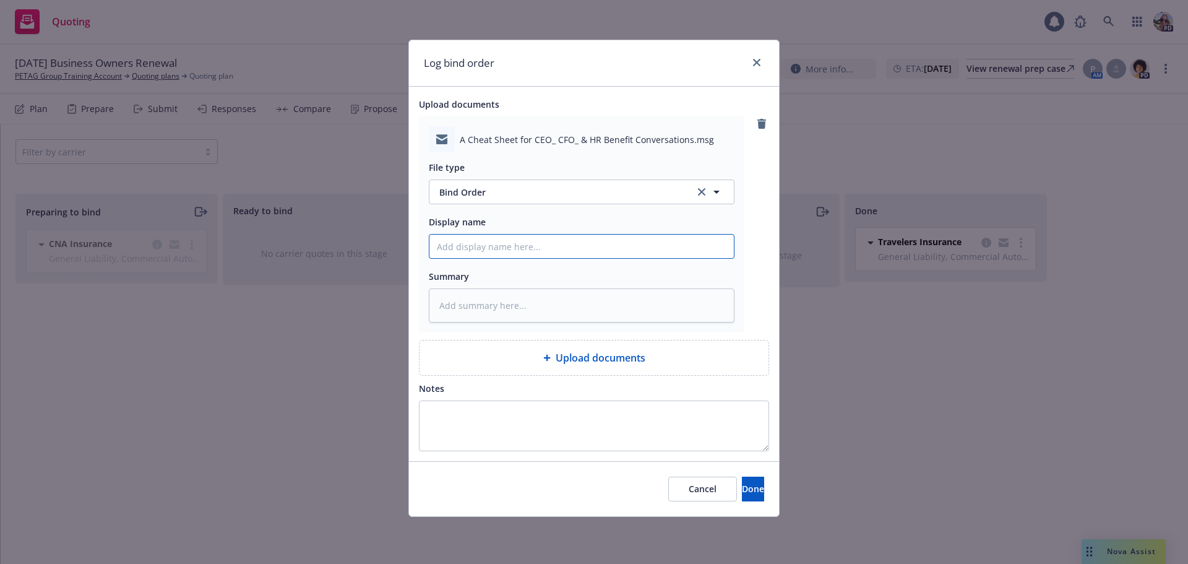
click at [445, 253] on input "Display name" at bounding box center [581, 246] width 304 height 24
type textarea "x"
type input "2"
type textarea "x"
type input "26"
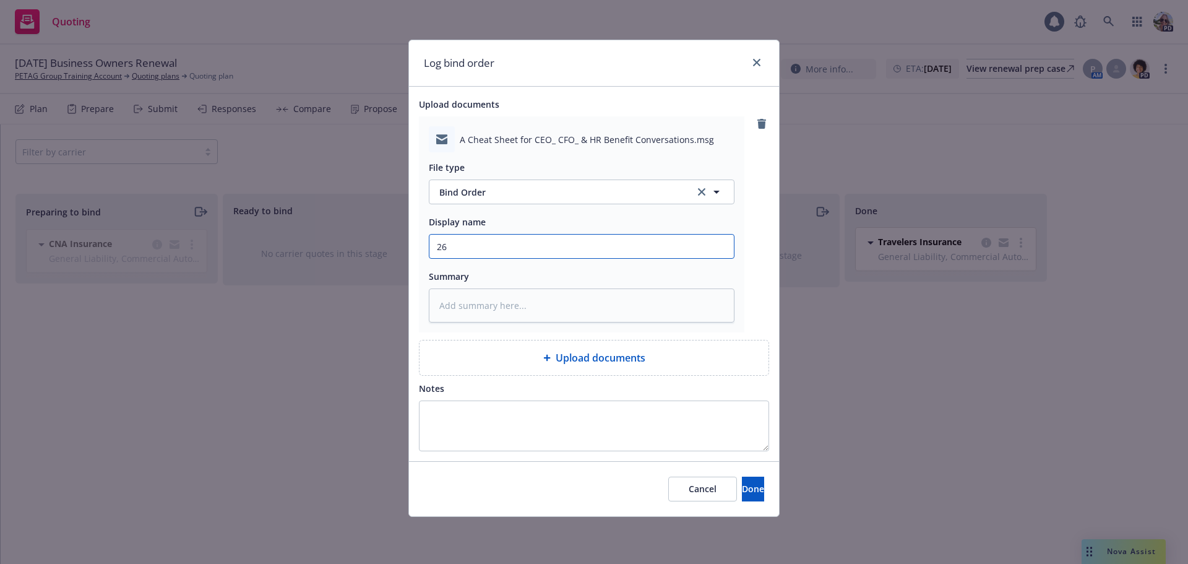
type textarea "x"
type input "26-"
type textarea "x"
type input "26-2"
type textarea "x"
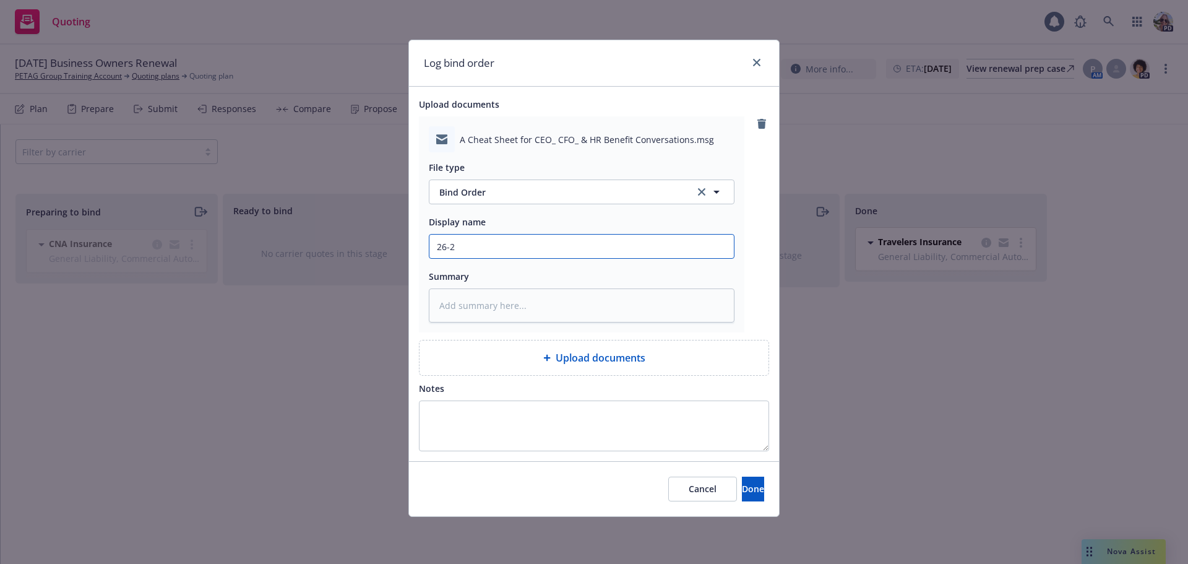
type input "26-27"
type textarea "x"
type input "26-27"
type textarea "x"
type input "26-27 B"
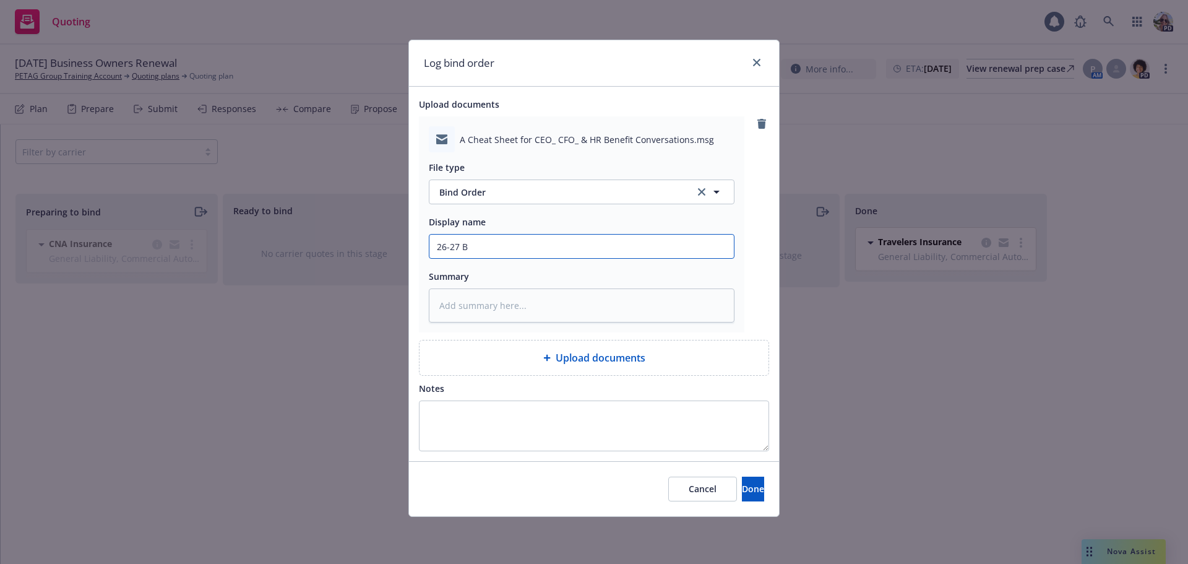
type textarea "x"
type input "26-27 BO"
type textarea "x"
type input "26-27 BOP"
type textarea "x"
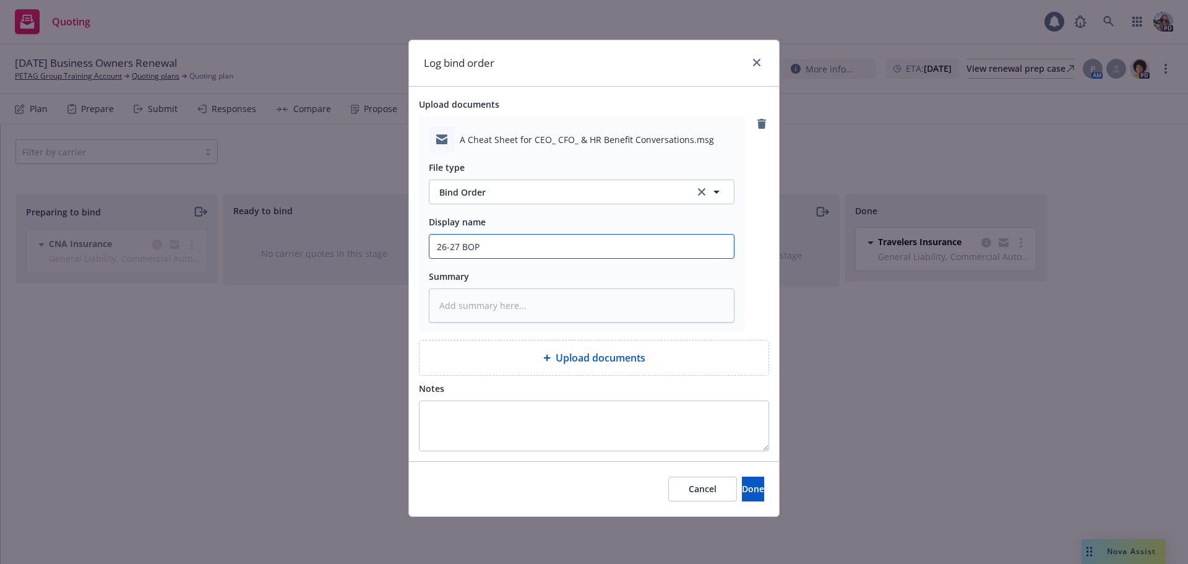
type input "26-27 BOP"
type textarea "x"
type input "26-27 BOP B"
type textarea "x"
type input "26-27 BOP Bi"
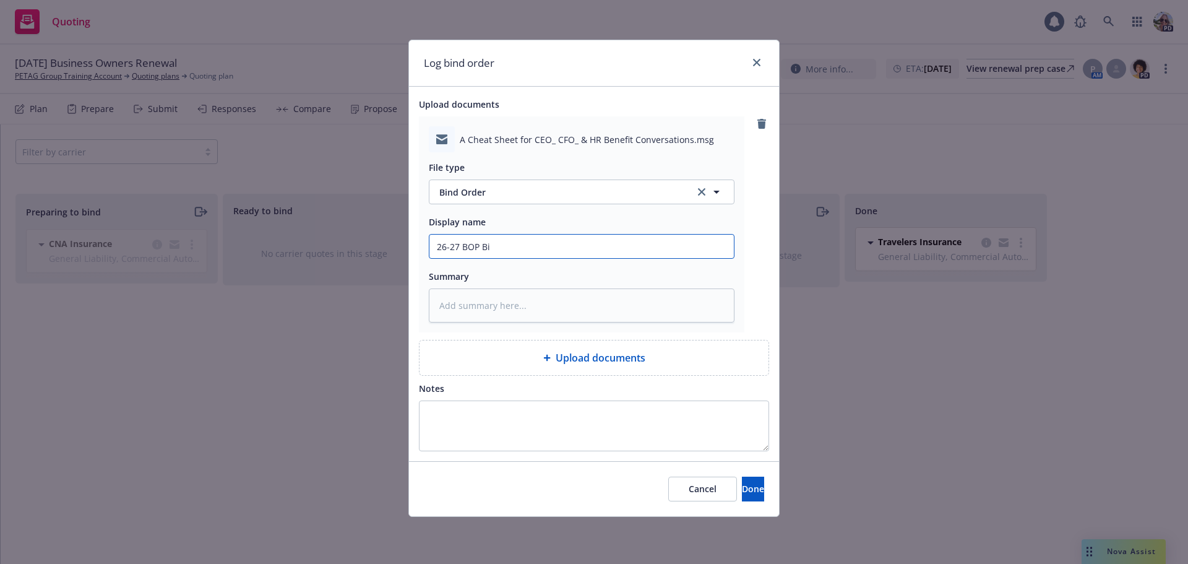
type textarea "x"
type input "26-27 BOP Bind"
type textarea "x"
type input "26-27 BOP Bind O"
type textarea "x"
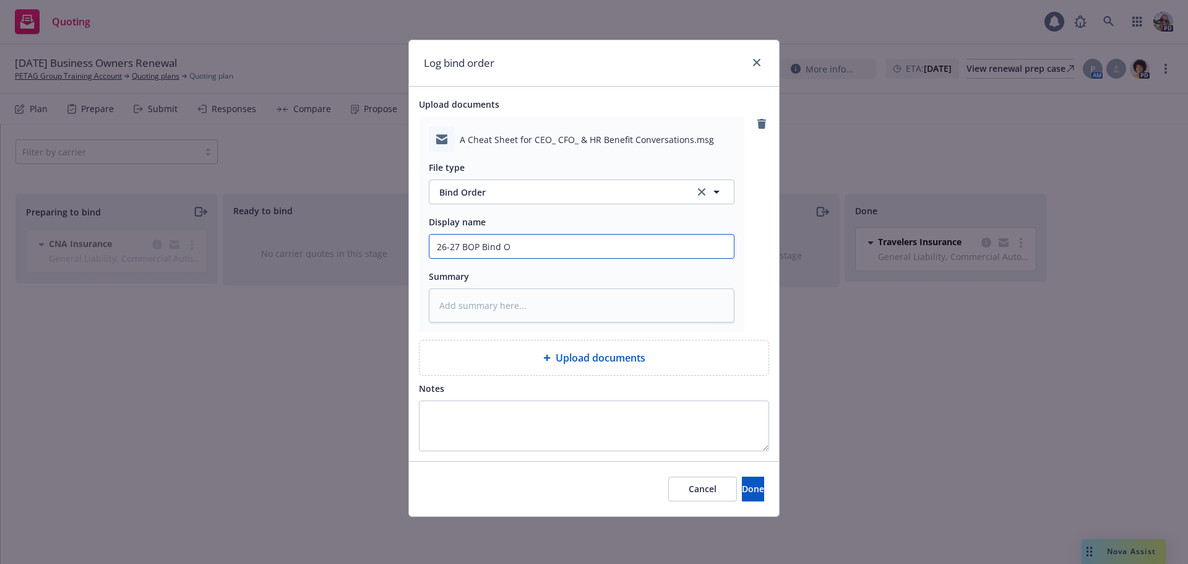
type input "26-27 BOP Bind OP"
type textarea "x"
type input "26-27 BOP Bind O"
type textarea "x"
type input "26-27 BOP Bind Or"
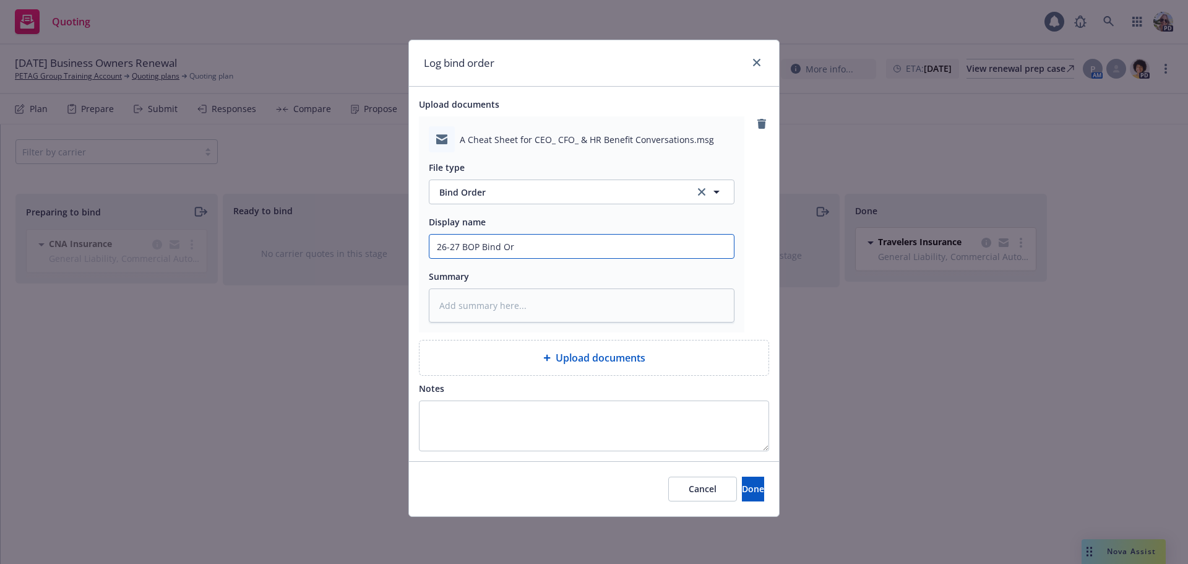
type textarea "x"
type input "26-27 BOP Bind Ord"
type textarea "x"
type input "26-27 BOP Bind Orde"
type textarea "x"
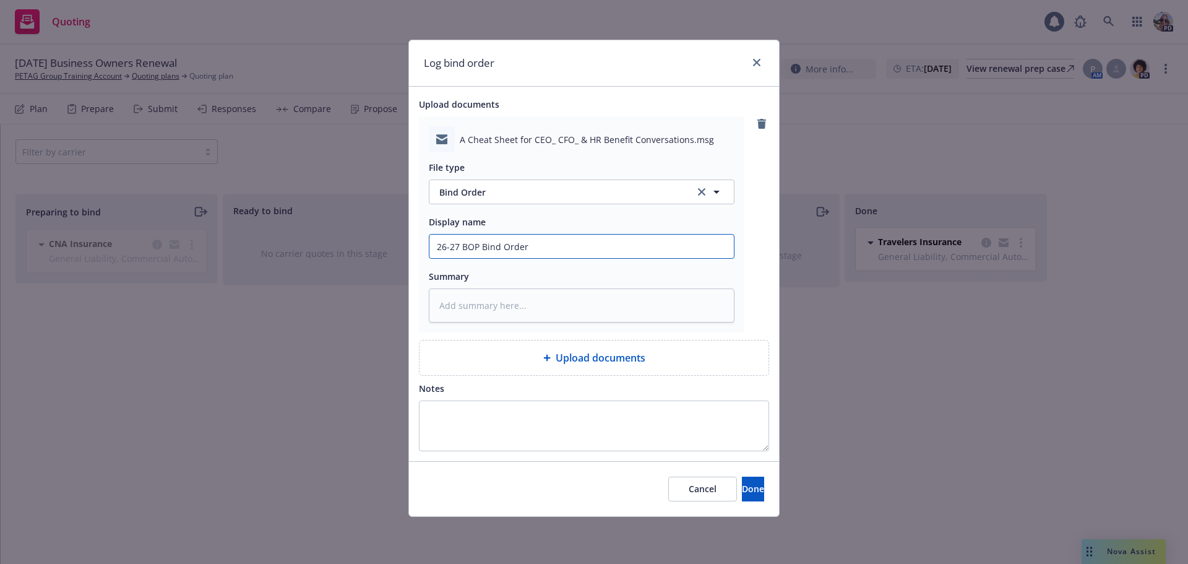
type input "26-27 BOP Bind Order"
type textarea "x"
type input "26-27 BOP Bind Order t"
type textarea "x"
type input "26-27 BOP Bind Order to"
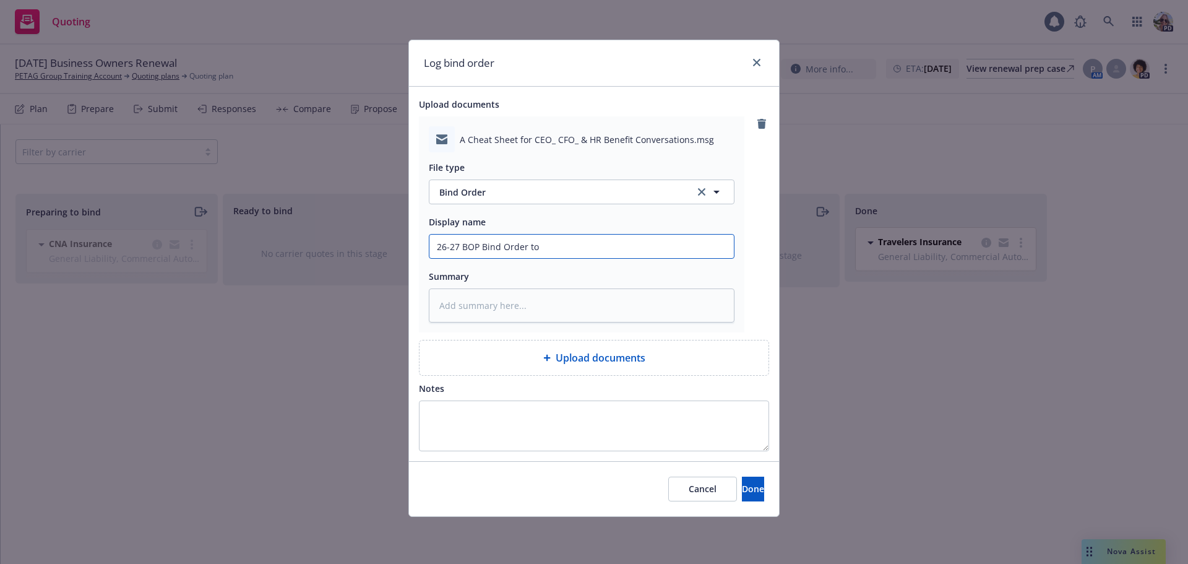
type textarea "x"
type input "26-27 BOP Bind Order to"
type textarea "x"
type input "26-27 BOP Bind Order to C"
type textarea "x"
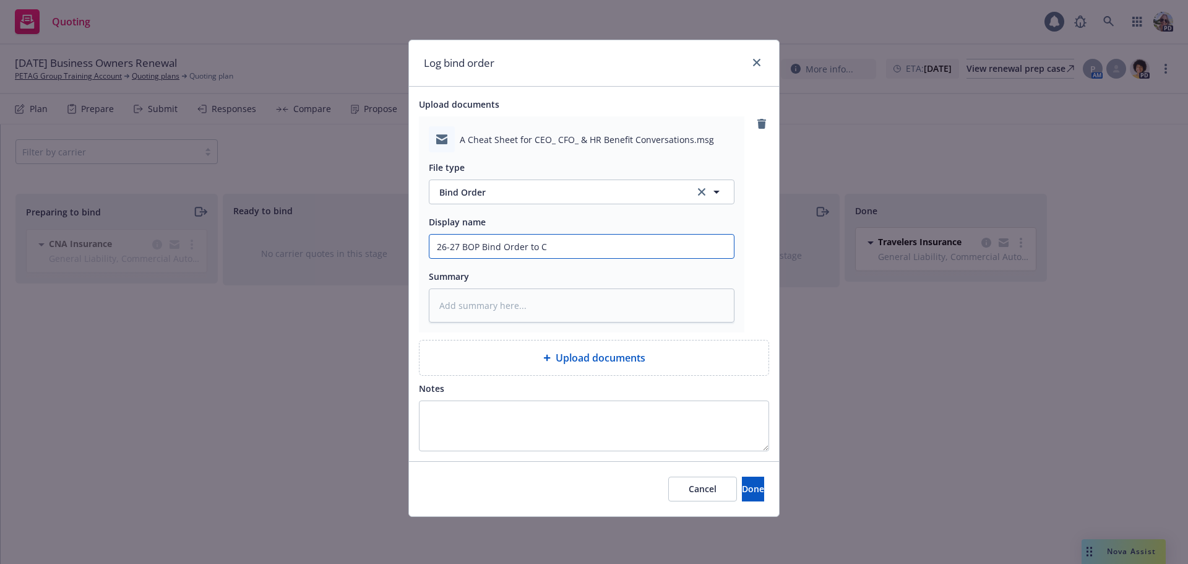
type input "26-27 BOP Bind Order to CN"
type textarea "x"
type input "26-27 BOP Bind Order to CNA"
click at [751, 494] on button "Done" at bounding box center [753, 488] width 22 height 25
type textarea "x"
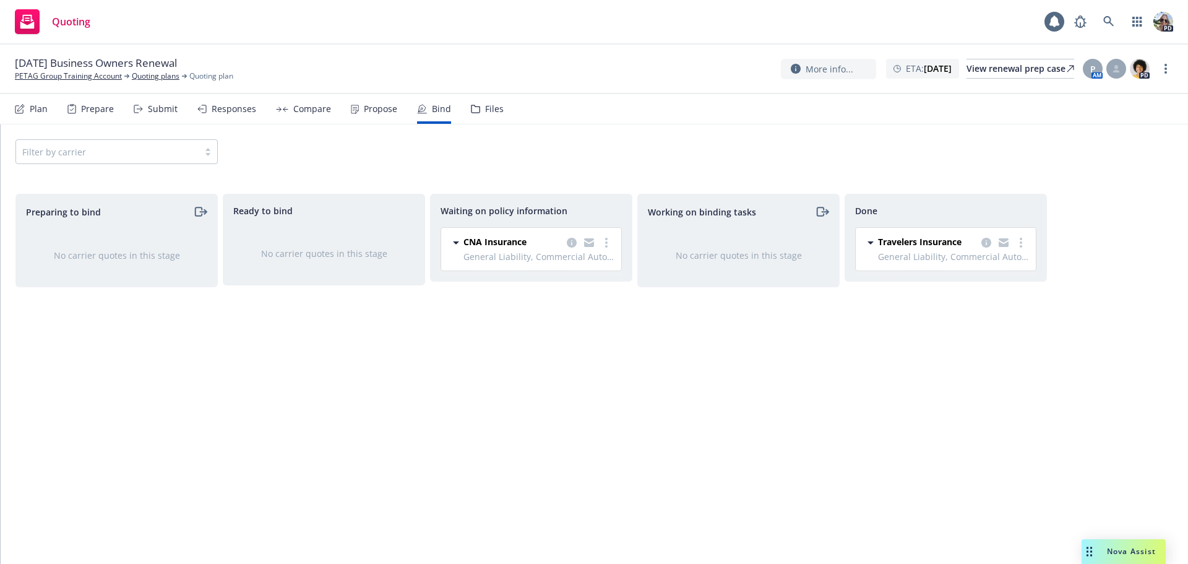
click at [24, 112] on icon at bounding box center [20, 109] width 10 height 10
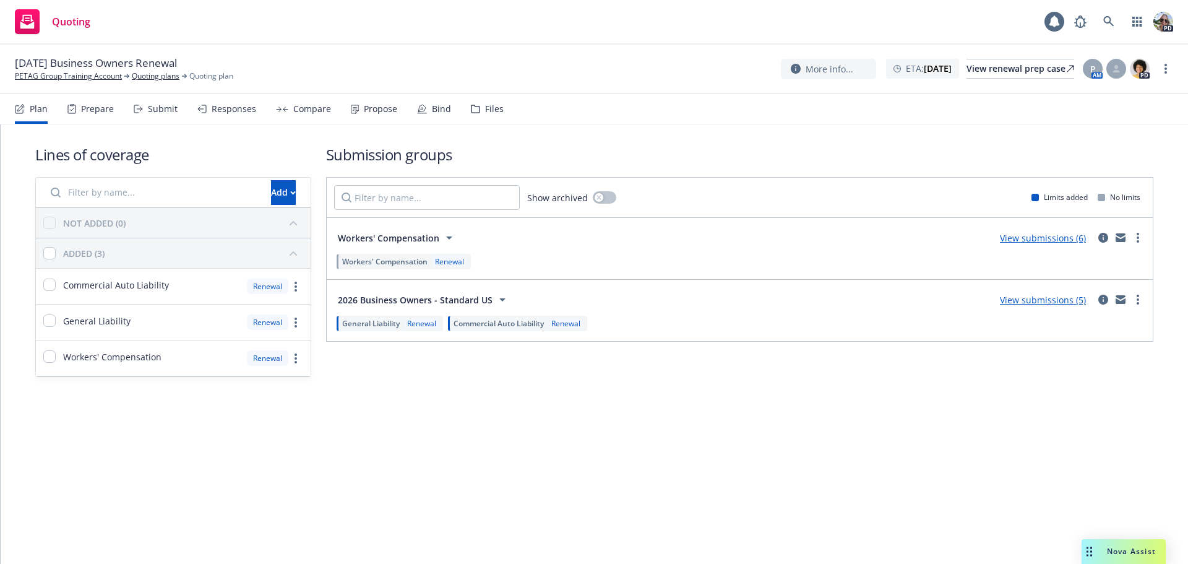
click at [137, 116] on div "Submit" at bounding box center [156, 109] width 44 height 30
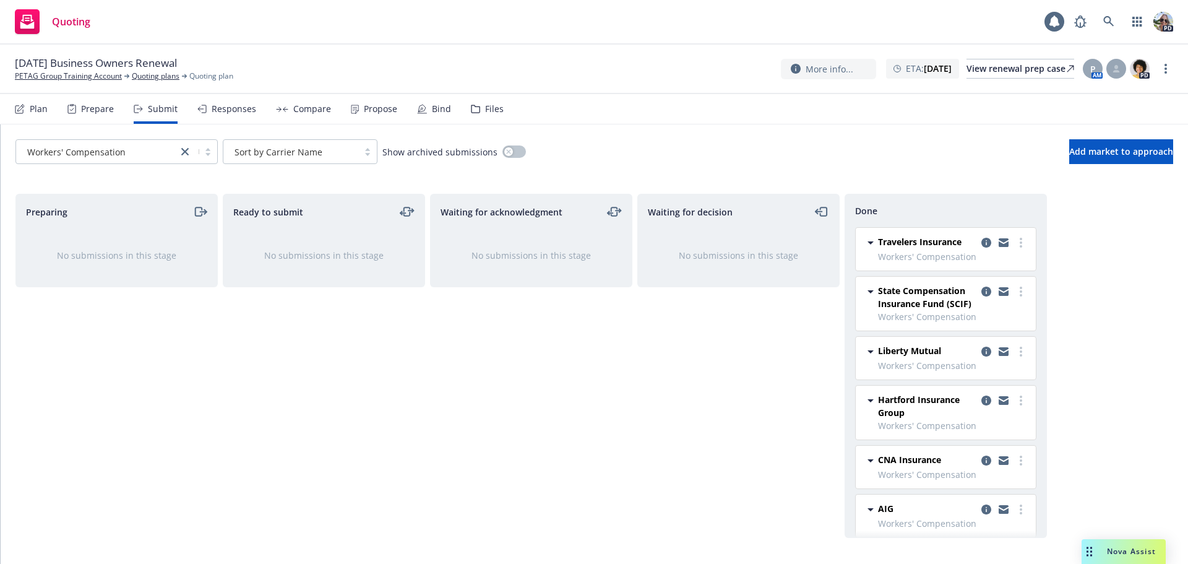
click at [423, 111] on div "Bind" at bounding box center [434, 109] width 34 height 30
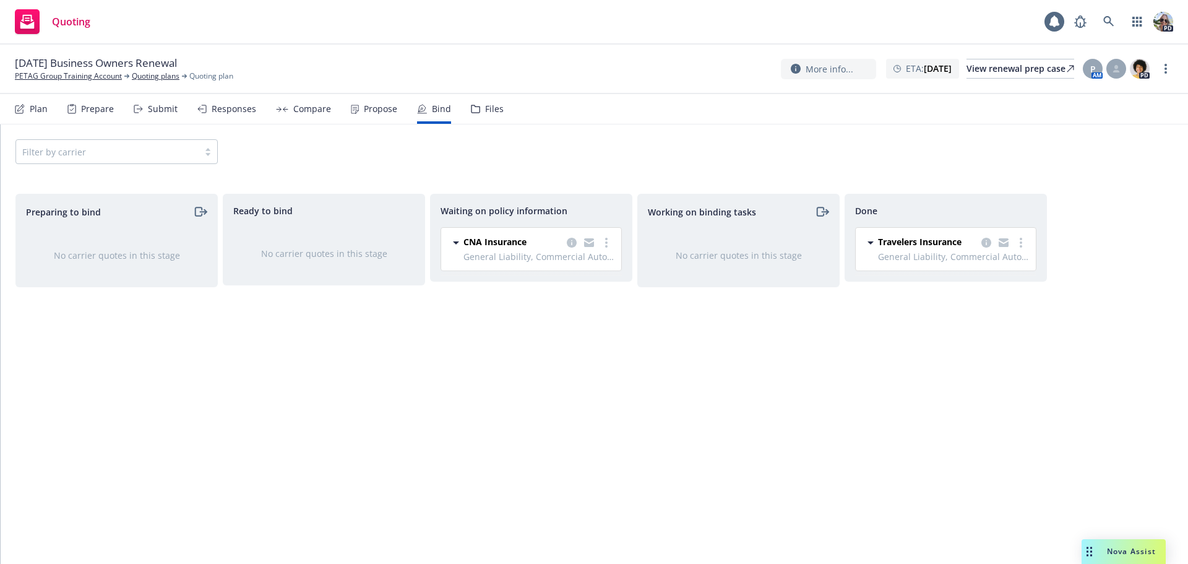
click at [25, 106] on div "Plan" at bounding box center [31, 109] width 33 height 30
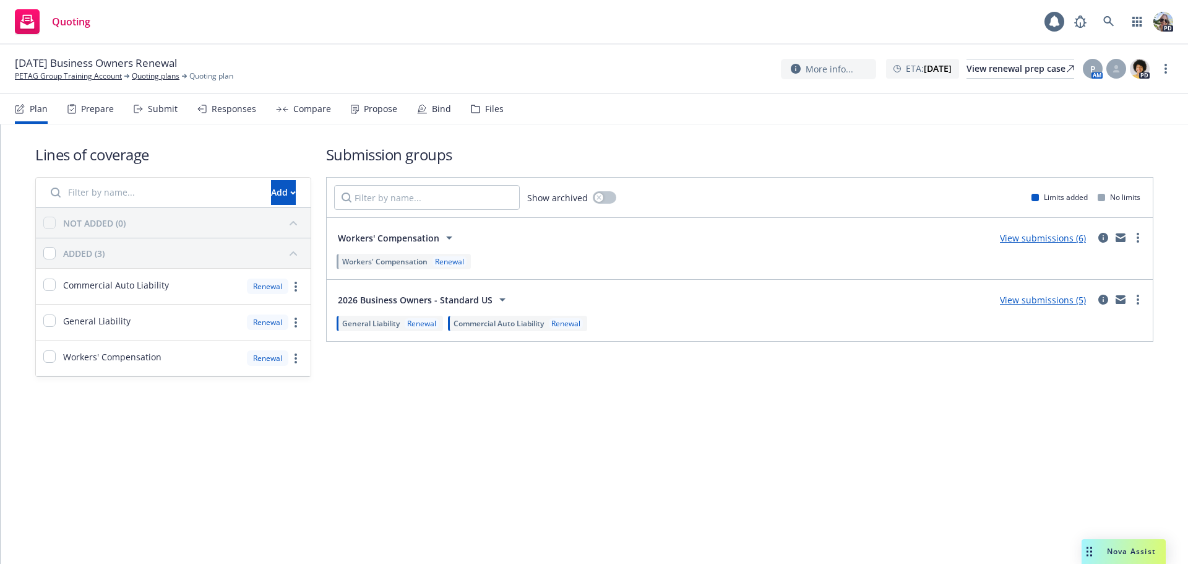
click at [427, 106] on div "Bind" at bounding box center [434, 109] width 34 height 30
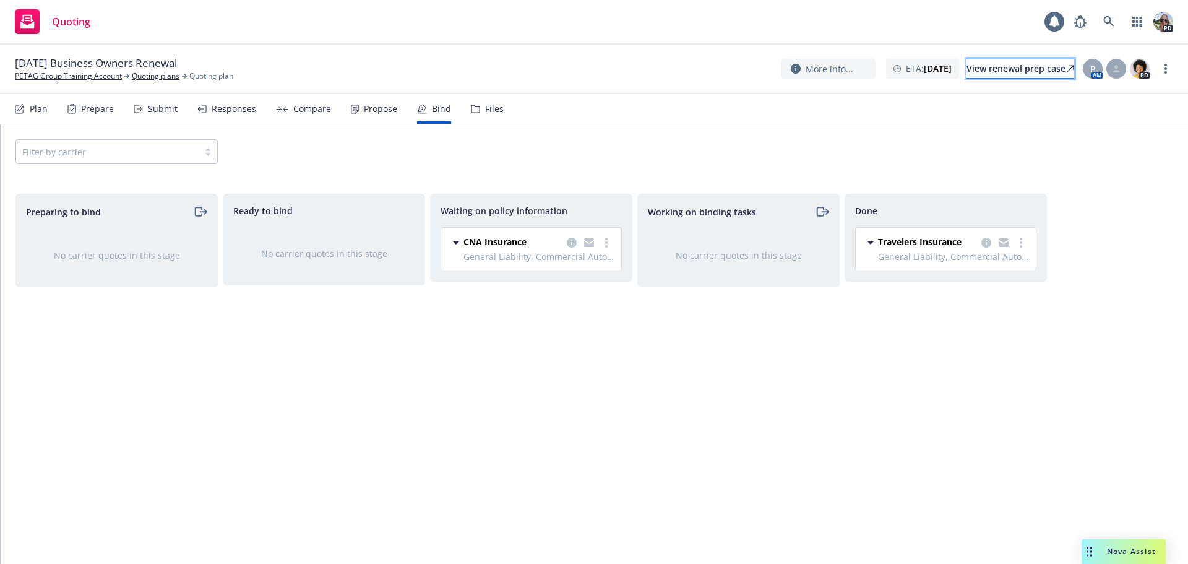
click at [986, 70] on div "View renewal prep case" at bounding box center [1020, 68] width 108 height 19
click at [607, 244] on icon "more" at bounding box center [606, 243] width 2 height 10
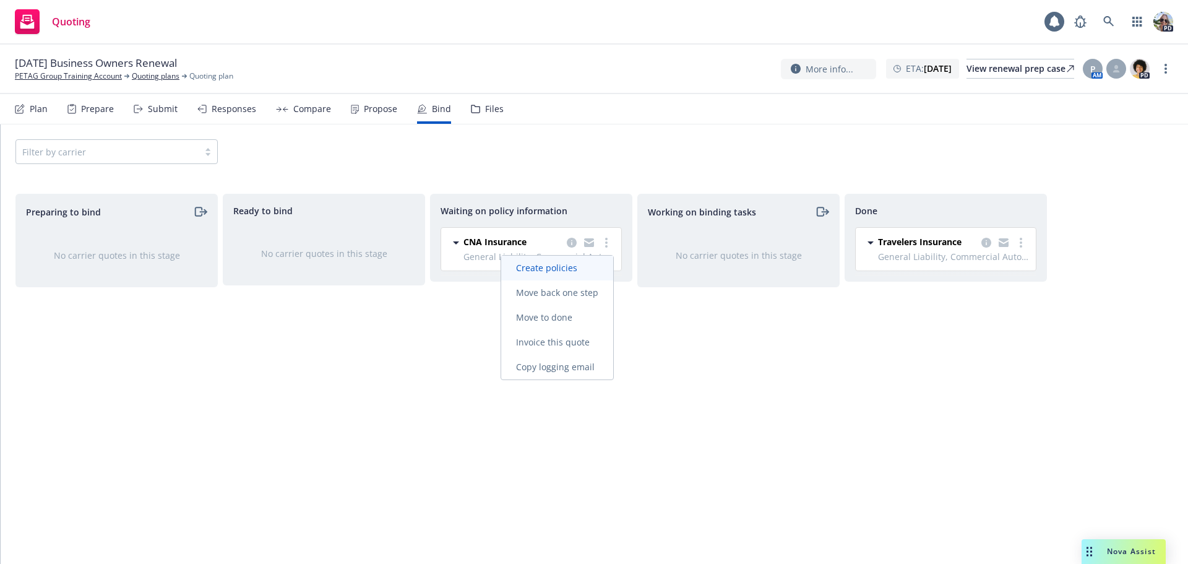
click at [518, 265] on span "Create policies" at bounding box center [546, 268] width 91 height 12
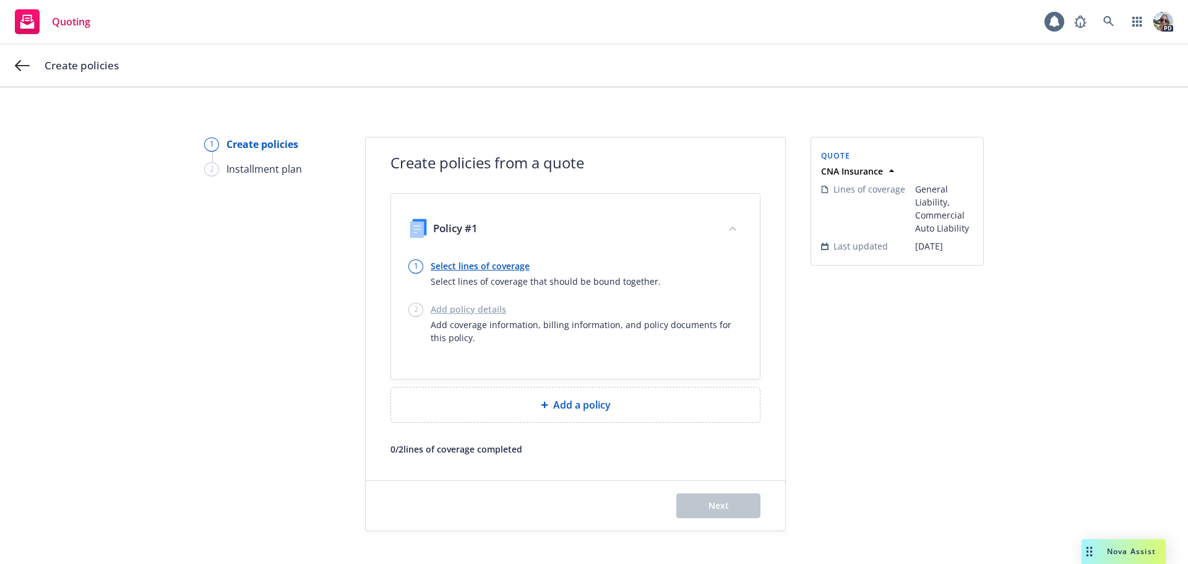
click at [439, 262] on link "Select lines of coverage" at bounding box center [546, 265] width 230 height 13
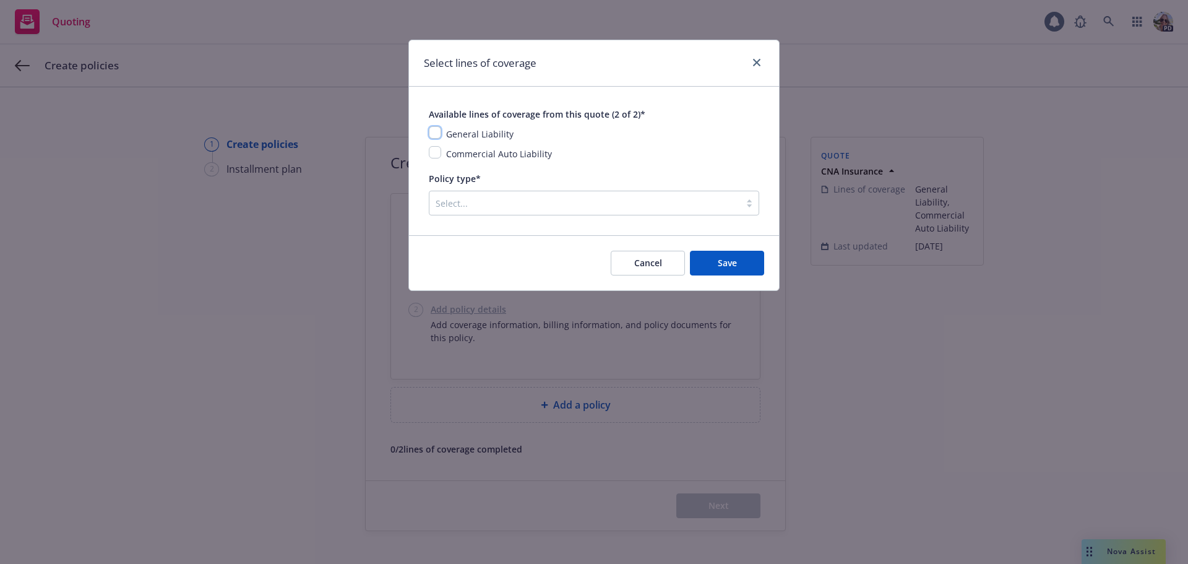
click at [429, 131] on input "checkbox" at bounding box center [435, 132] width 12 height 12
checkbox input "true"
click at [435, 153] on input "checkbox" at bounding box center [435, 152] width 12 height 12
checkbox input "true"
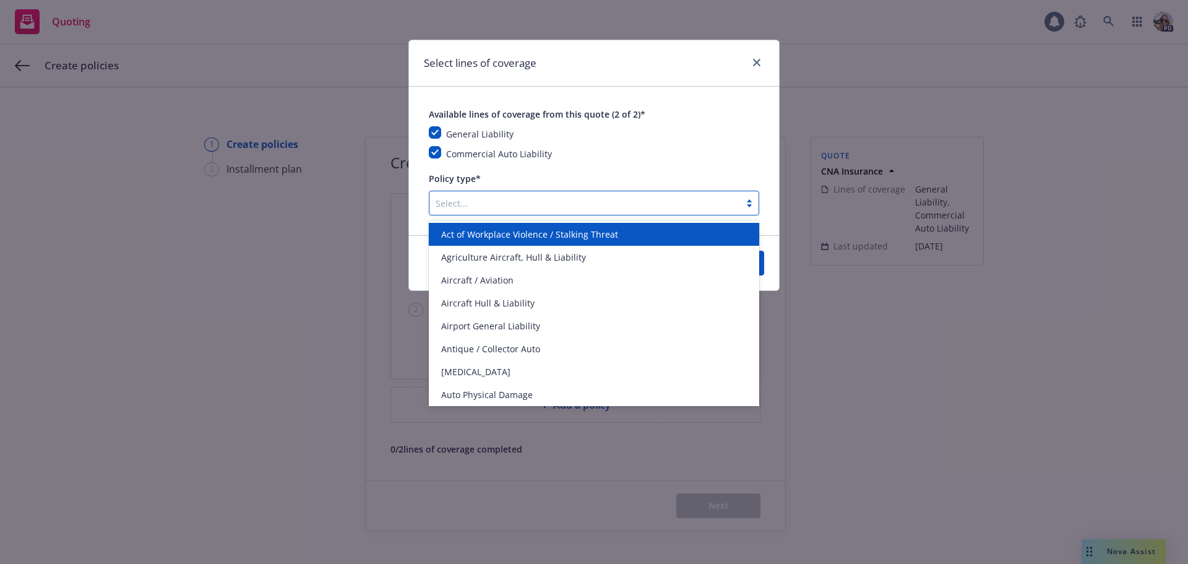
click at [443, 205] on div at bounding box center [585, 203] width 298 height 15
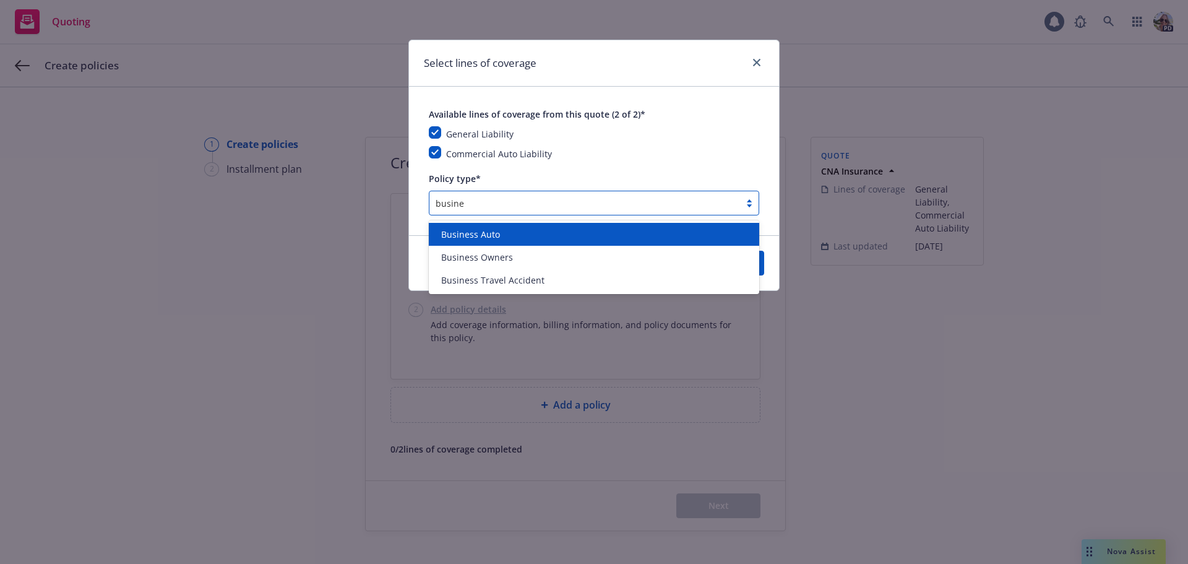
type input "busines"
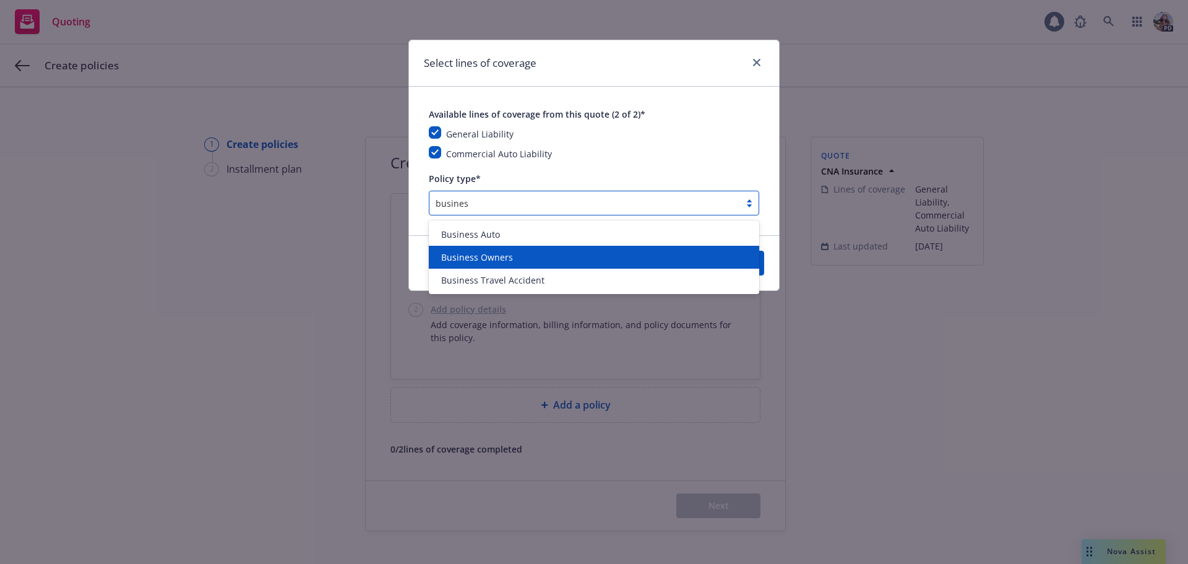
click at [499, 262] on span "Business Owners" at bounding box center [477, 257] width 72 height 13
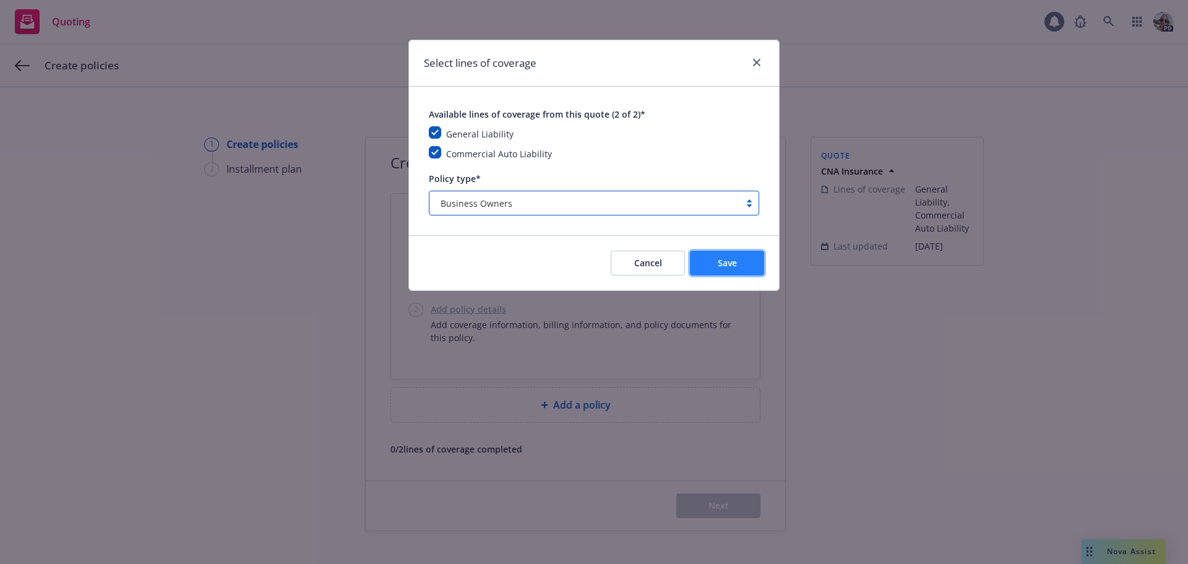
click at [735, 257] on span "Save" at bounding box center [727, 263] width 19 height 12
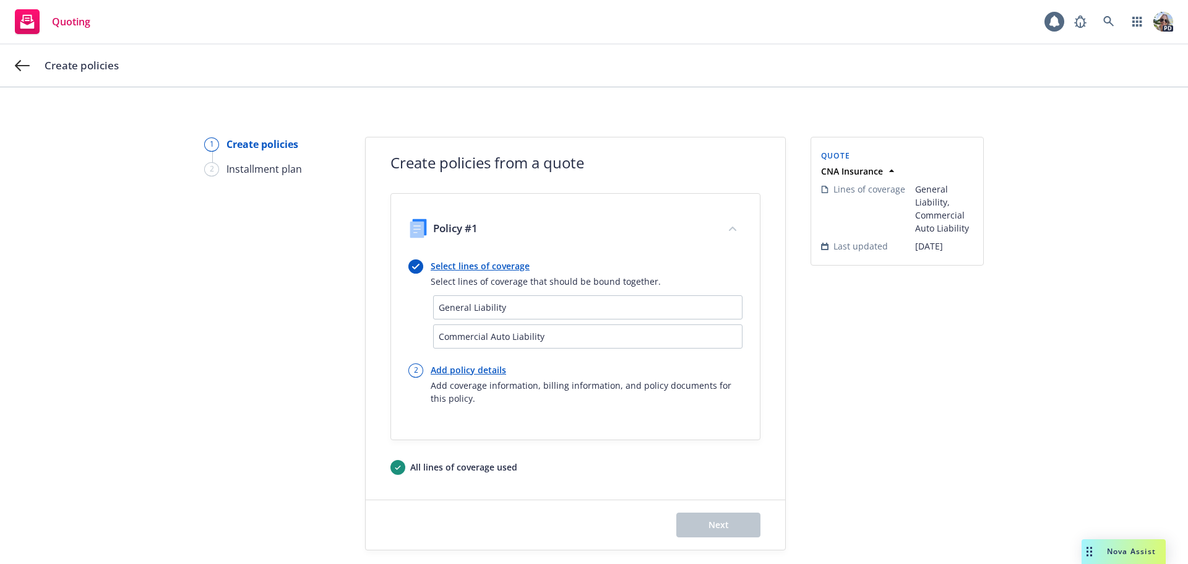
click at [455, 372] on link "Add policy details" at bounding box center [587, 369] width 312 height 13
select select "12"
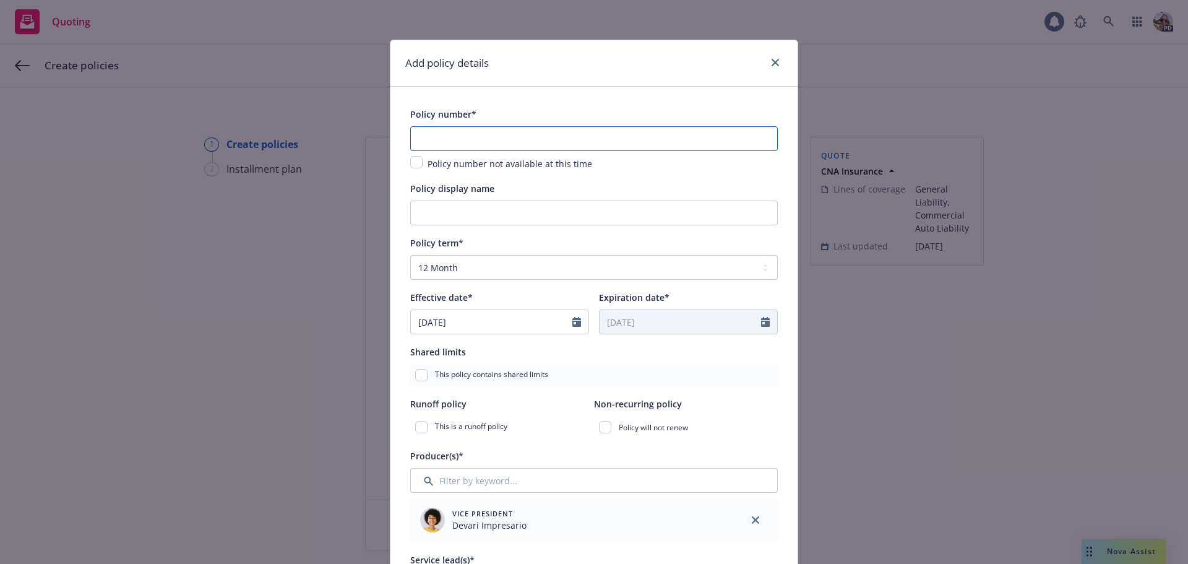
click at [441, 132] on input "text" at bounding box center [594, 138] width 368 height 25
type input "7012222222"
drag, startPoint x: 477, startPoint y: 114, endPoint x: 406, endPoint y: 118, distance: 71.3
click at [410, 118] on div "Policy number*" at bounding box center [594, 113] width 368 height 15
click at [410, 163] on input "checkbox" at bounding box center [416, 162] width 12 height 12
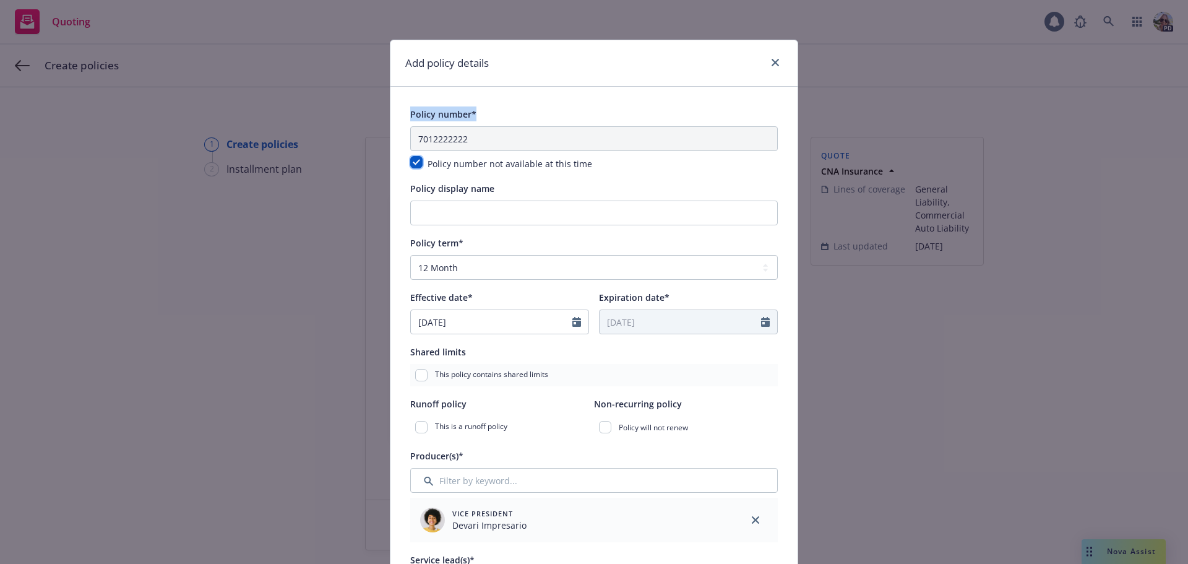
click at [410, 166] on input "checkbox" at bounding box center [416, 162] width 12 height 12
checkbox input "false"
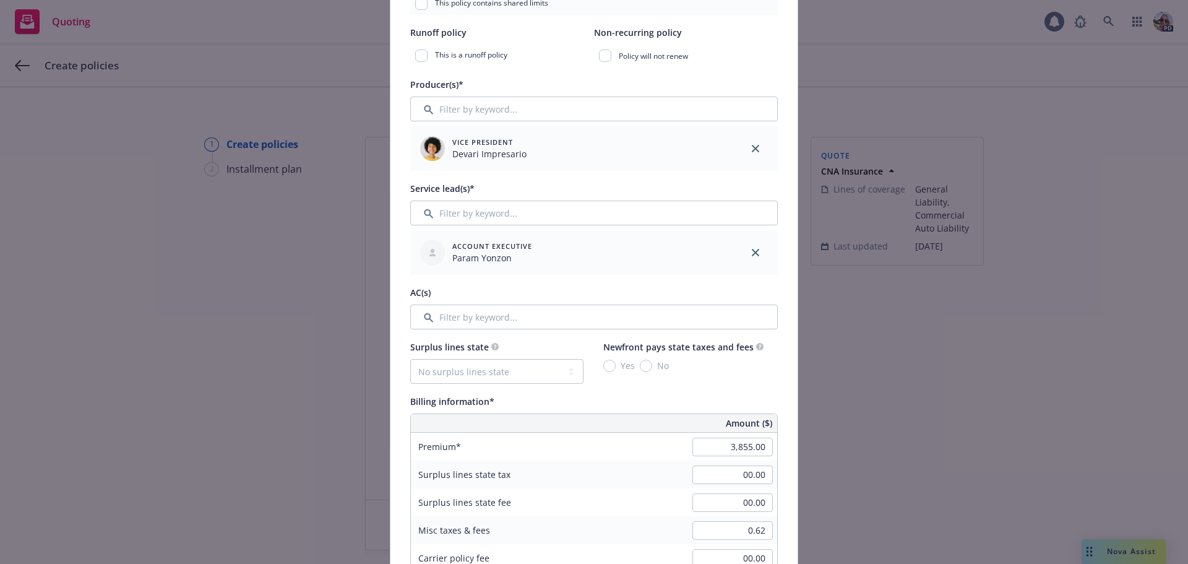
scroll to position [247, 0]
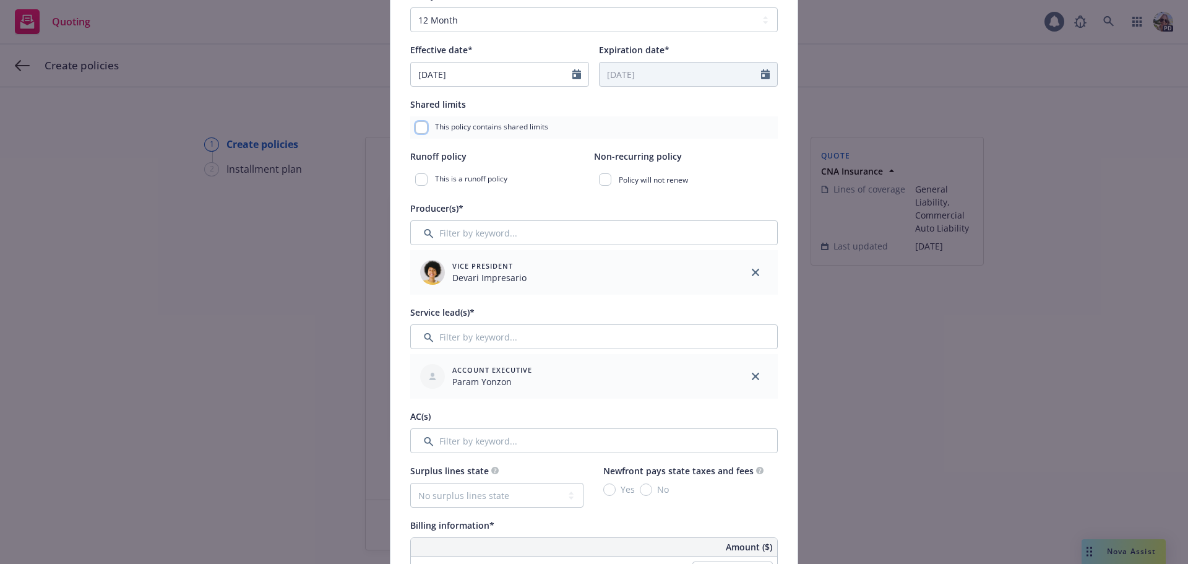
click at [420, 123] on input "checkbox" at bounding box center [421, 127] width 12 height 12
checkbox input "true"
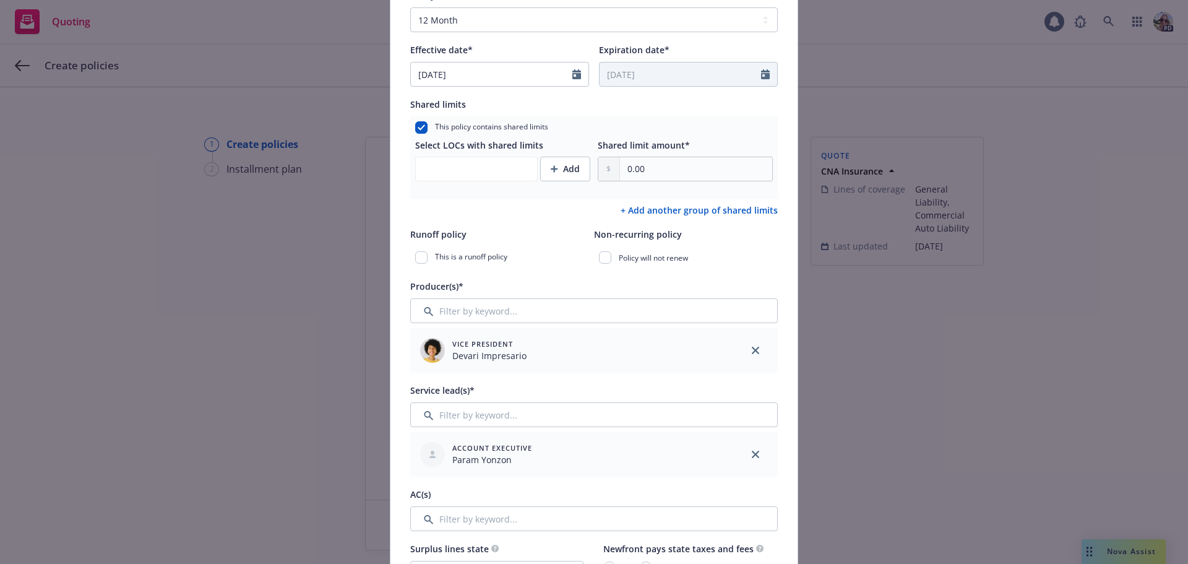
click at [466, 172] on div at bounding box center [476, 169] width 123 height 25
click at [545, 170] on button "Add" at bounding box center [565, 169] width 50 height 25
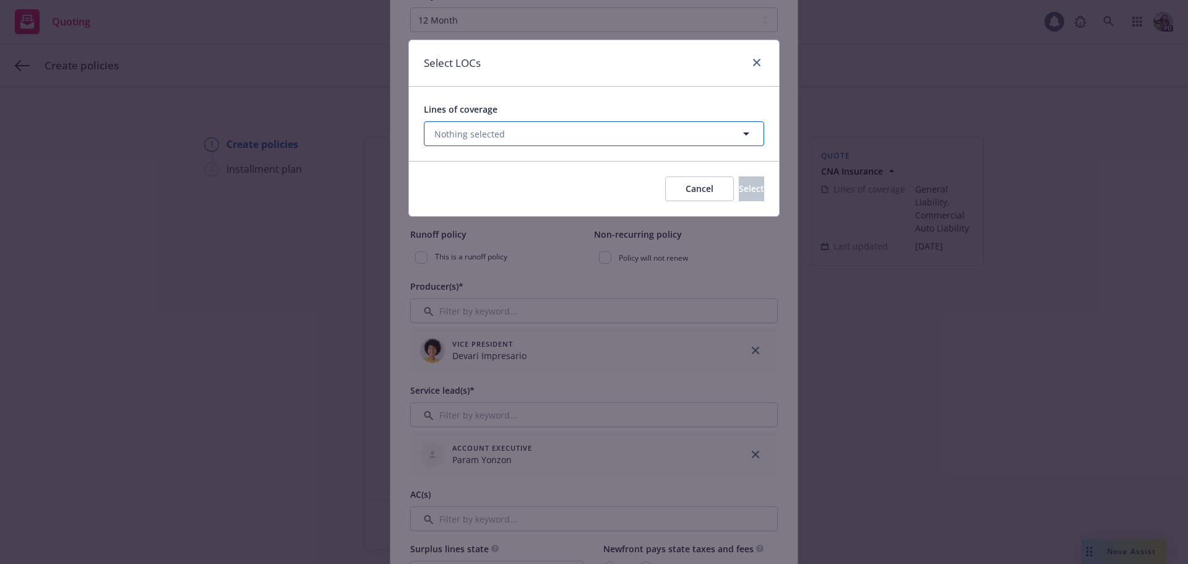
click at [440, 130] on span "Nothing selected" at bounding box center [469, 133] width 71 height 13
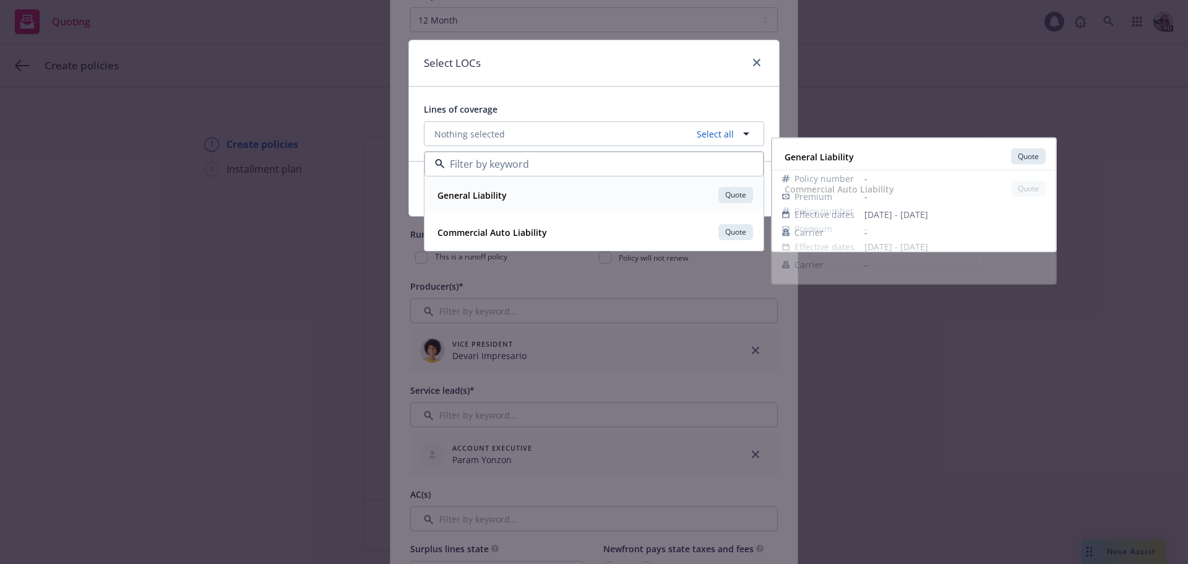
click at [463, 189] on strong "General Liability" at bounding box center [471, 195] width 69 height 12
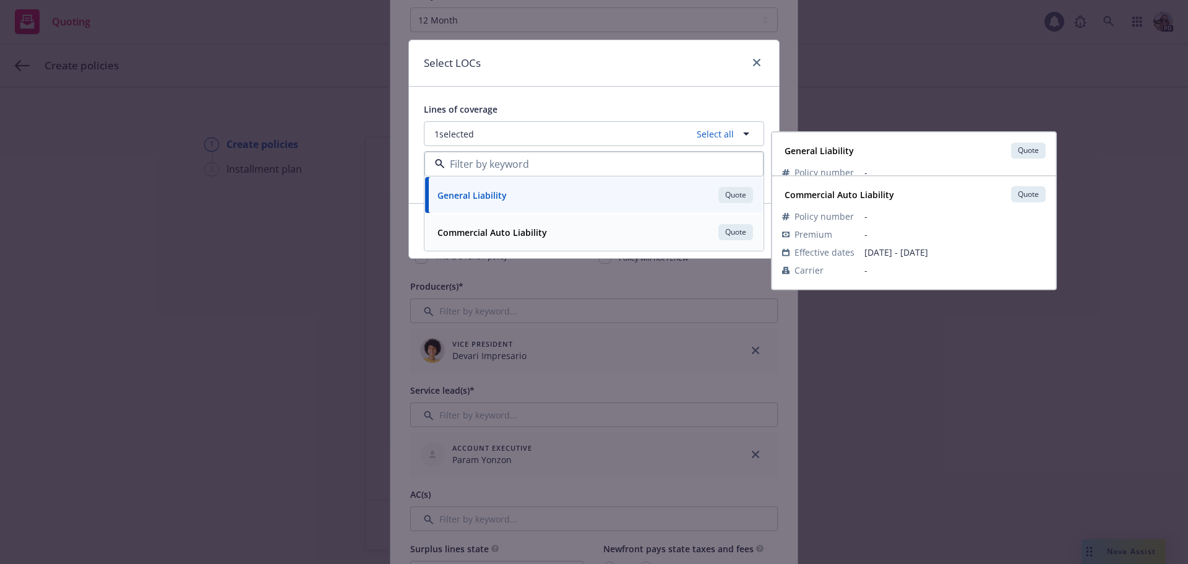
click at [471, 237] on strong "Commercial Auto Liability" at bounding box center [492, 232] width 110 height 12
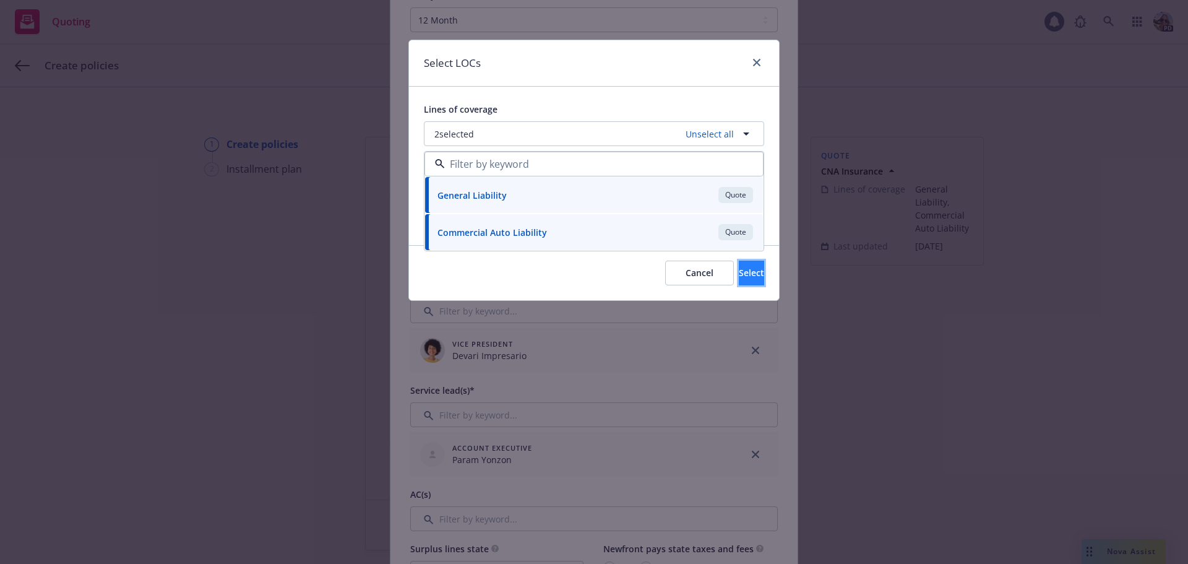
click at [739, 278] on span "Select" at bounding box center [751, 273] width 25 height 12
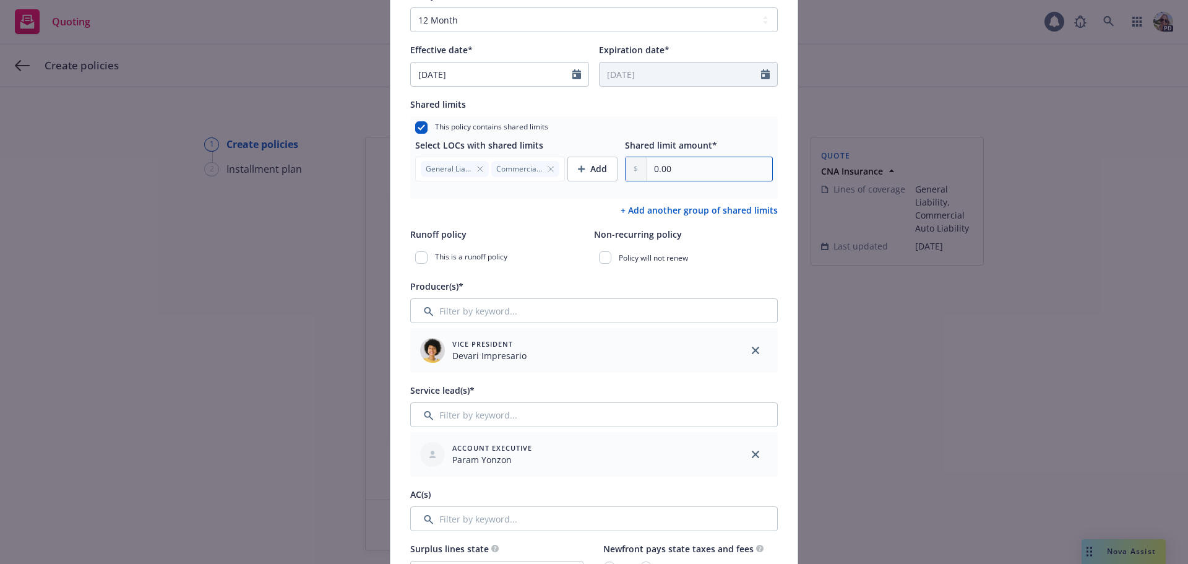
click at [656, 170] on input "0.00" at bounding box center [710, 169] width 126 height 24
click at [660, 168] on input "0.00" at bounding box center [710, 169] width 126 height 24
drag, startPoint x: 682, startPoint y: 168, endPoint x: 609, endPoint y: 179, distance: 73.9
click at [609, 180] on div "Select LOCs with shared limits General Liability Commercial Auto Liability Add …" at bounding box center [594, 160] width 358 height 43
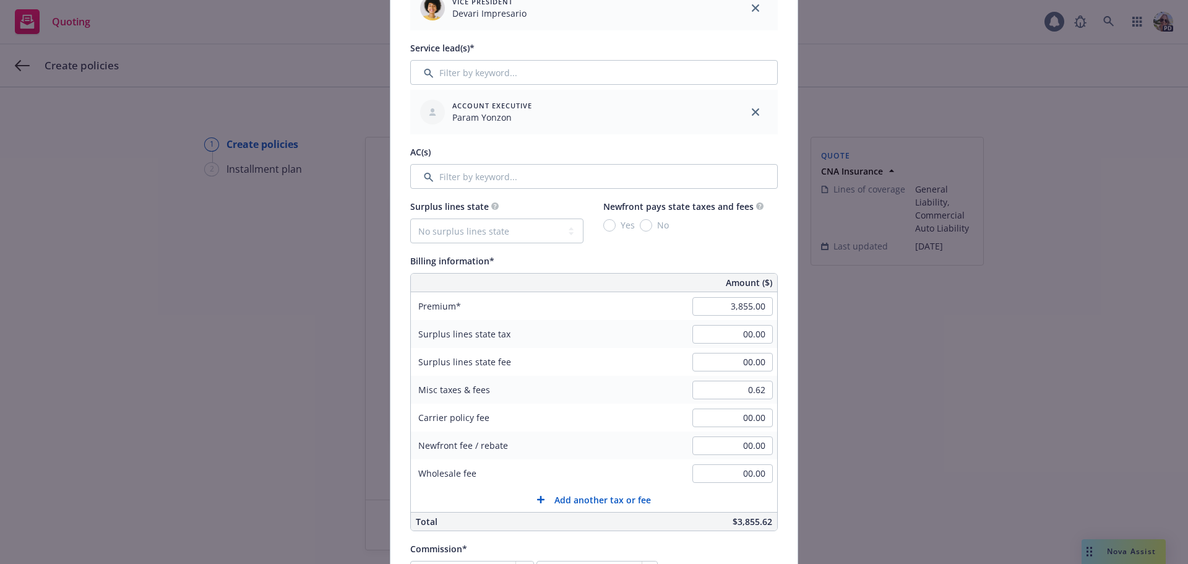
scroll to position [619, 0]
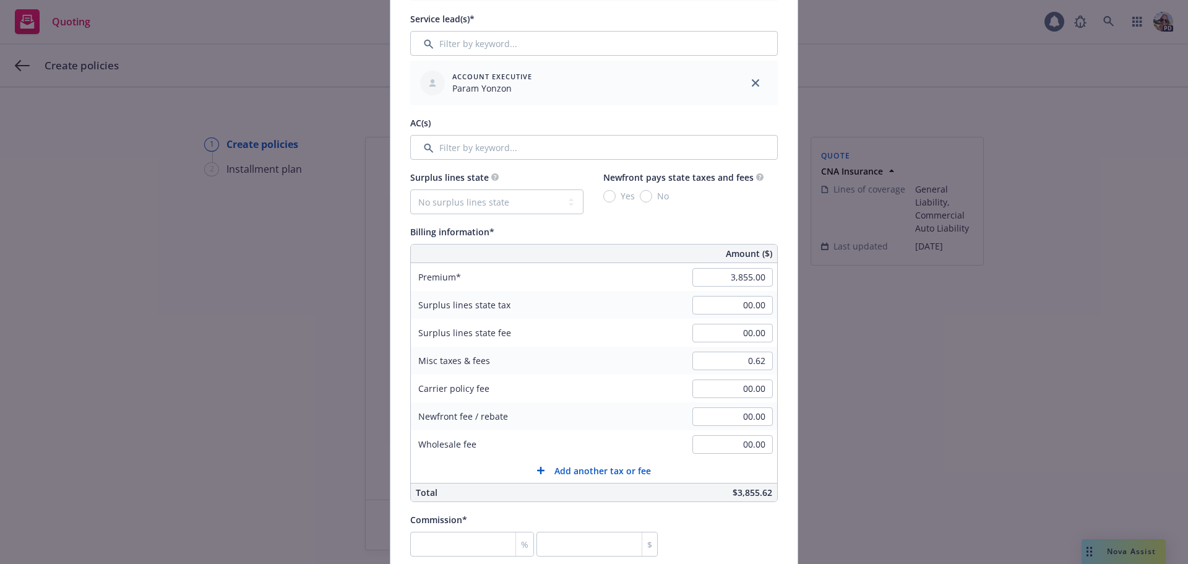
type input "1,000,000.00"
click at [712, 361] on input "0.62" at bounding box center [732, 360] width 80 height 19
click at [747, 382] on input "00.00" at bounding box center [732, 388] width 80 height 19
click at [746, 367] on input "0.62" at bounding box center [732, 360] width 80 height 19
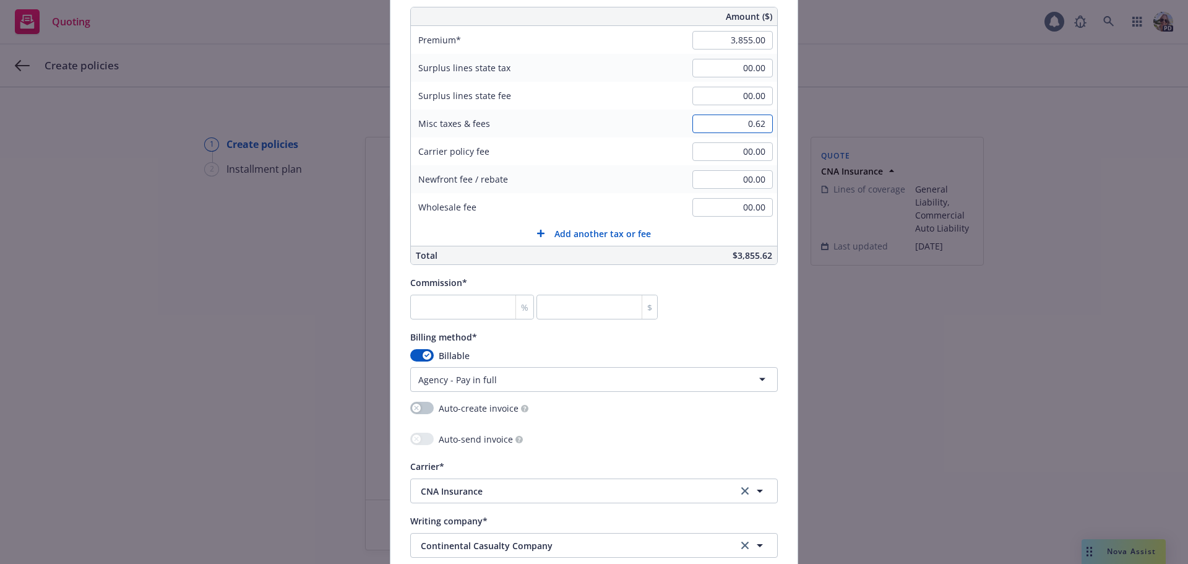
scroll to position [866, 0]
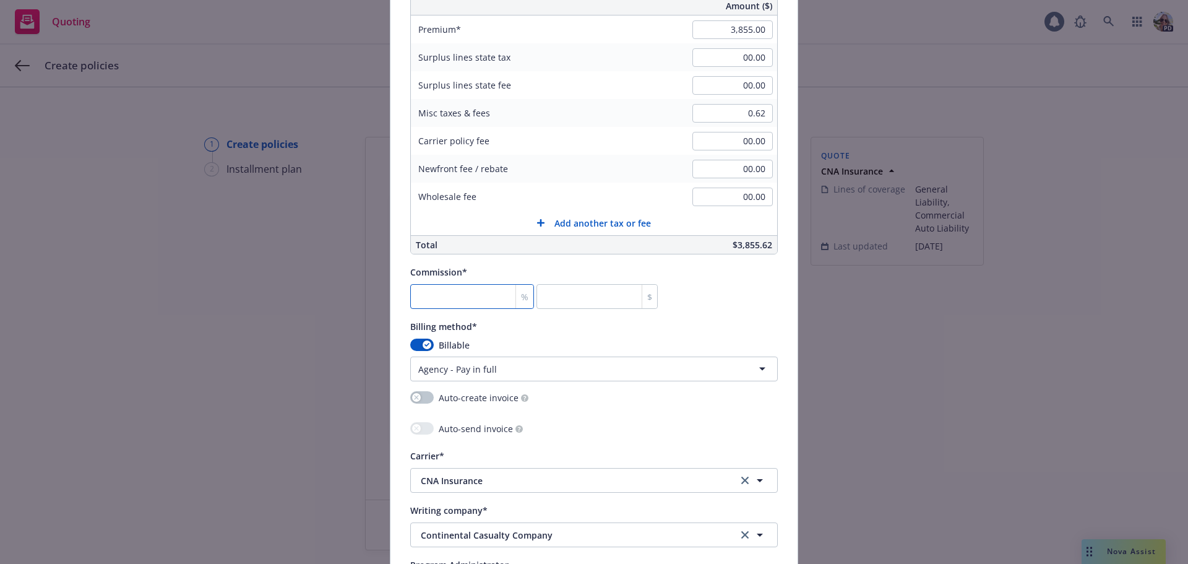
click at [463, 301] on input "number" at bounding box center [472, 296] width 124 height 25
type input "1"
type input "38.55"
type input "15"
type input "578.25"
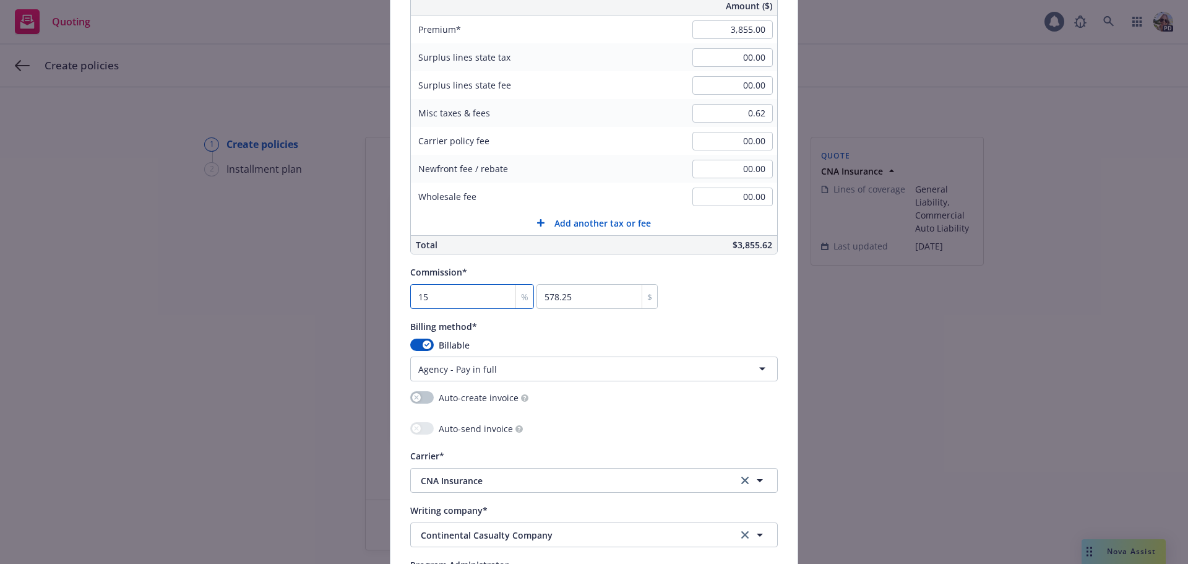
type input "15"
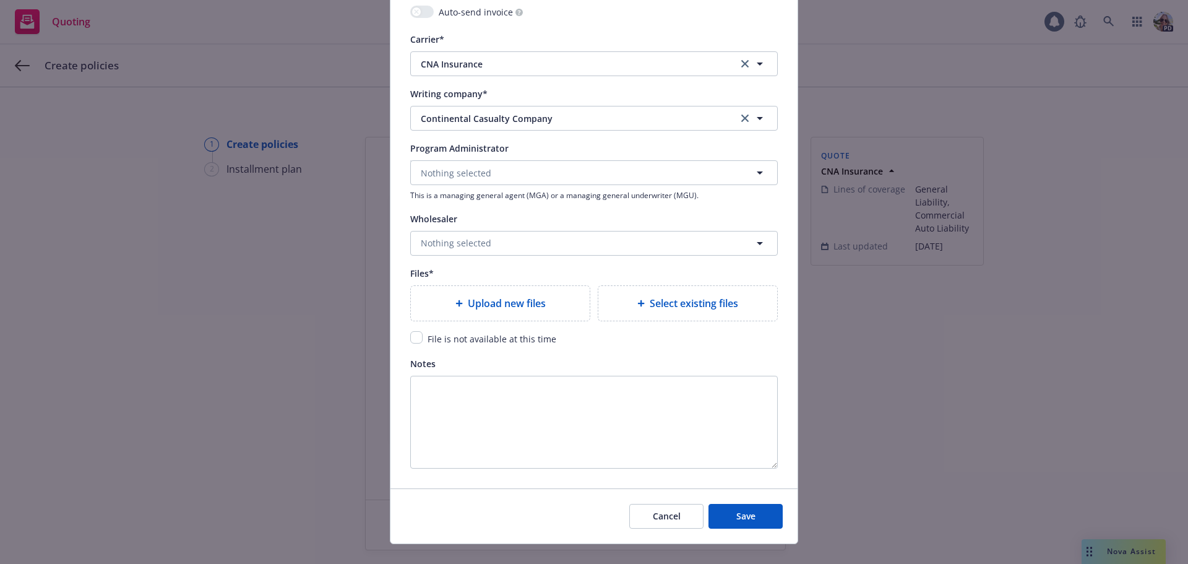
scroll to position [1299, 0]
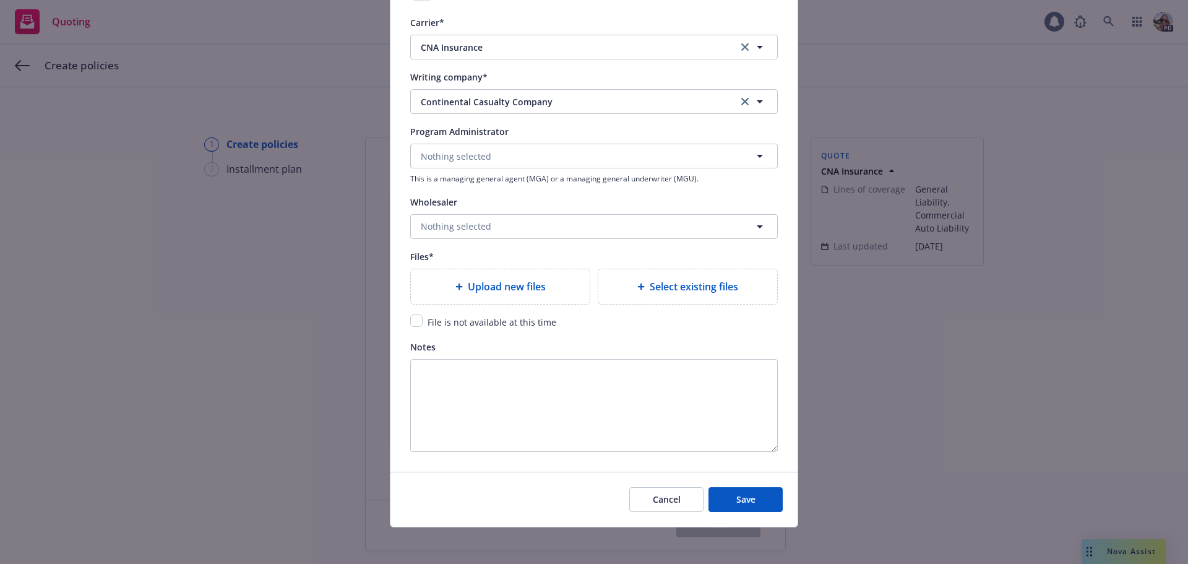
click at [478, 284] on span "Upload new files" at bounding box center [507, 286] width 78 height 15
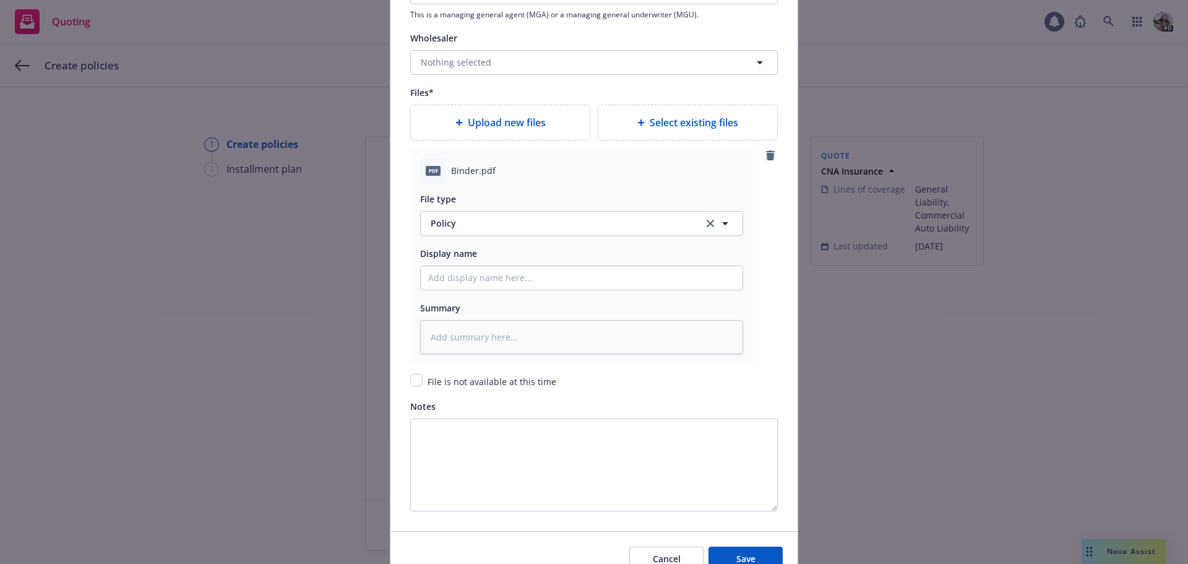
scroll to position [1485, 0]
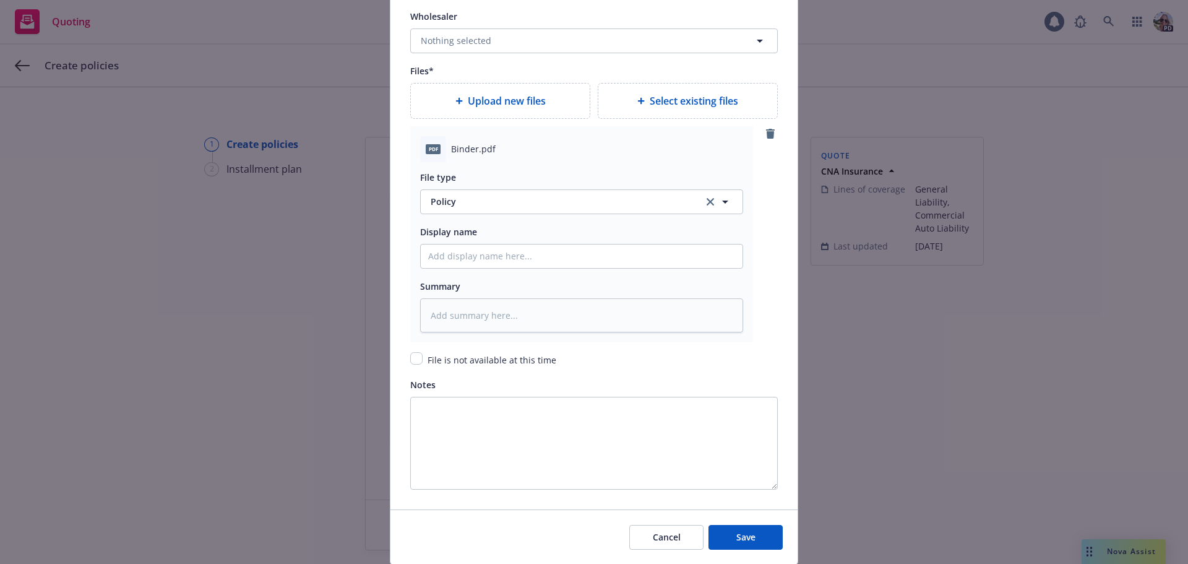
type textarea "x"
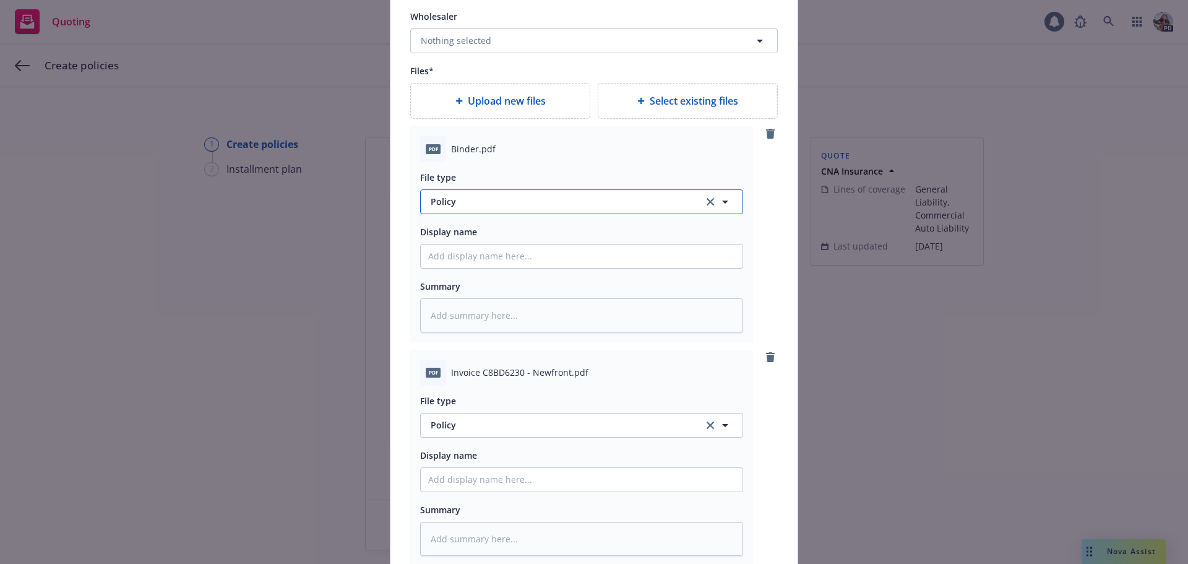
click at [431, 199] on span "Policy" at bounding box center [560, 201] width 259 height 13
type input "binder"
click at [439, 239] on span "Binder" at bounding box center [447, 236] width 28 height 13
click at [435, 262] on input "Policy display name" at bounding box center [582, 256] width 322 height 24
type textarea "x"
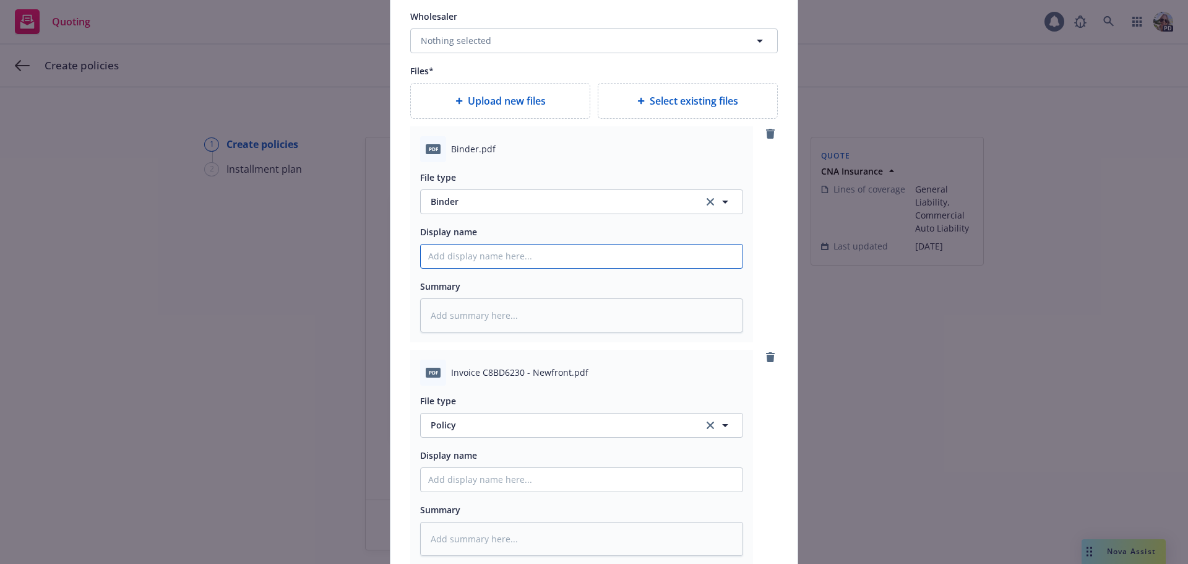
type input "2"
type textarea "x"
type input "26"
type textarea "x"
type input "26-"
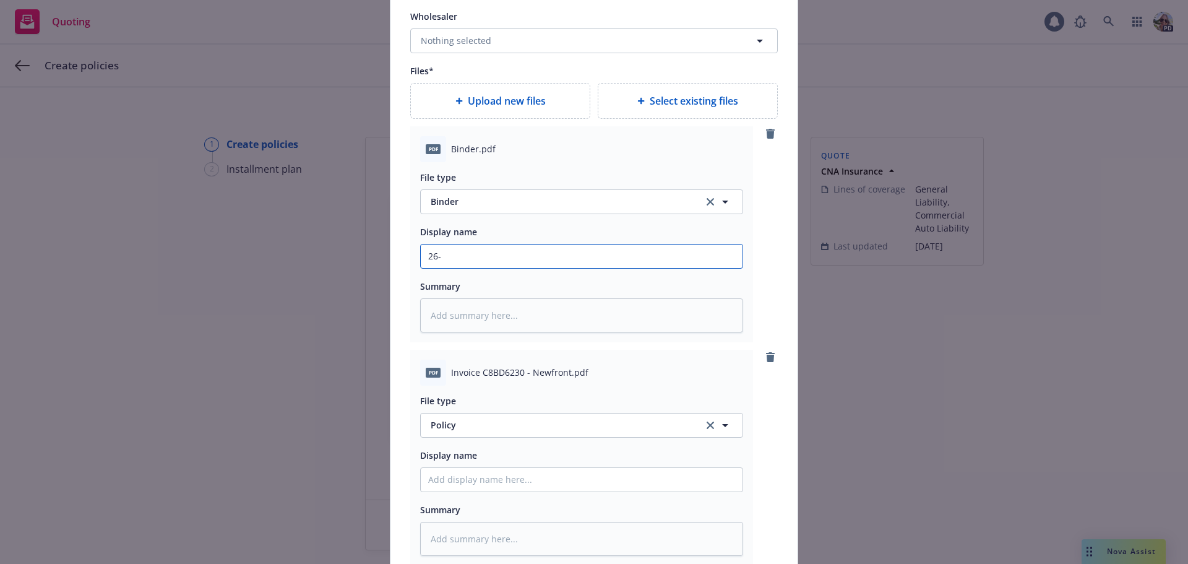
type textarea "x"
type input "26-2"
type textarea "x"
type input "26-27"
type textarea "x"
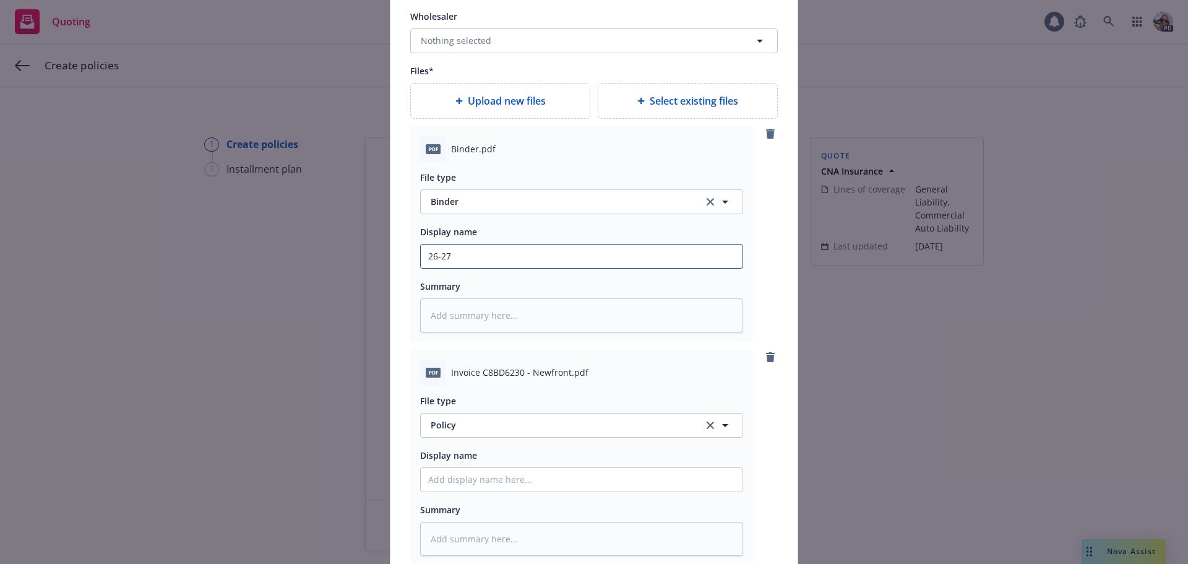
type input "26-27"
type textarea "x"
type input "26-27 B"
type textarea "x"
type input "26-27 BO"
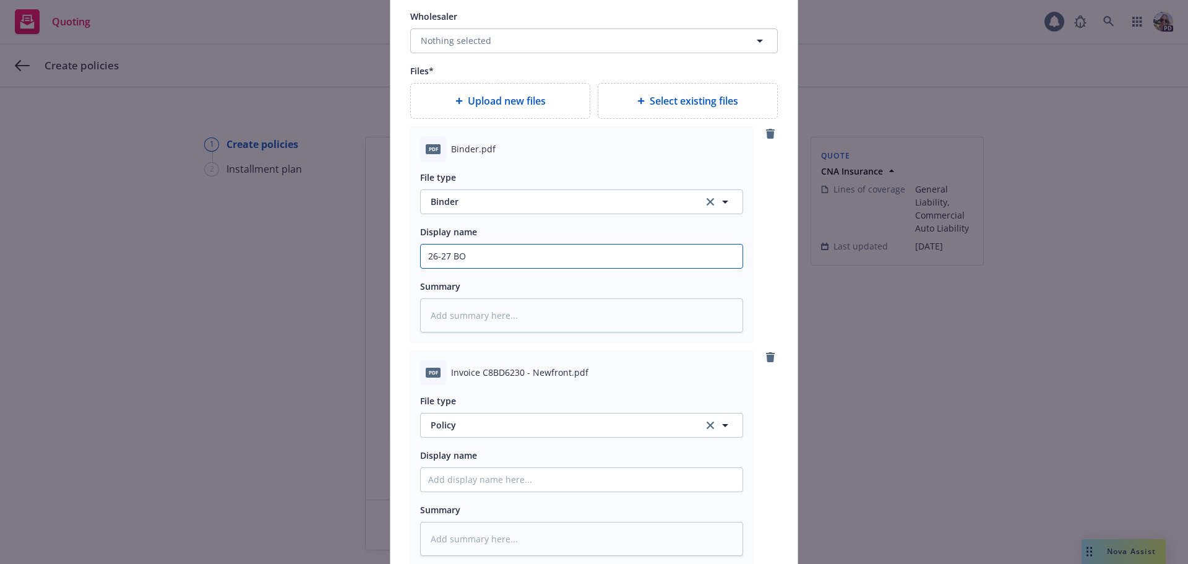
type textarea "x"
type input "26-27 BOP"
type textarea "x"
type input "26-27 BOP"
type textarea "x"
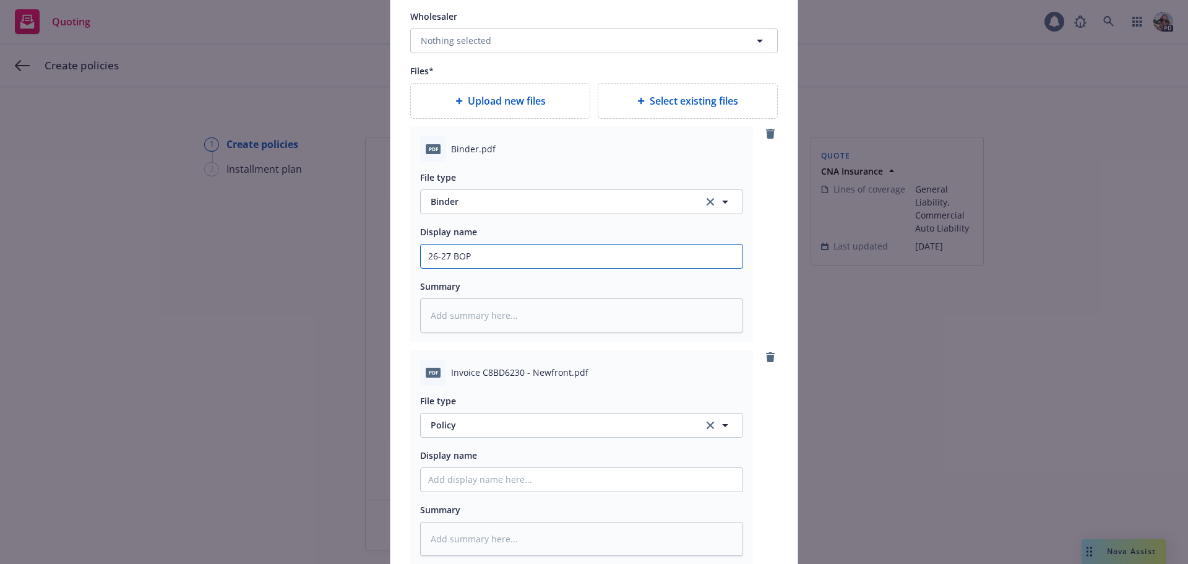
type input "26-27 BOP B"
type textarea "x"
type input "26-27 BOP Bi"
type textarea "x"
type input "26-27 BOP Bind"
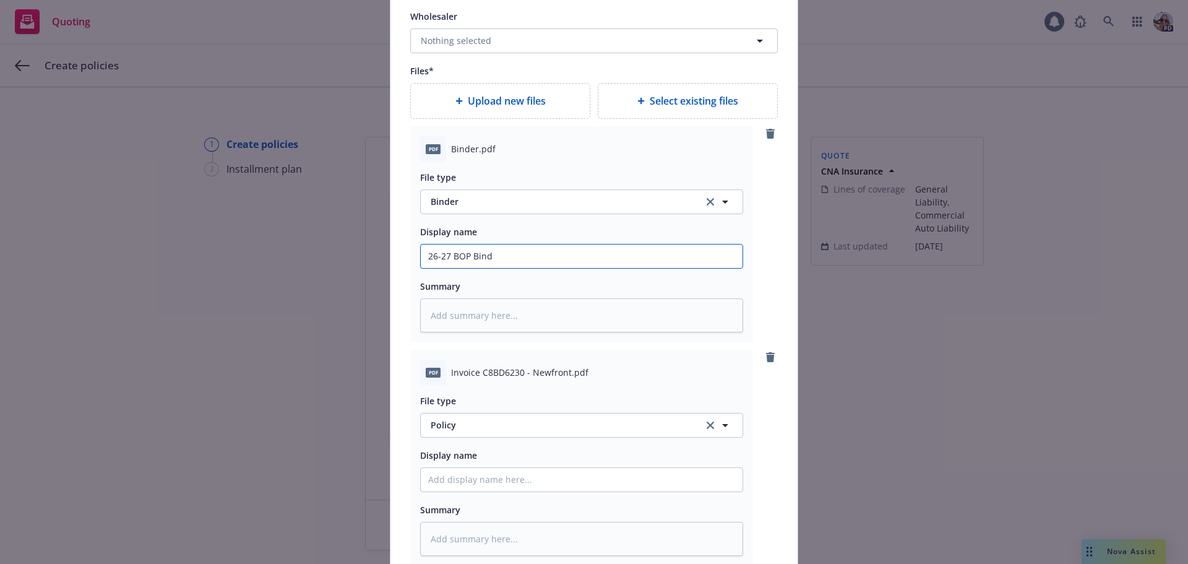
type textarea "x"
type input "26-27 BOP Binde"
type textarea "x"
drag, startPoint x: 535, startPoint y: 252, endPoint x: 360, endPoint y: 253, distance: 174.5
click at [360, 253] on div "Add policy details Policy number* 7012222222 Policy number not available at thi…" at bounding box center [594, 282] width 1188 height 564
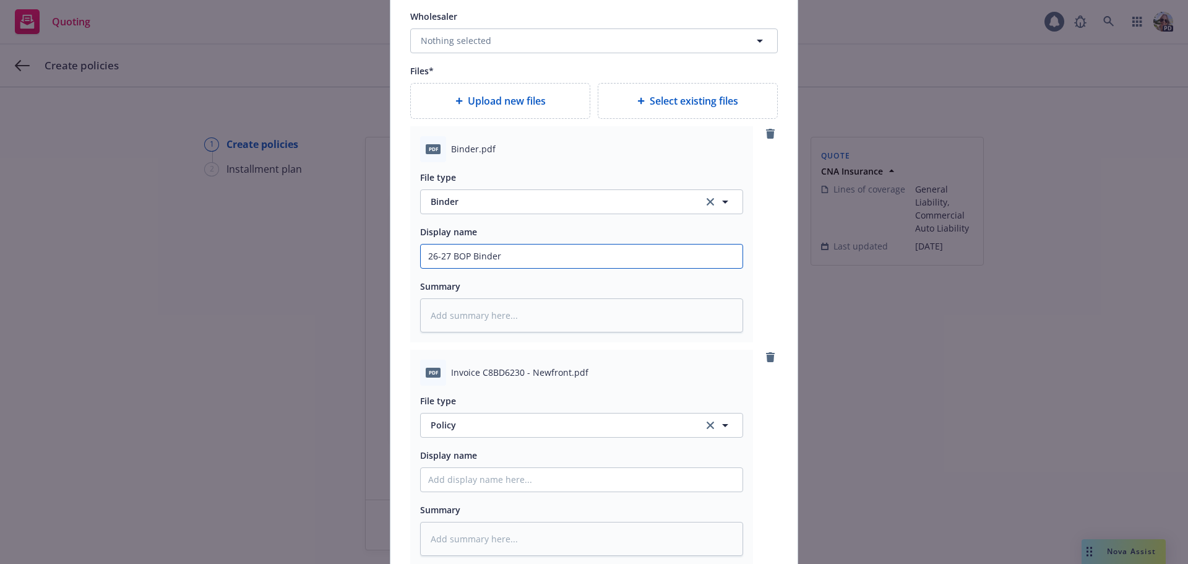
type input "26-27 BOP Binder"
click at [447, 423] on span "Policy" at bounding box center [560, 424] width 259 height 13
type input "invo"
click at [434, 392] on span "Invoice - Third Party" at bounding box center [475, 390] width 85 height 13
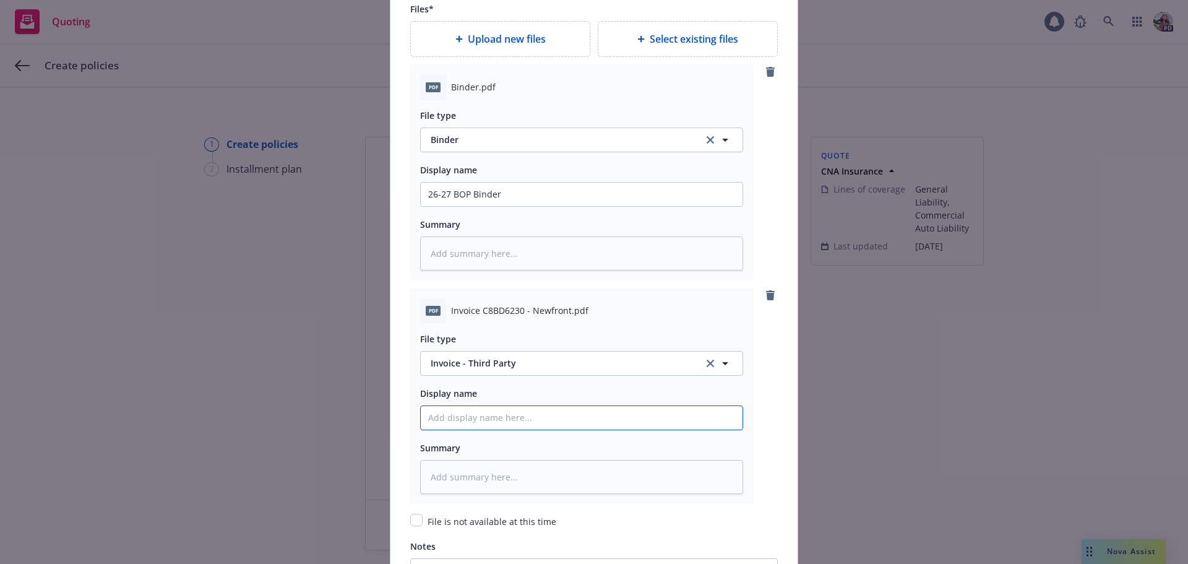
click at [442, 414] on input "Policy display name" at bounding box center [582, 418] width 322 height 24
paste input "26-27 BOP Binder"
type textarea "x"
type input "26-27 BOP Binder"
drag, startPoint x: 509, startPoint y: 419, endPoint x: 471, endPoint y: 418, distance: 37.8
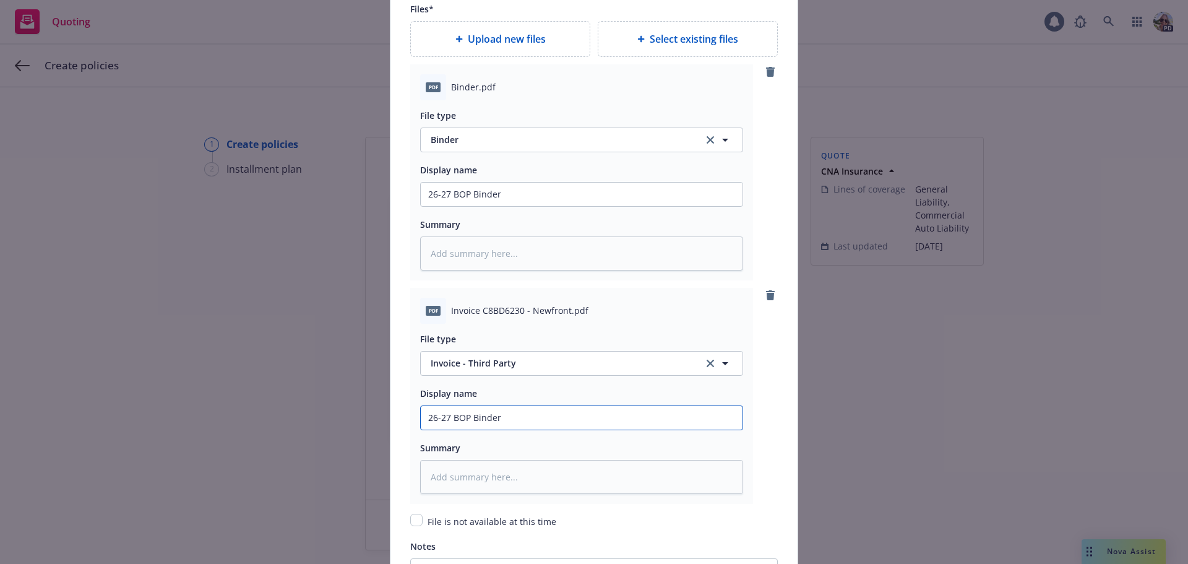
click at [471, 418] on input "26-27 BOP Binder" at bounding box center [582, 418] width 322 height 24
type textarea "x"
type input "26-27 BOP I"
type textarea "x"
type input "26-27 BOP Inv"
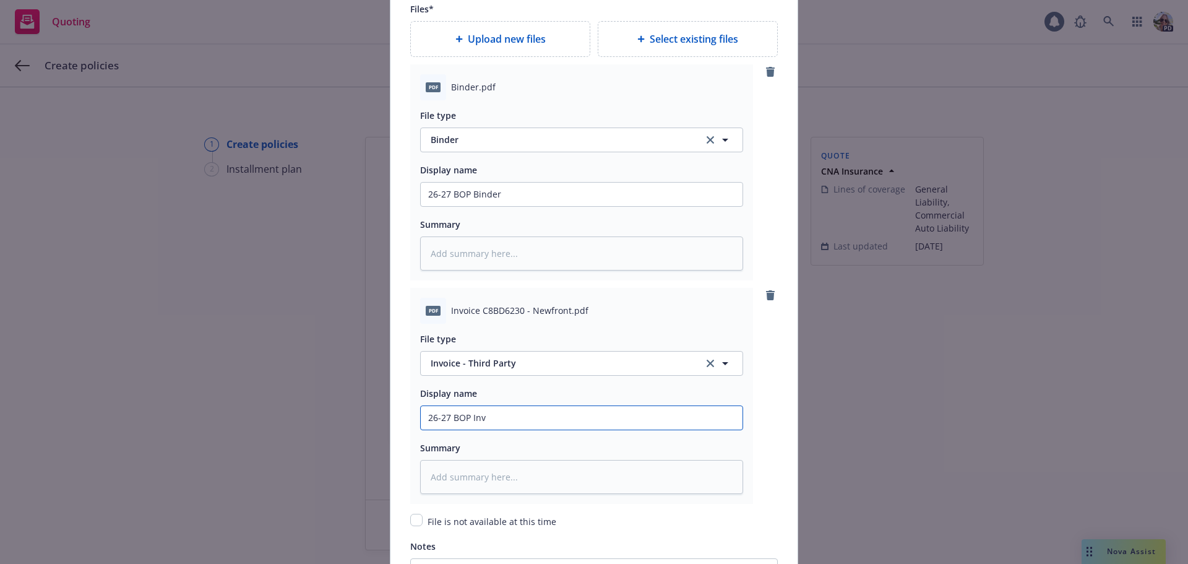
type textarea "x"
type input "26-27 BOP Invoi"
type textarea "x"
type input "26-27 BOP Invoic"
type textarea "x"
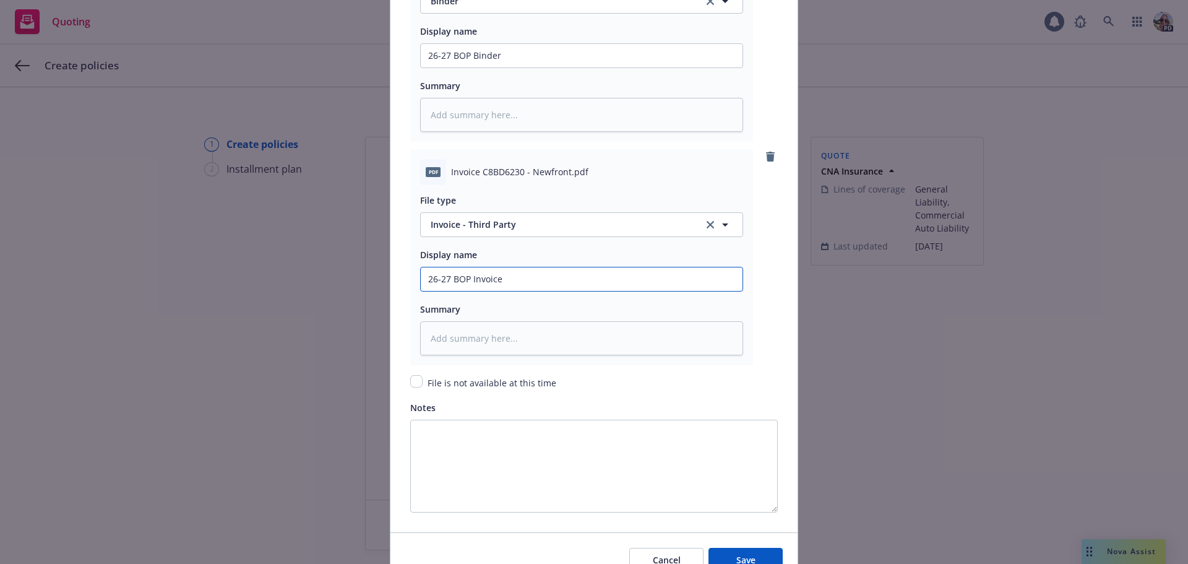
scroll to position [1749, 0]
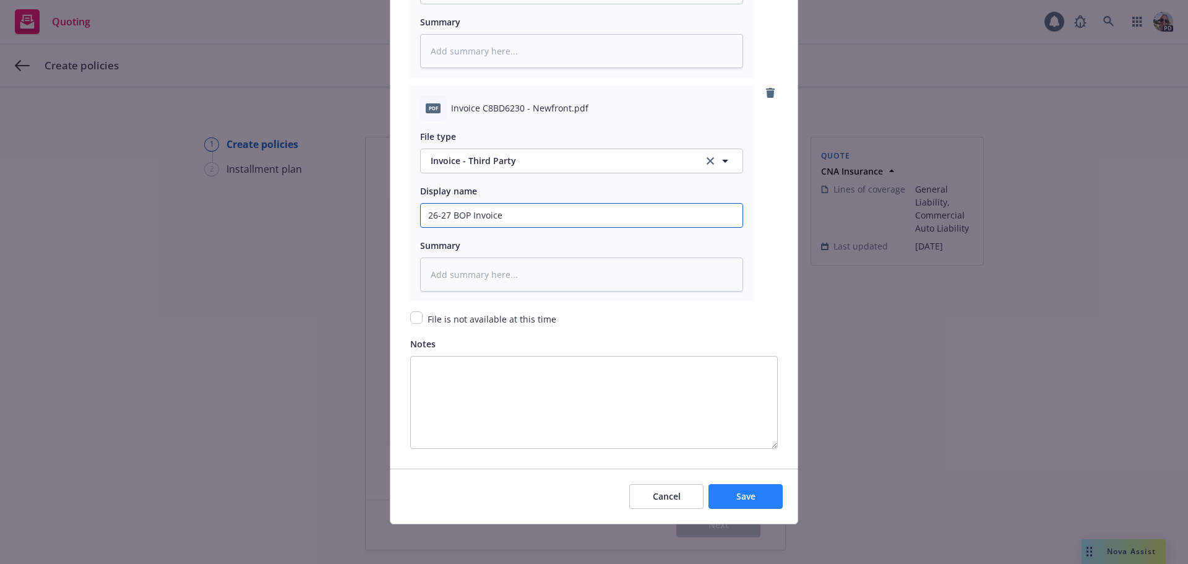
type input "26-27 BOP Invoice"
click at [738, 503] on button "Save" at bounding box center [745, 496] width 74 height 25
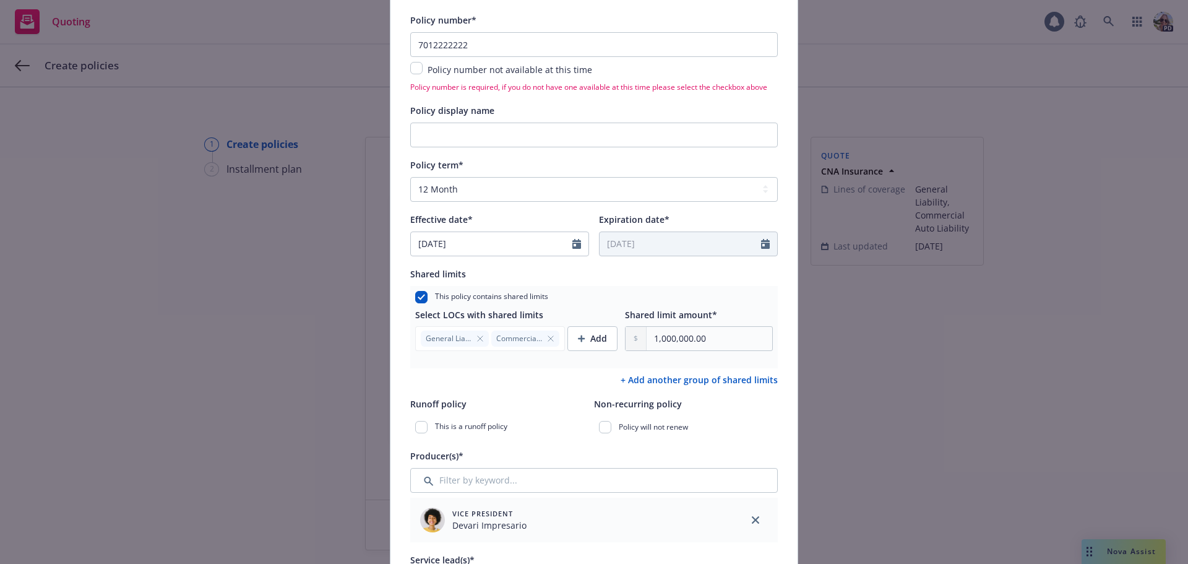
scroll to position [32, 0]
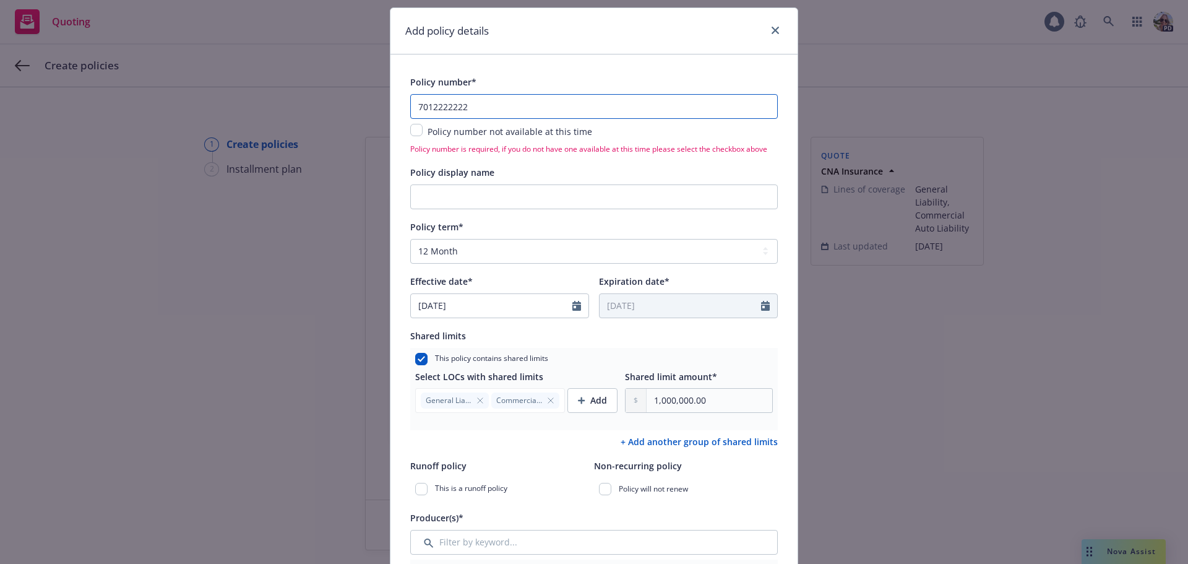
drag, startPoint x: 480, startPoint y: 98, endPoint x: 351, endPoint y: 98, distance: 128.7
click at [351, 98] on div "Add policy details Policy number* 7012222222 Policy number not available at thi…" at bounding box center [594, 282] width 1188 height 564
drag, startPoint x: 508, startPoint y: 142, endPoint x: 432, endPoint y: 139, distance: 76.2
click at [507, 142] on div "7012222222 Policy number not available at this time Policy number is required, …" at bounding box center [594, 124] width 368 height 60
drag, startPoint x: 501, startPoint y: 115, endPoint x: 285, endPoint y: 112, distance: 216.0
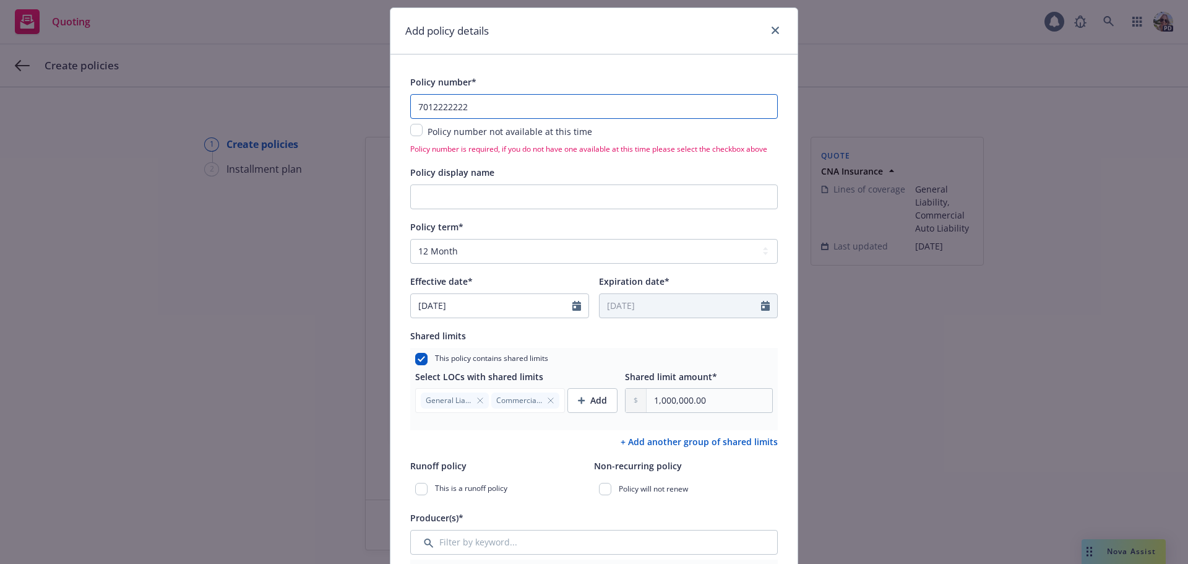
click at [285, 112] on div "Add policy details Policy number* 7012222222 Policy number not available at thi…" at bounding box center [594, 282] width 1188 height 564
type textarea "x"
click at [491, 194] on input "Policy display name" at bounding box center [594, 196] width 368 height 25
click at [426, 110] on input "text" at bounding box center [594, 106] width 368 height 25
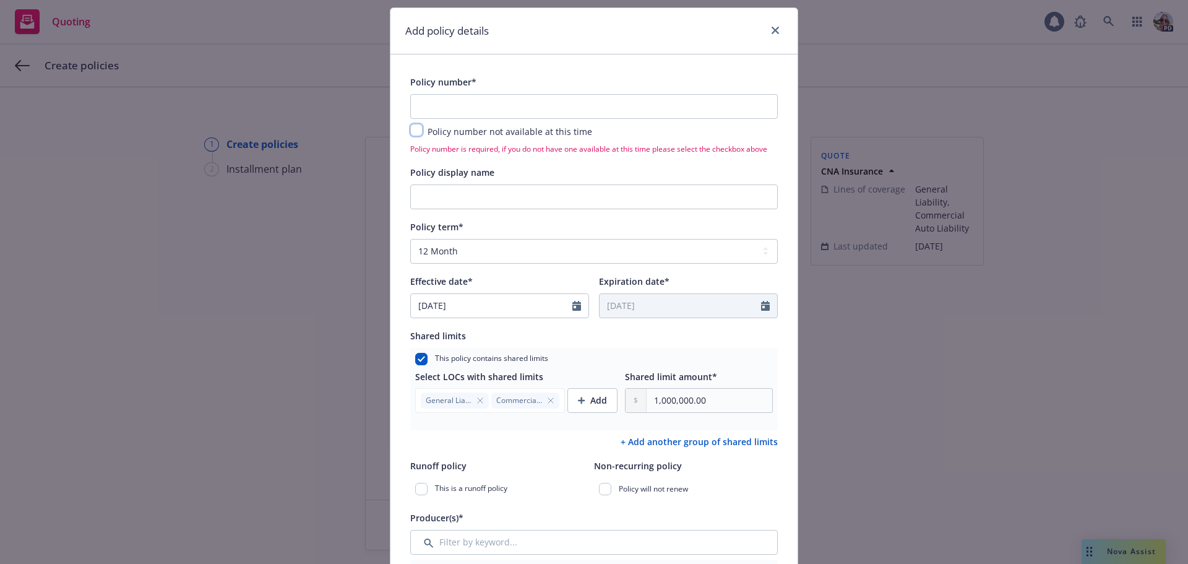
click at [410, 132] on input "checkbox" at bounding box center [416, 130] width 12 height 12
checkbox input "true"
type textarea "x"
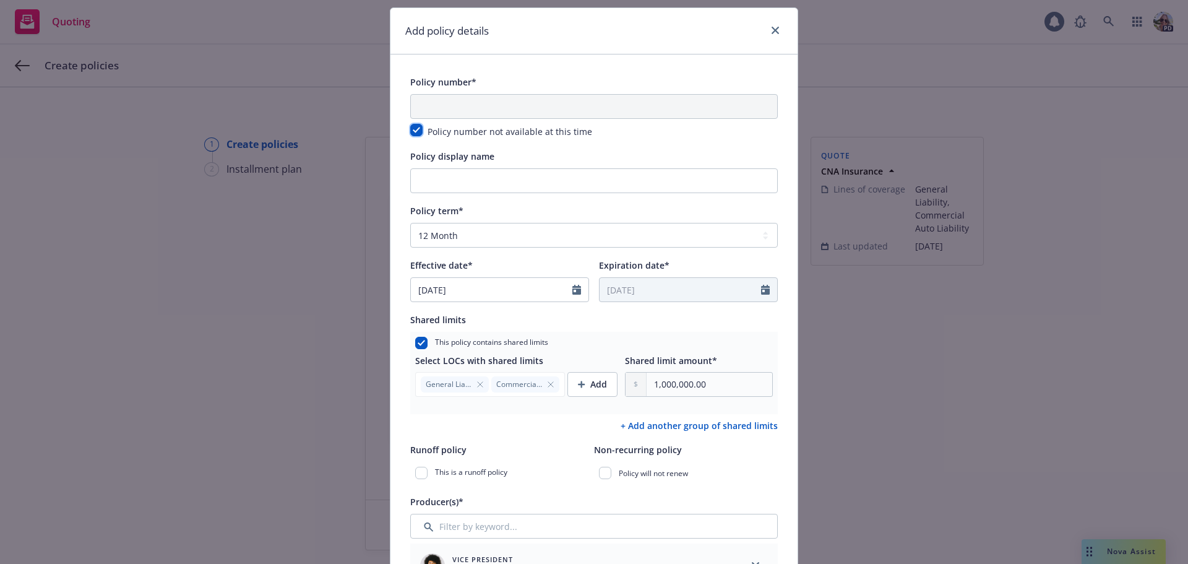
click at [410, 132] on input "checkbox" at bounding box center [416, 130] width 12 height 12
checkbox input "false"
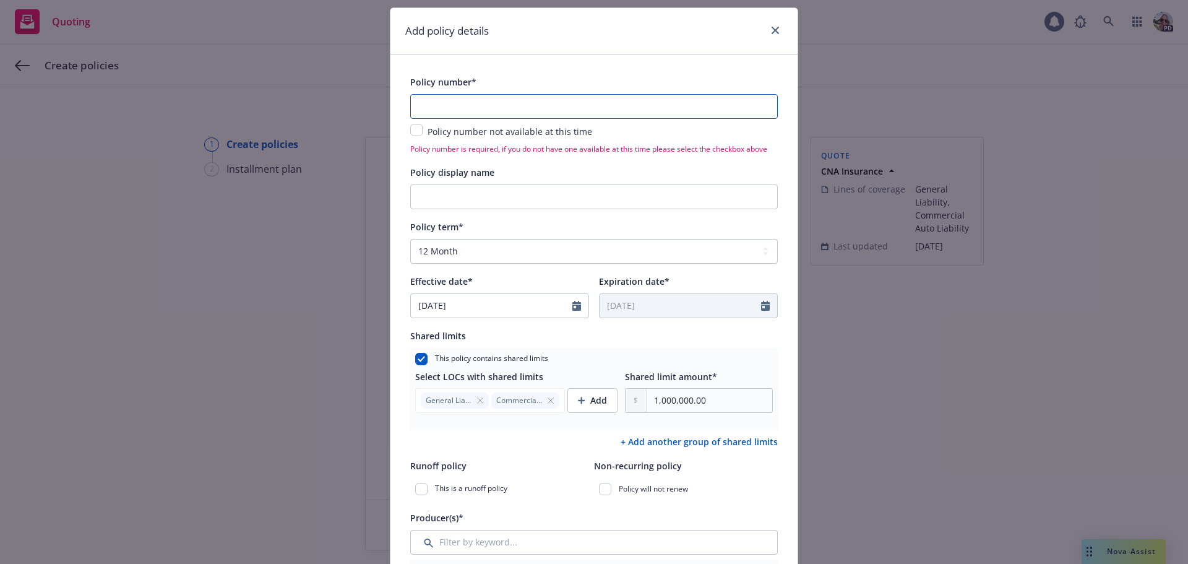
click at [423, 108] on input "text" at bounding box center [594, 106] width 368 height 25
type textarea "x"
type input "7"
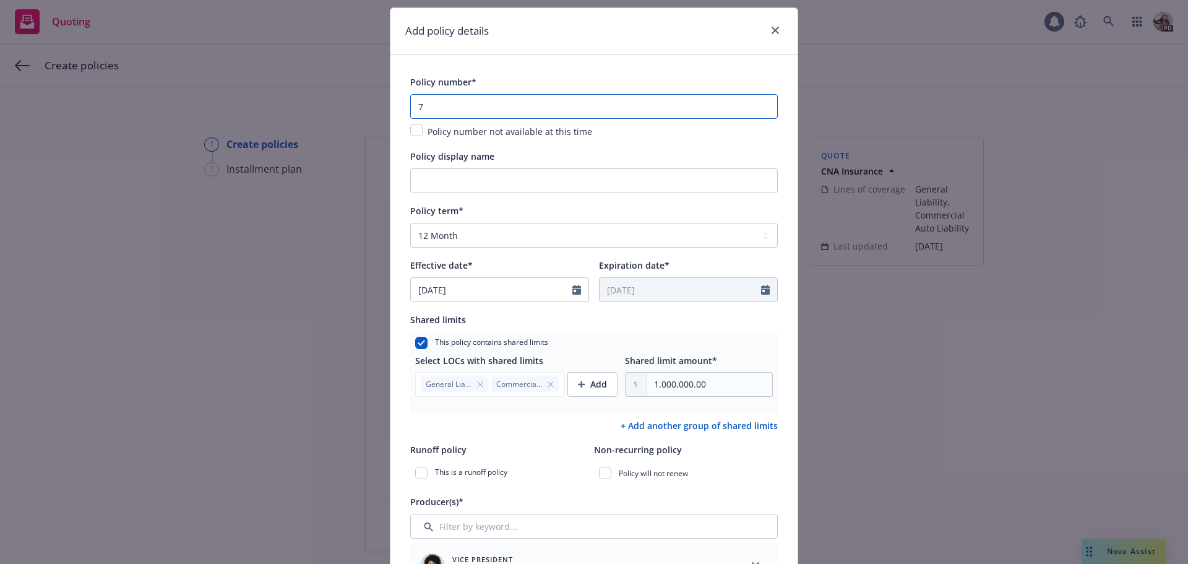
type textarea "x"
type input "712"
type textarea "x"
type input "71222"
type textarea "x"
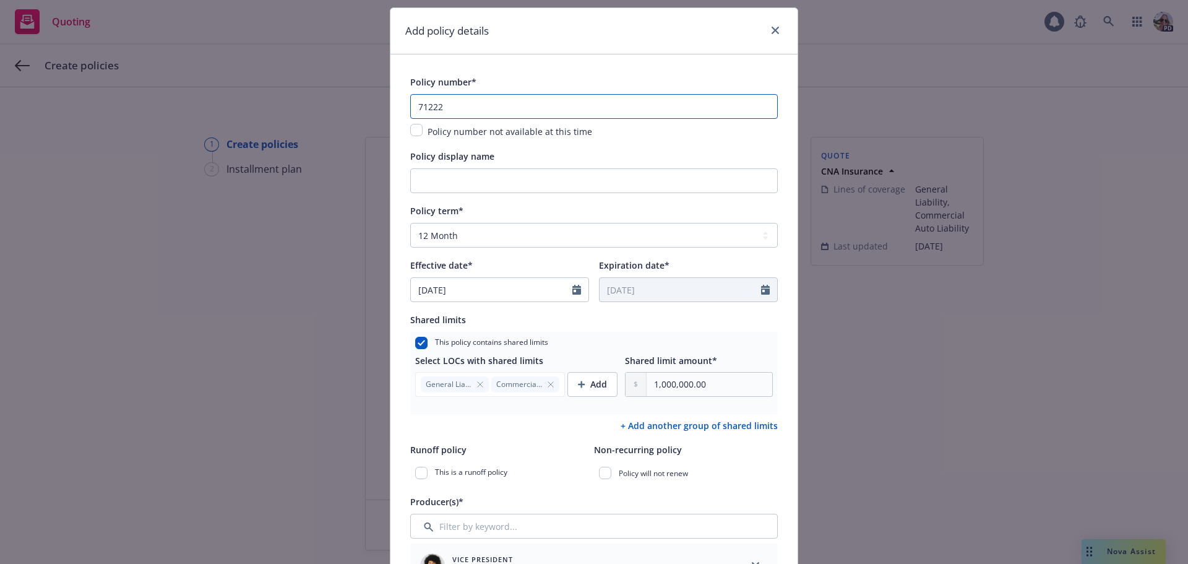
type input "712222"
type textarea "x"
type input "71222222"
type textarea "x"
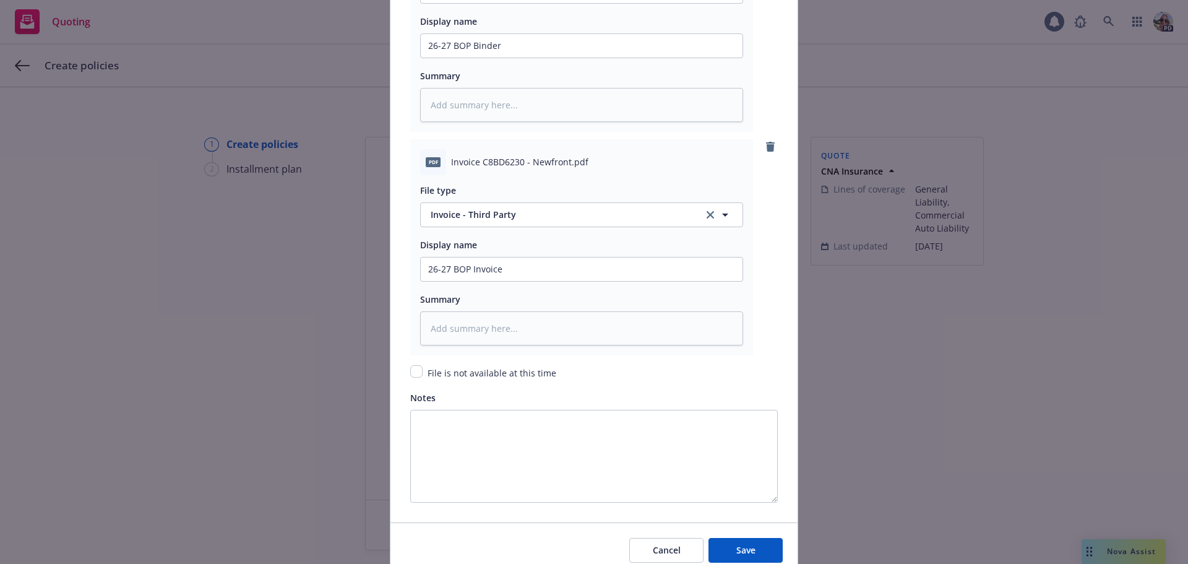
scroll to position [1749, 0]
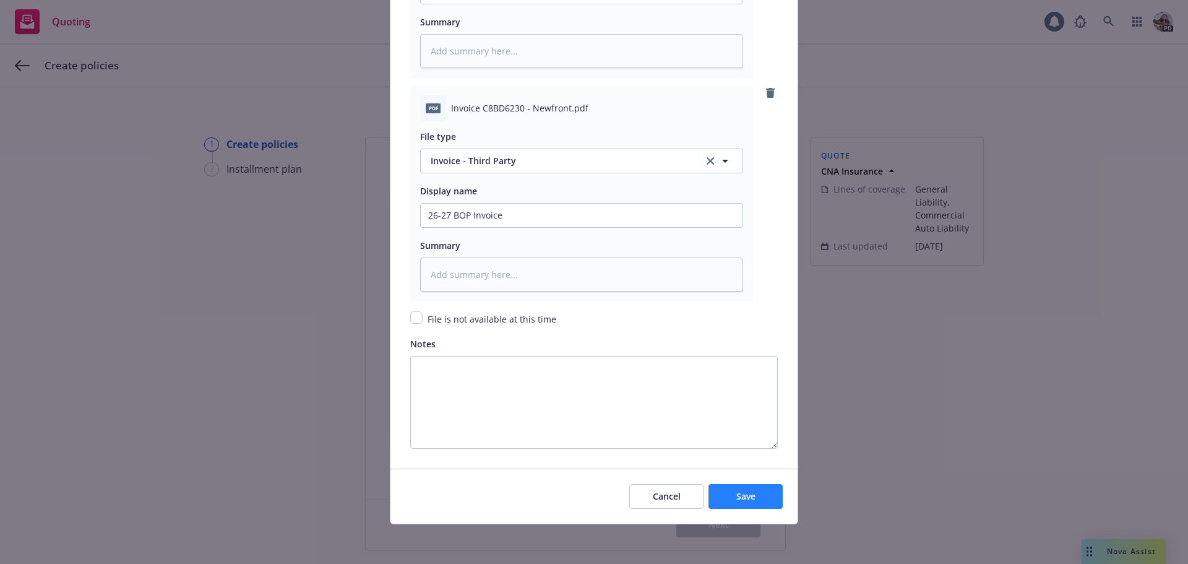
type input "71222222"
click at [738, 500] on span "Save" at bounding box center [745, 496] width 19 height 12
type textarea "x"
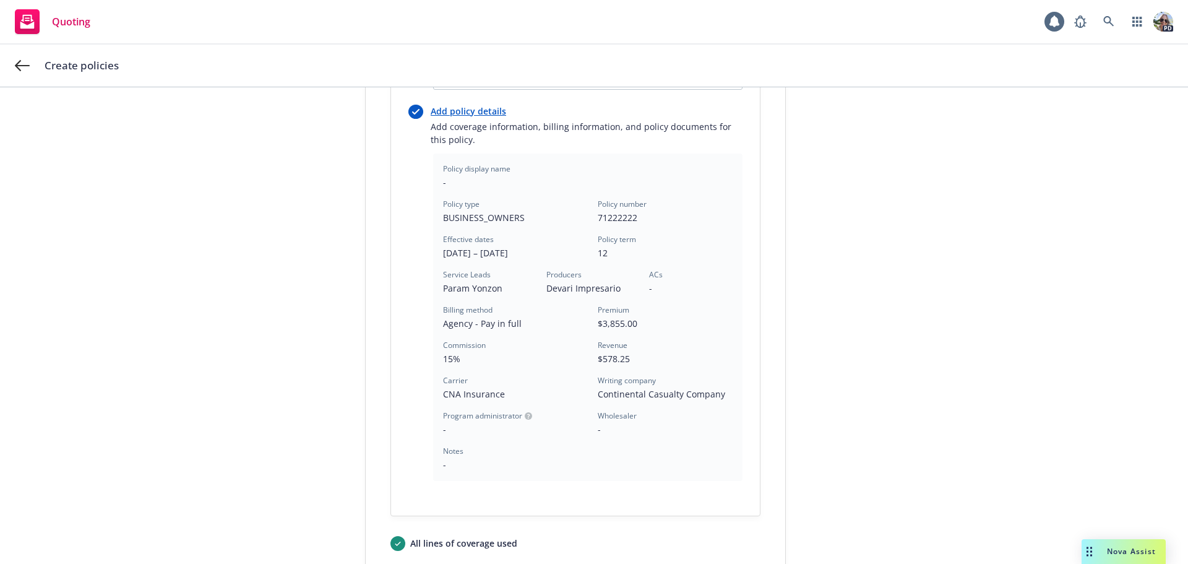
scroll to position [371, 0]
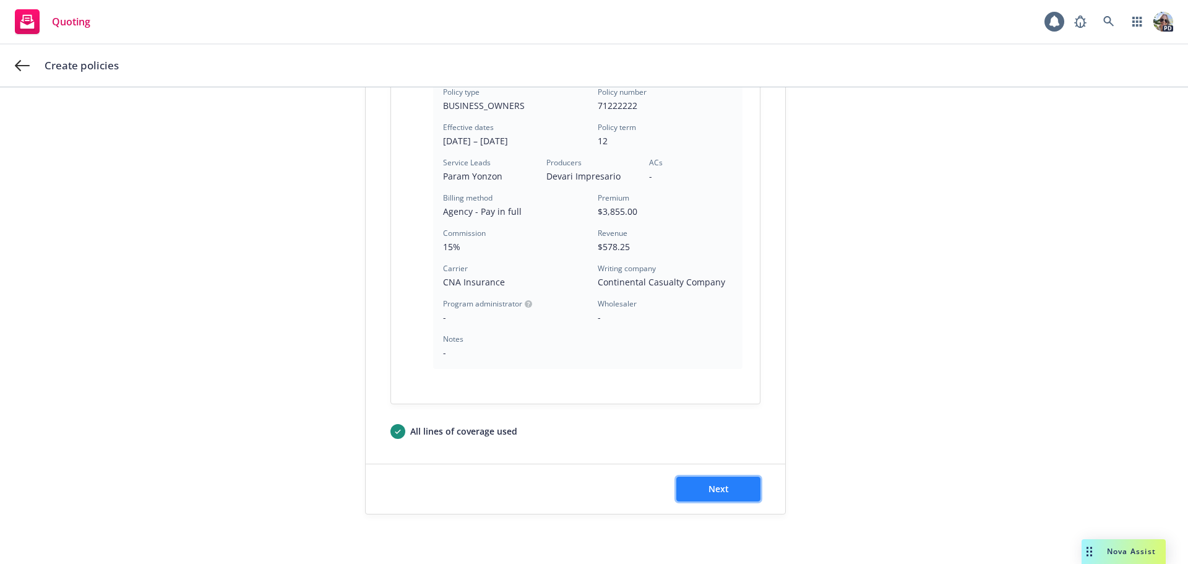
click at [733, 491] on button "Next" at bounding box center [718, 488] width 84 height 25
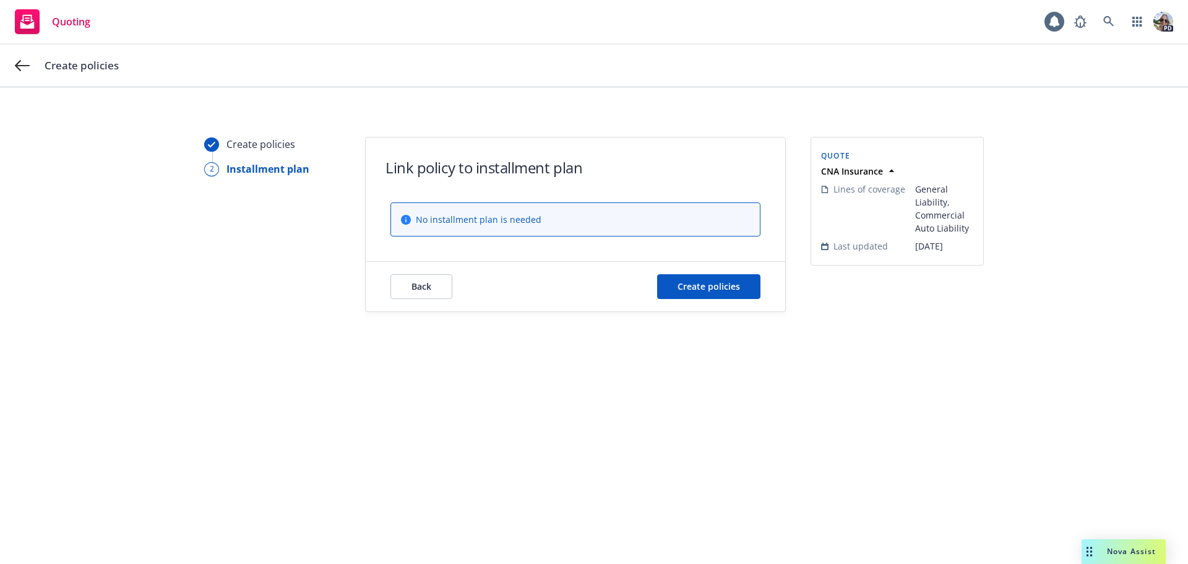
scroll to position [0, 0]
click at [734, 282] on span "Create policies" at bounding box center [709, 286] width 62 height 12
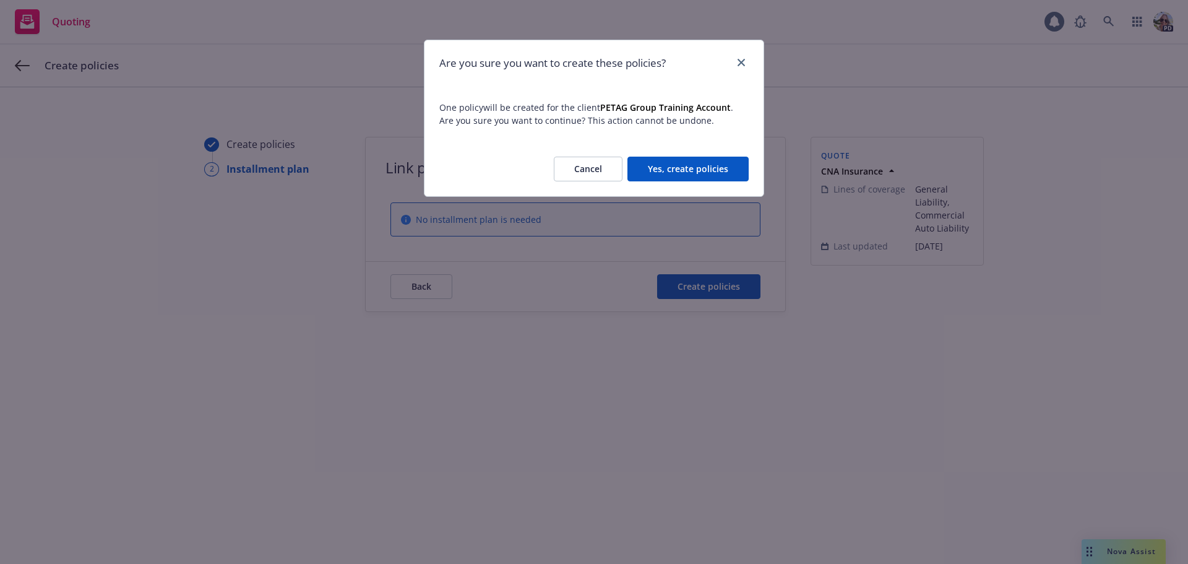
click at [677, 167] on button "Yes, create policies" at bounding box center [687, 169] width 121 height 25
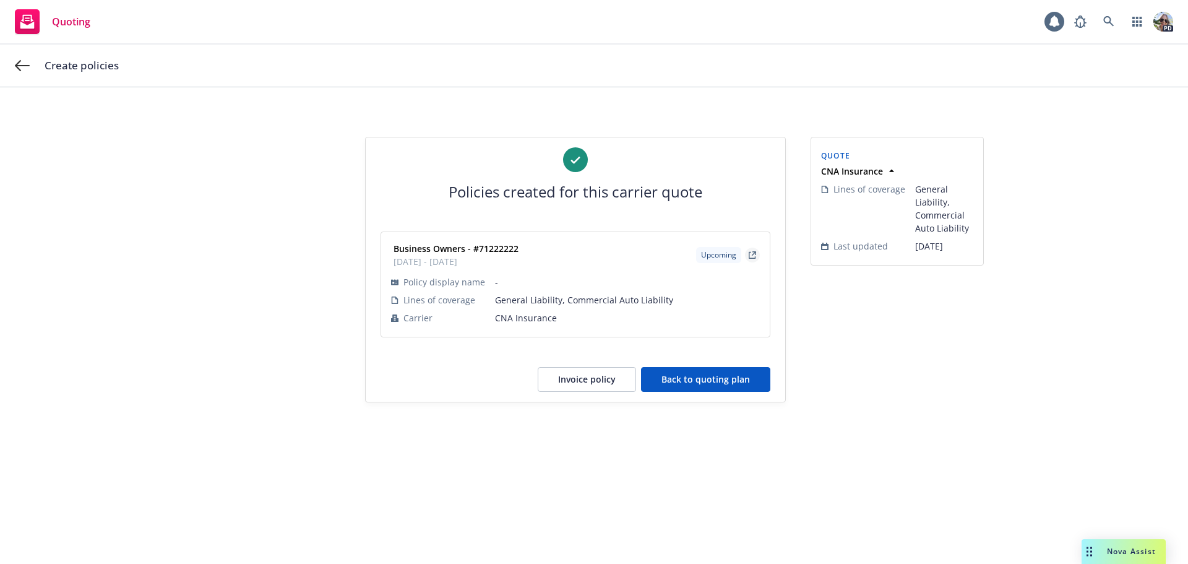
click at [754, 252] on icon "external" at bounding box center [754, 253] width 4 height 4
click at [679, 381] on button "Back to quoting plan" at bounding box center [705, 379] width 129 height 25
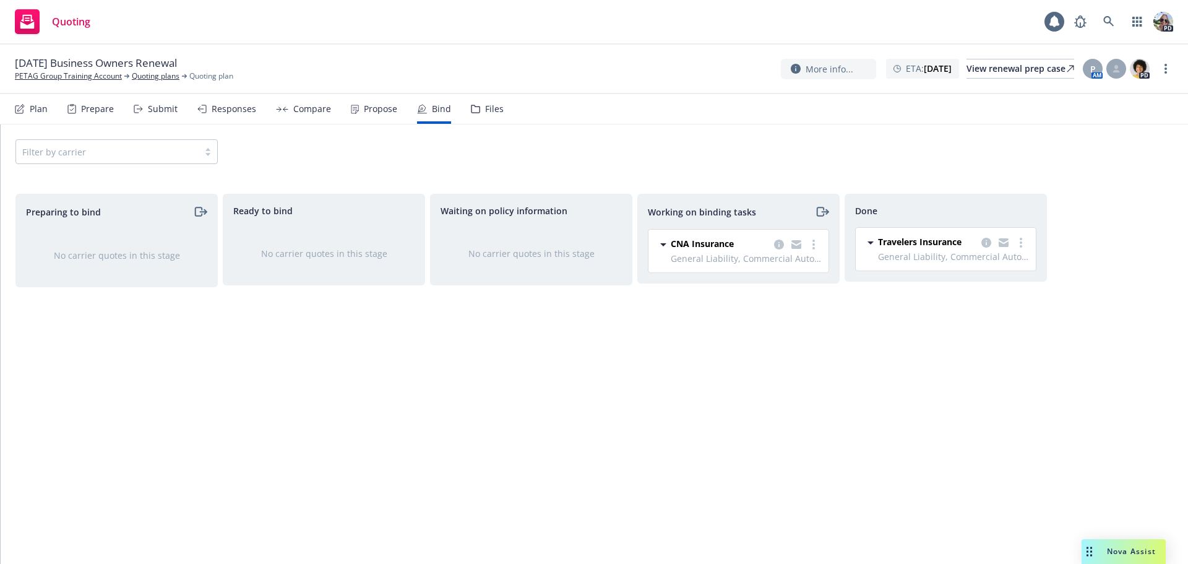
click at [161, 110] on div "Submit" at bounding box center [163, 109] width 30 height 10
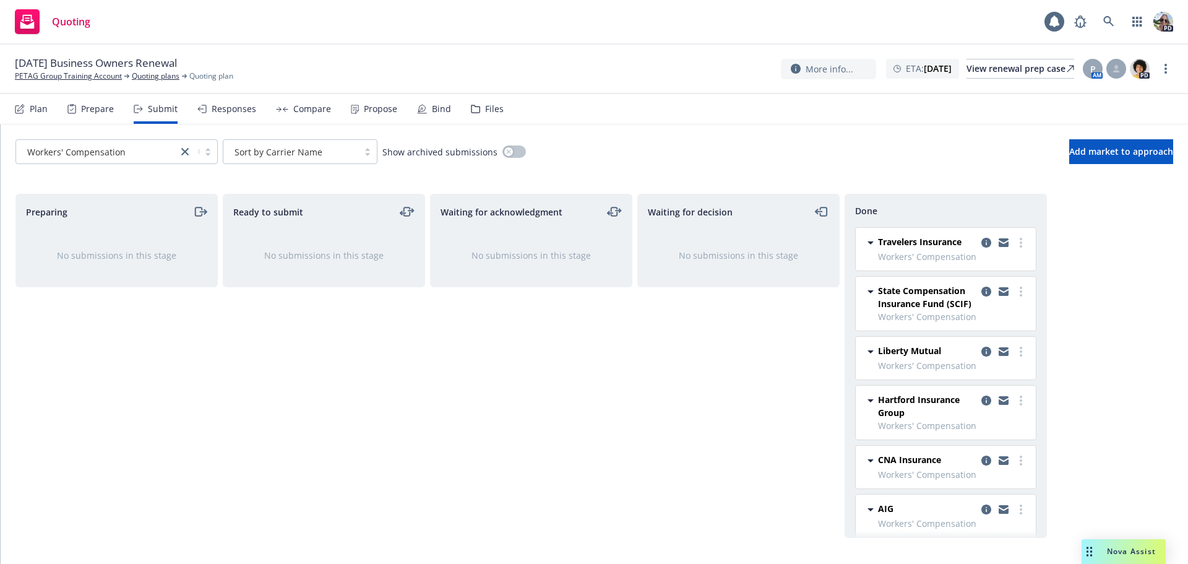
click at [277, 103] on div "Compare" at bounding box center [303, 109] width 55 height 30
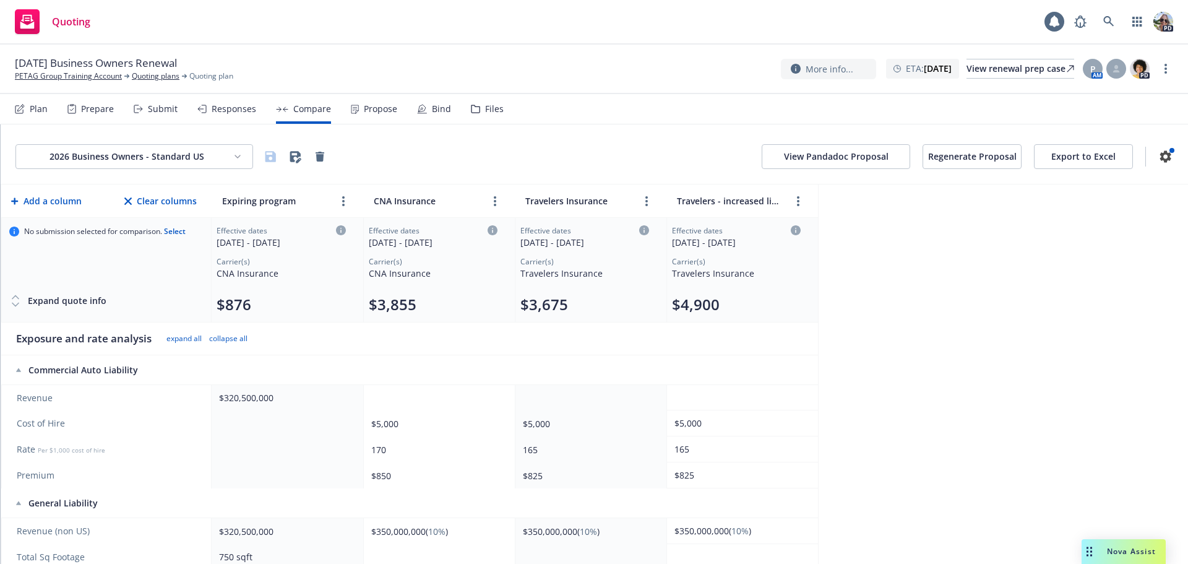
click at [364, 105] on div "Propose" at bounding box center [380, 109] width 33 height 10
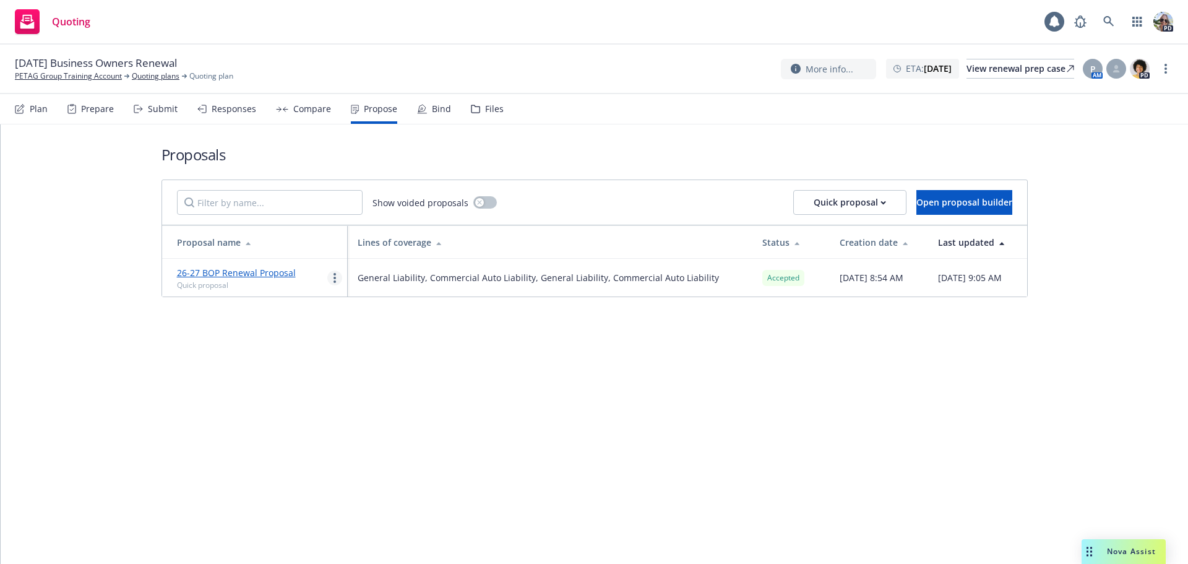
click at [337, 279] on link "more" at bounding box center [334, 277] width 15 height 15
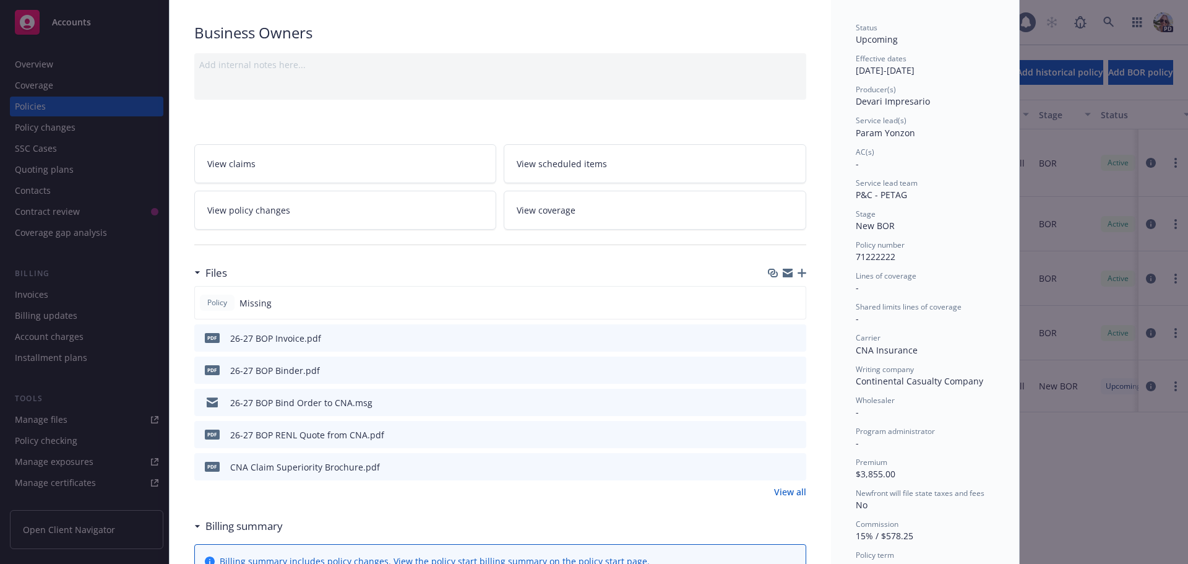
scroll to position [124, 0]
